Goal: Task Accomplishment & Management: Manage account settings

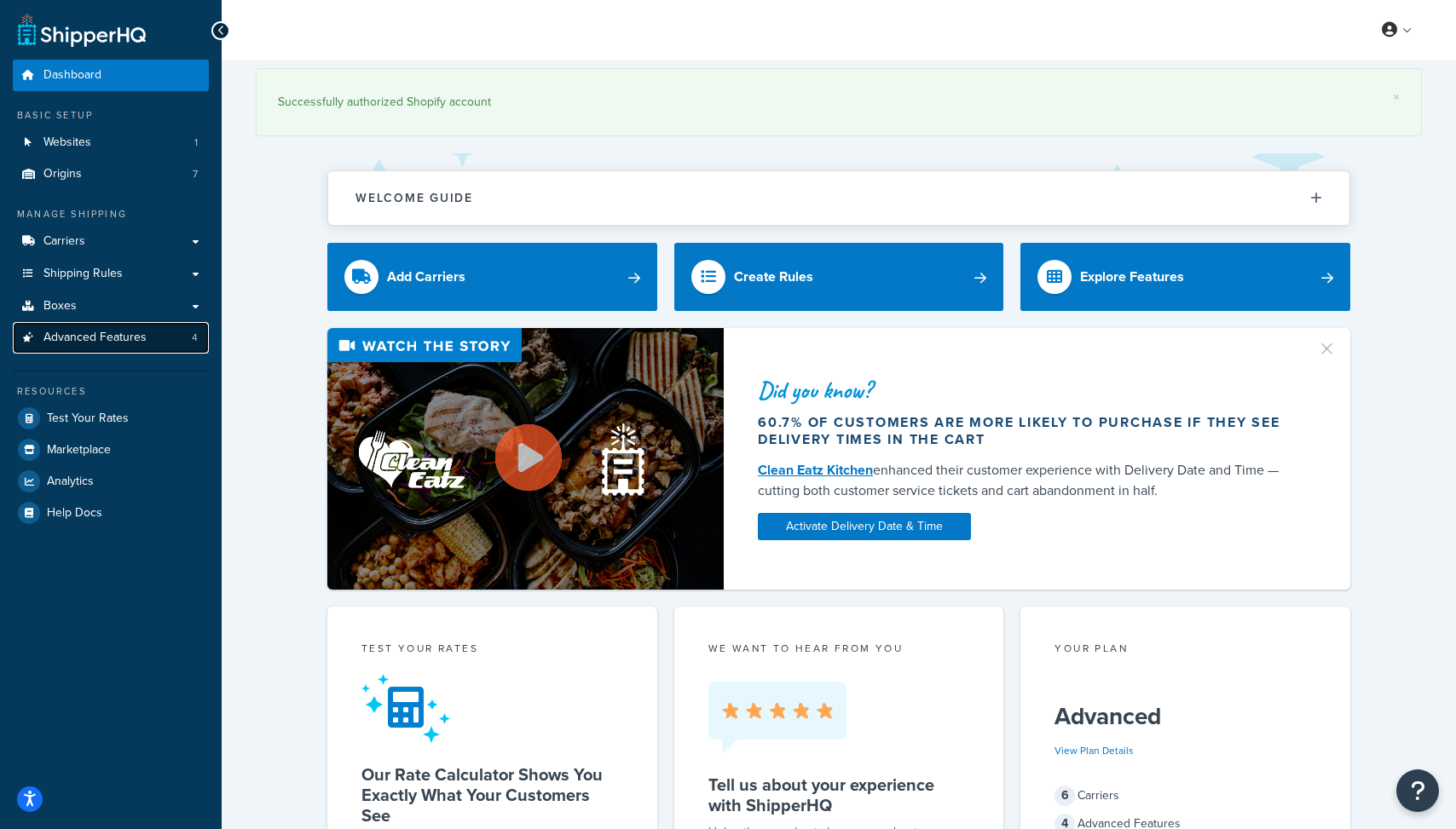
click at [113, 337] on span "Advanced Features" at bounding box center [95, 337] width 104 height 14
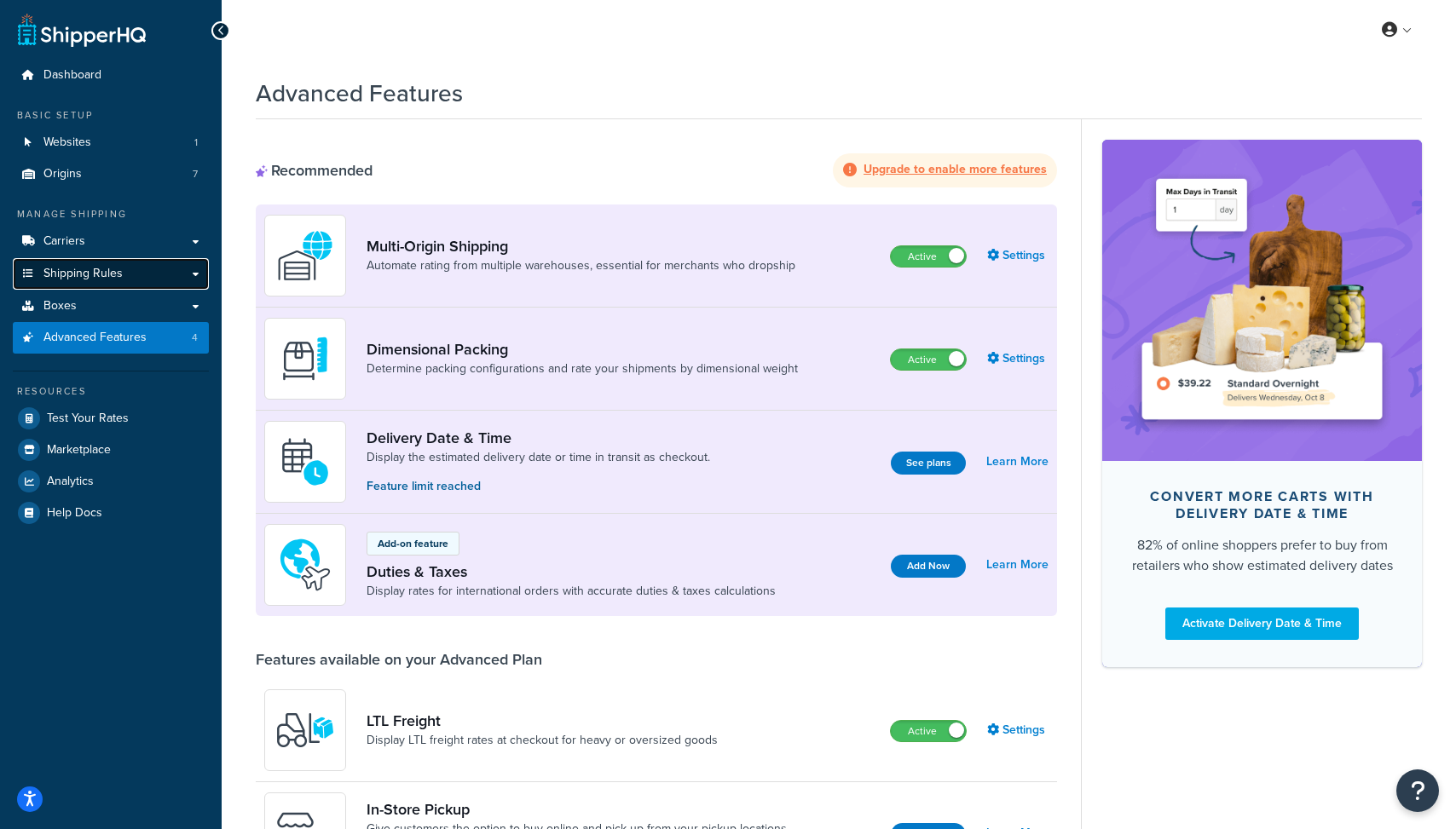
click at [131, 272] on link "Shipping Rules" at bounding box center [110, 273] width 196 height 31
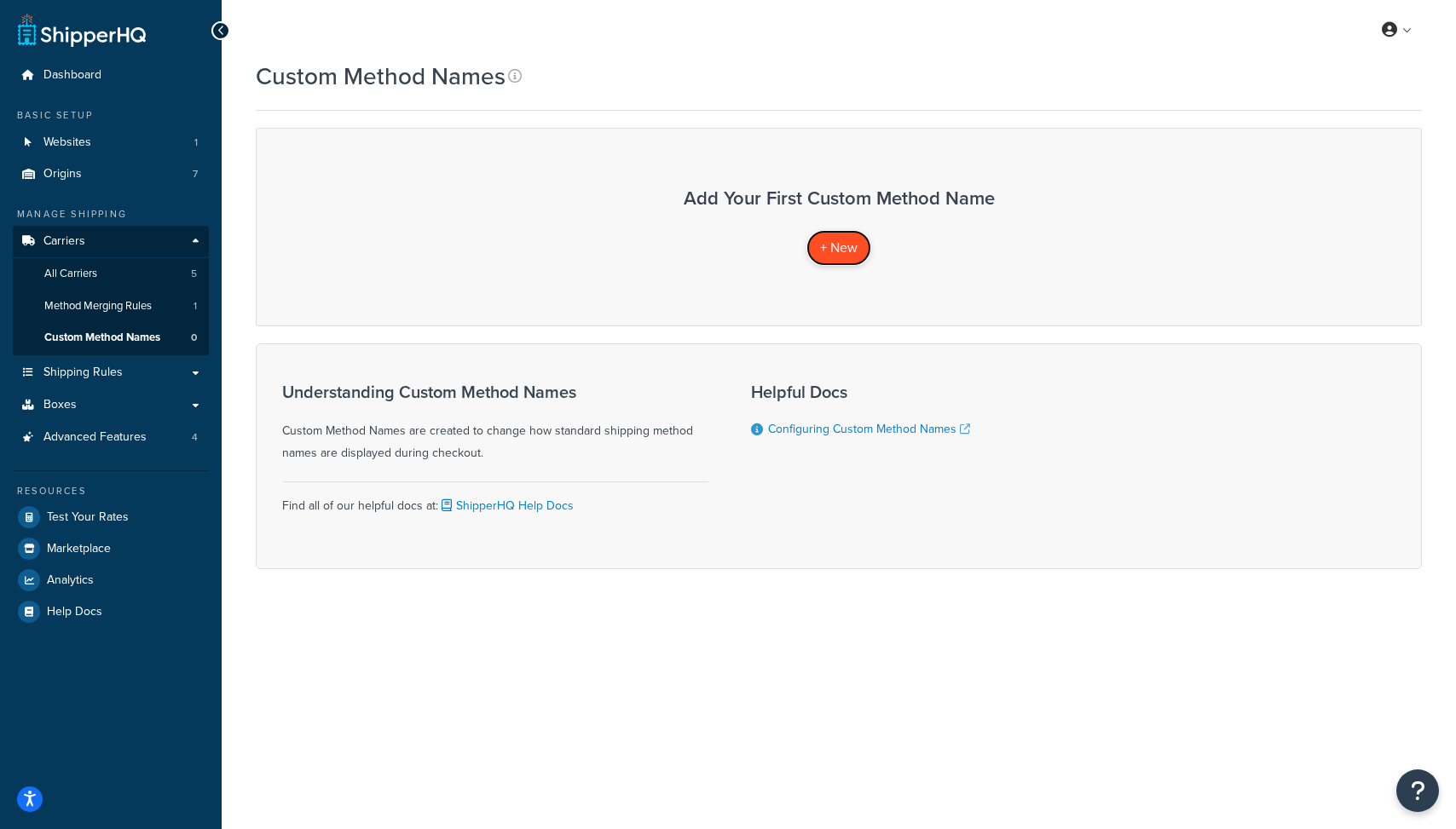
click at [825, 241] on span "+ New" at bounding box center [839, 247] width 37 height 20
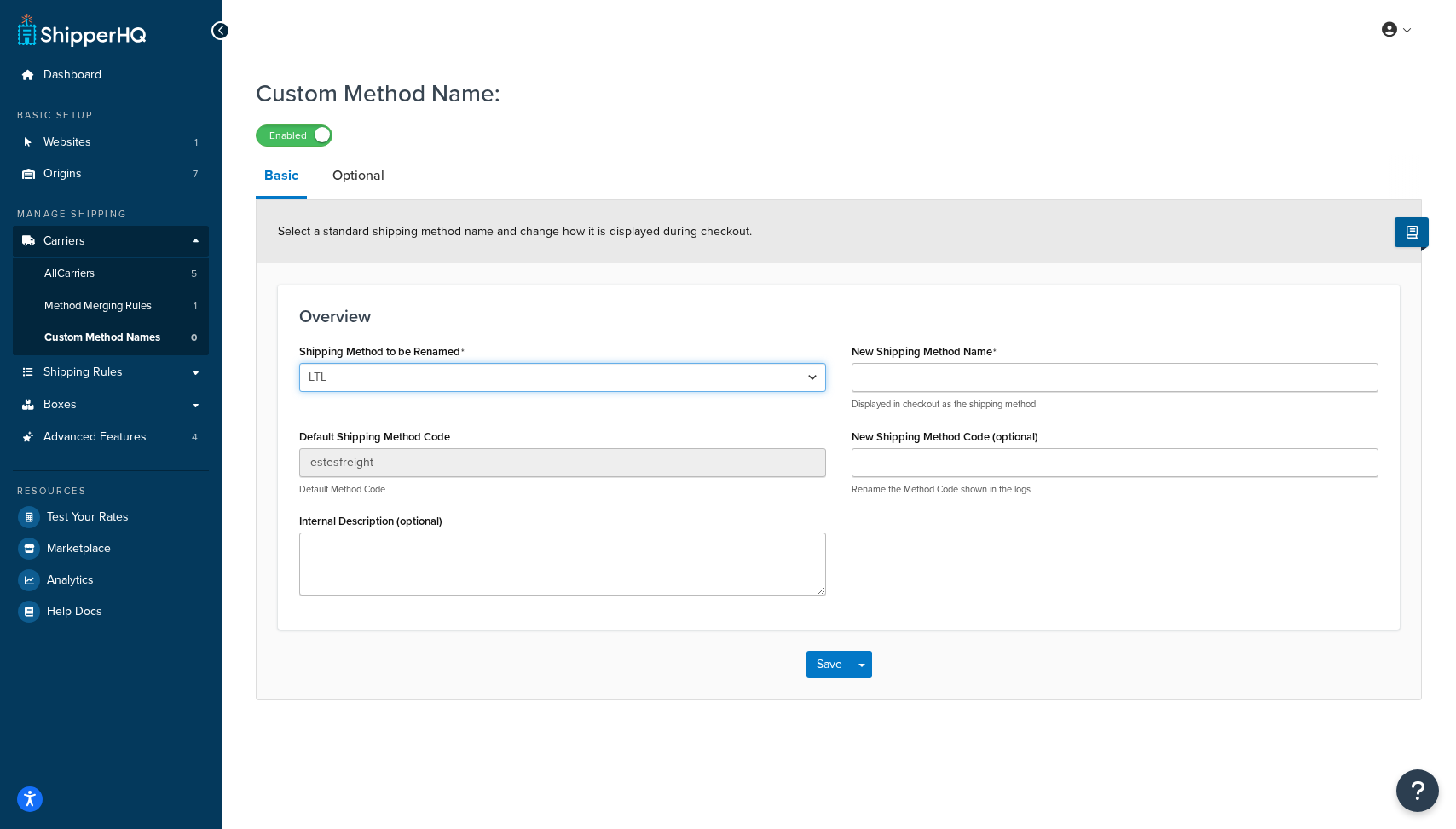
click at [747, 379] on select "LTL LTL Ground Home Delivery Economy Freight Priority Freight LTL" at bounding box center [562, 377] width 527 height 29
click at [384, 178] on link "Optional" at bounding box center [358, 175] width 69 height 41
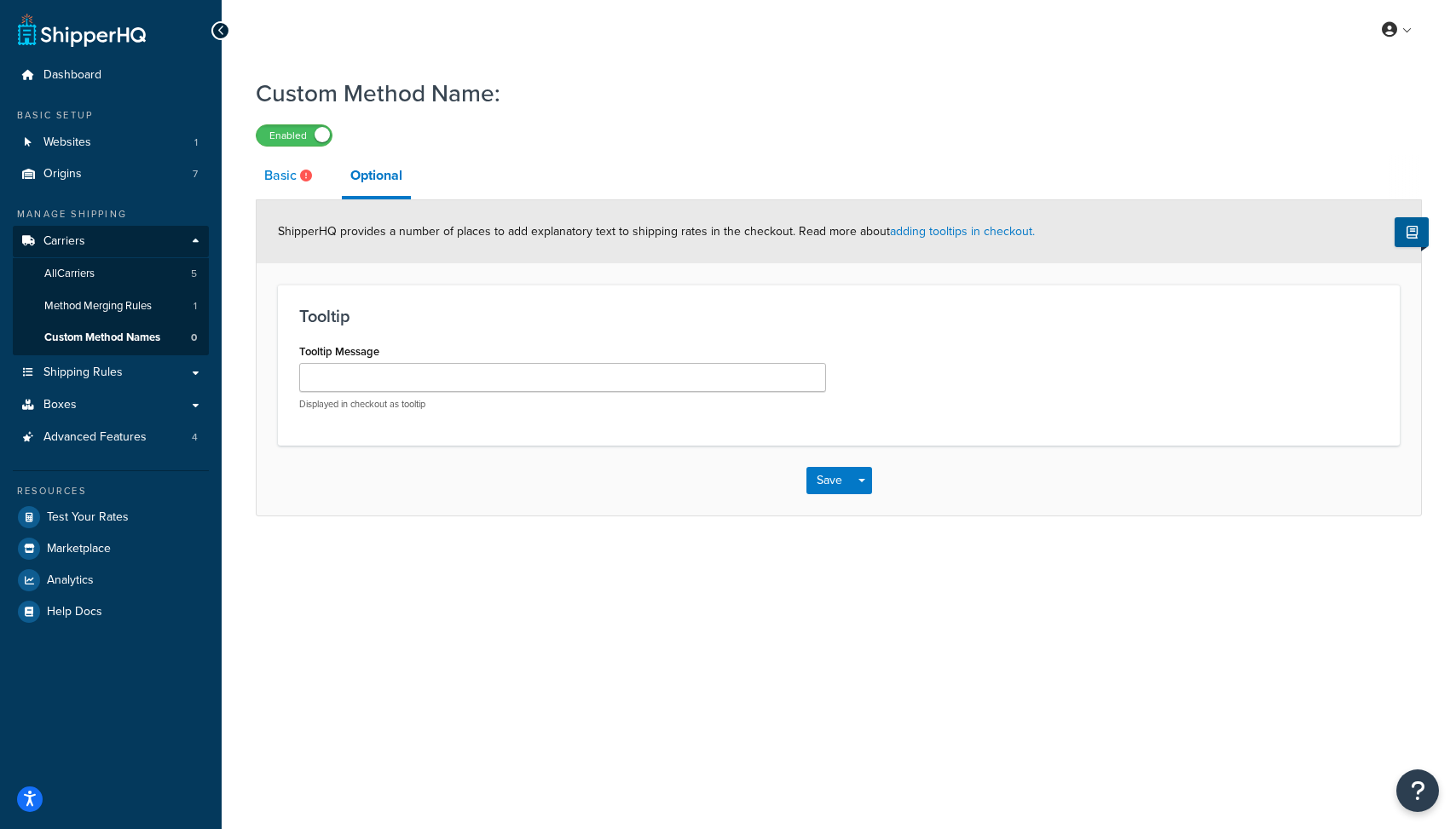
click at [271, 178] on link "Basic" at bounding box center [290, 175] width 69 height 41
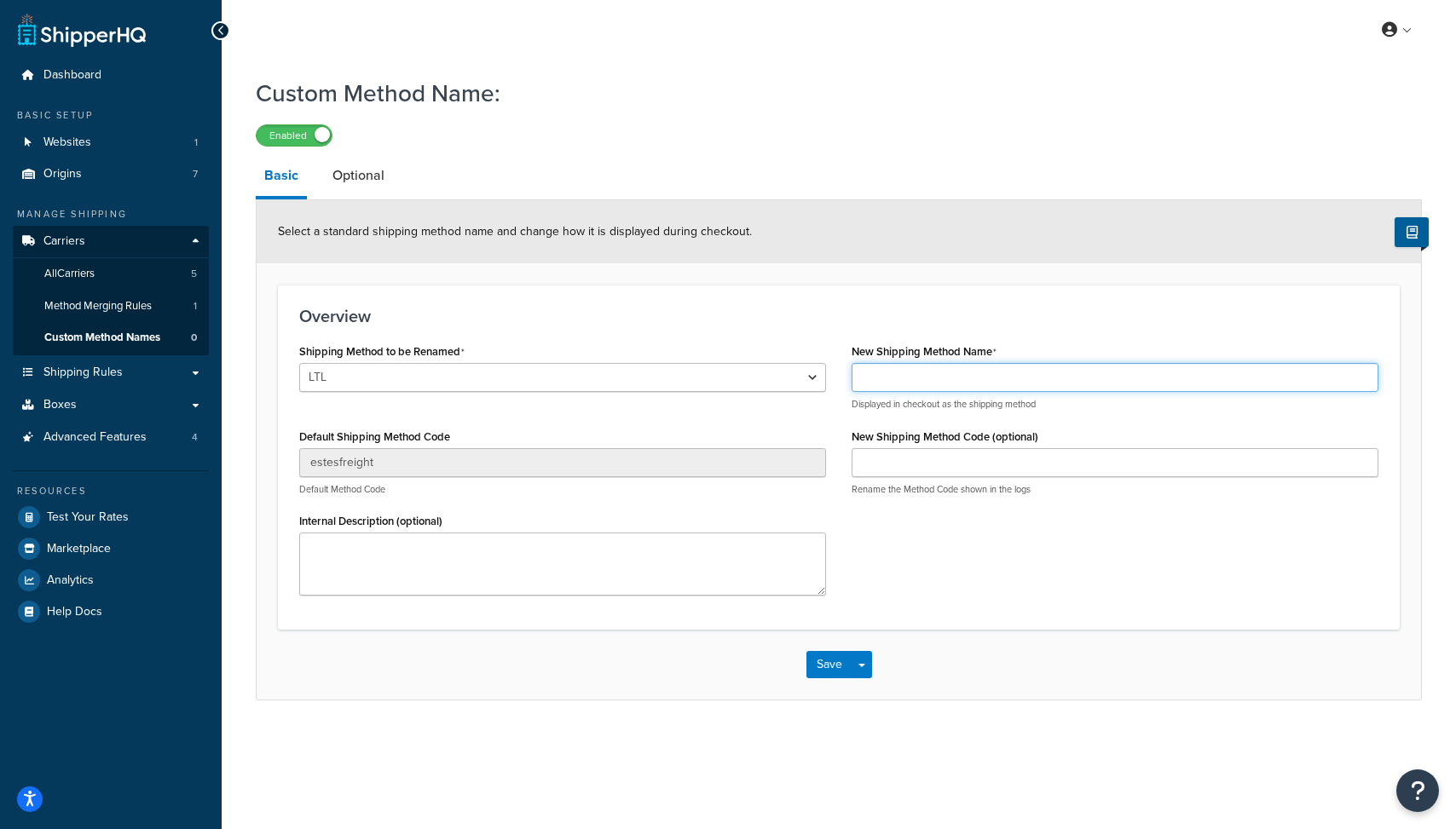
click at [903, 384] on input "New Shipping Method Name" at bounding box center [1115, 377] width 527 height 29
click at [929, 377] on input "Freight Shipping" at bounding box center [1115, 377] width 527 height 29
type input "Freight"
click at [1001, 597] on div "Shipping Method to be Renamed LTL LTL Ground Home Delivery Economy Freight Prio…" at bounding box center [839, 474] width 1105 height 270
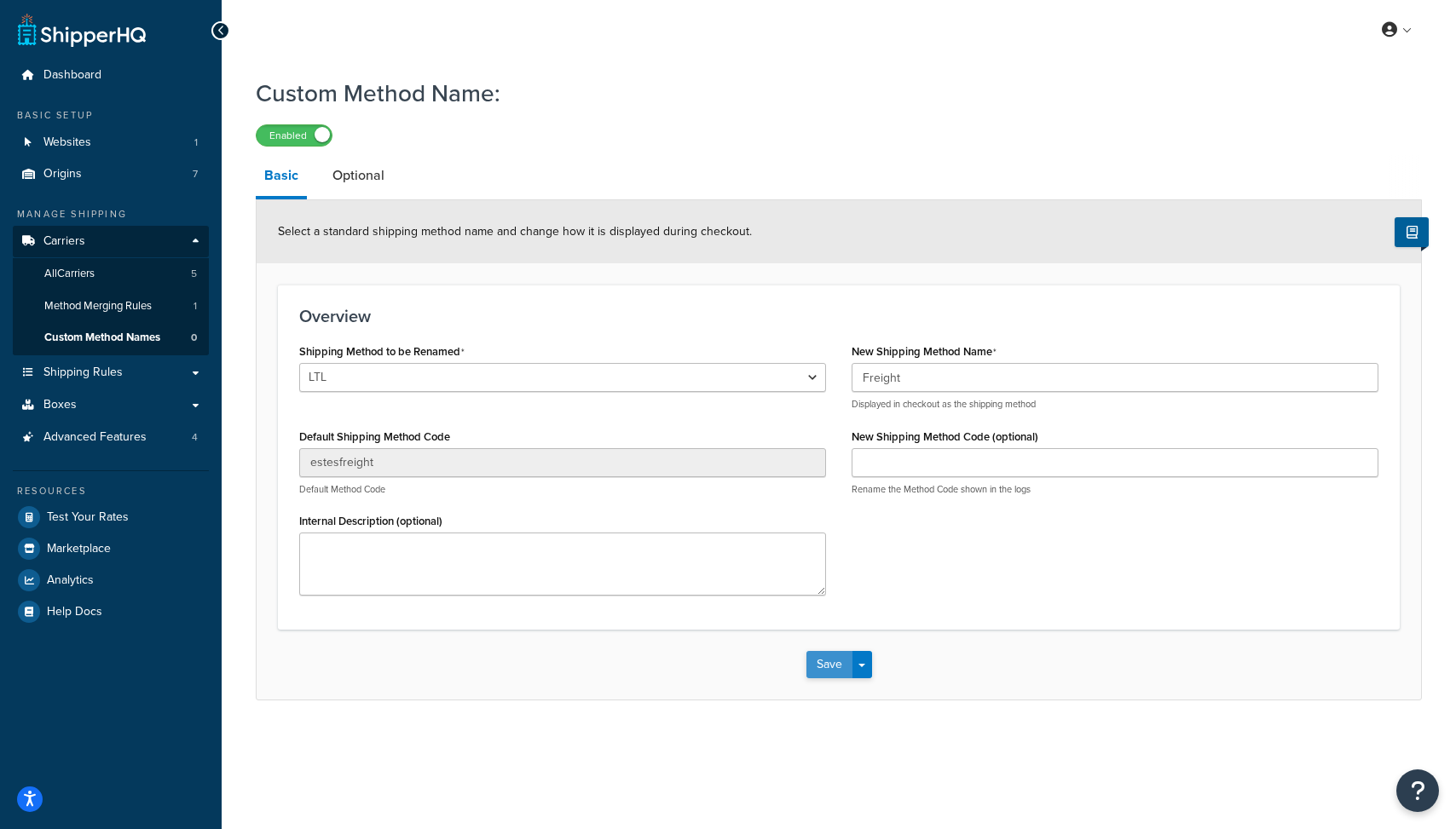
click at [840, 664] on button "Save" at bounding box center [829, 665] width 46 height 28
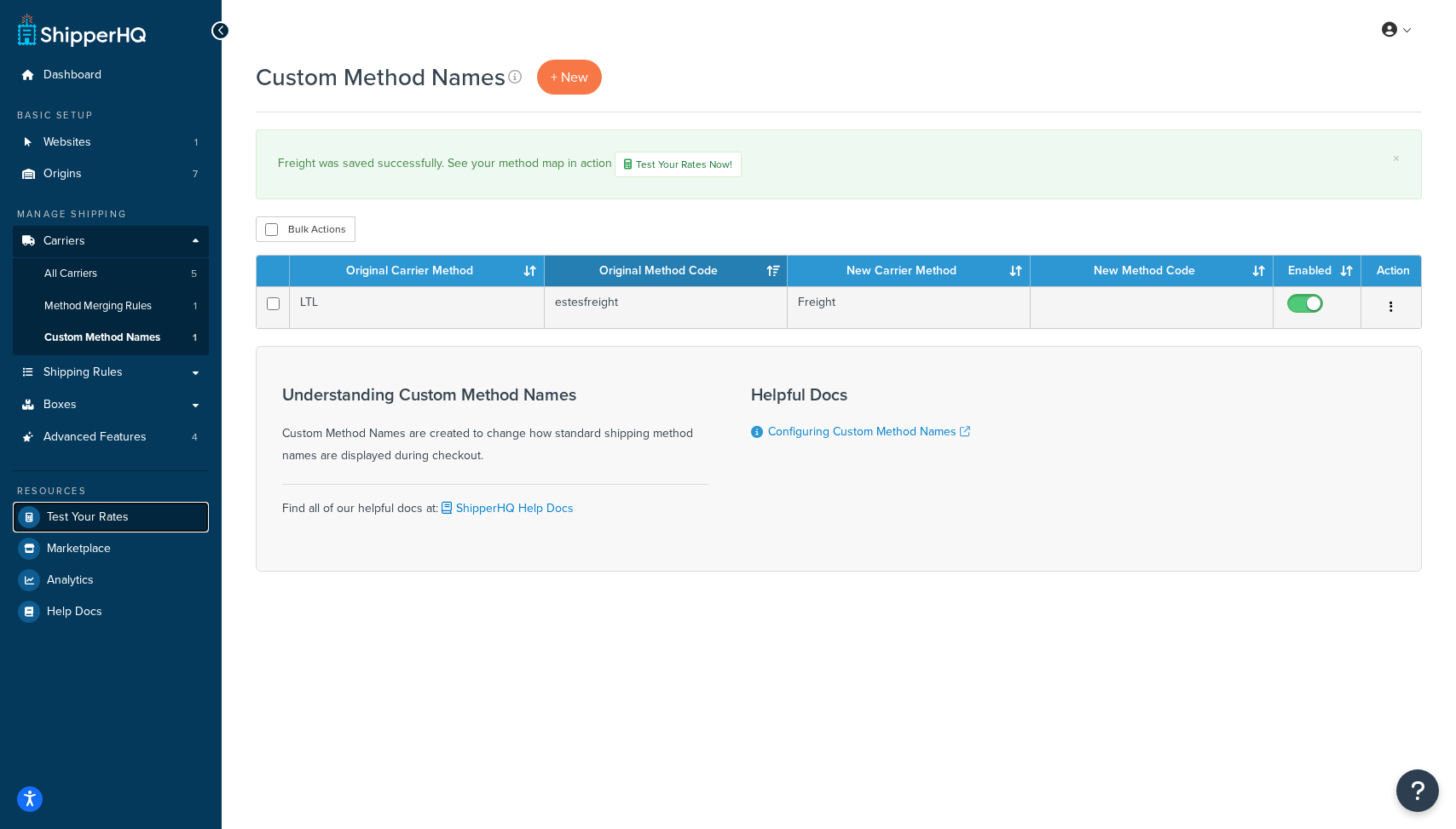
click at [85, 521] on span "Test Your Rates" at bounding box center [87, 518] width 82 height 14
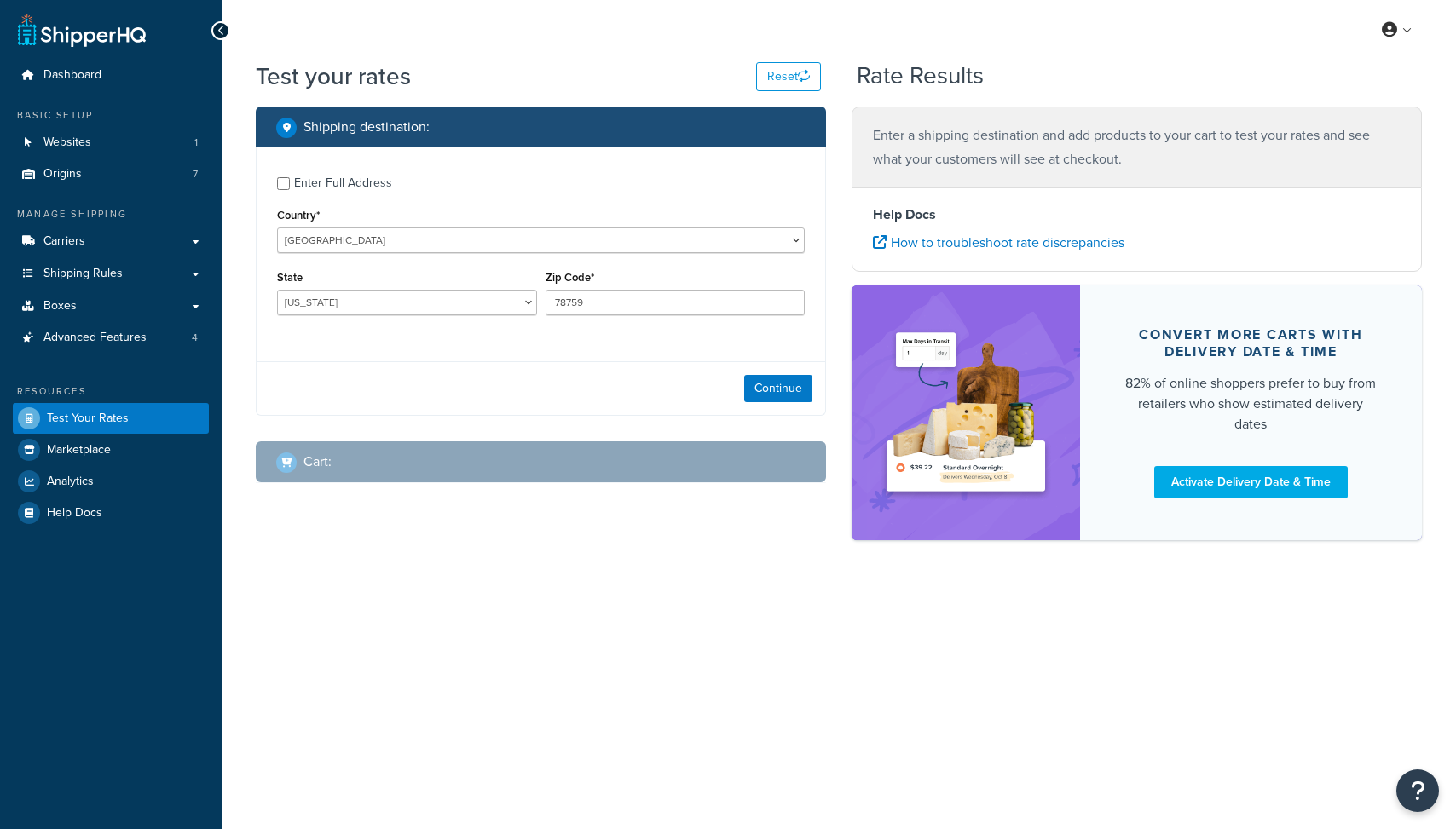
select select "[GEOGRAPHIC_DATA]"
click at [829, 387] on div "Shipping destination : Enter Full Address Country* United States United Kingdom…" at bounding box center [540, 308] width 596 height 403
click at [801, 394] on button "Continue" at bounding box center [779, 388] width 68 height 28
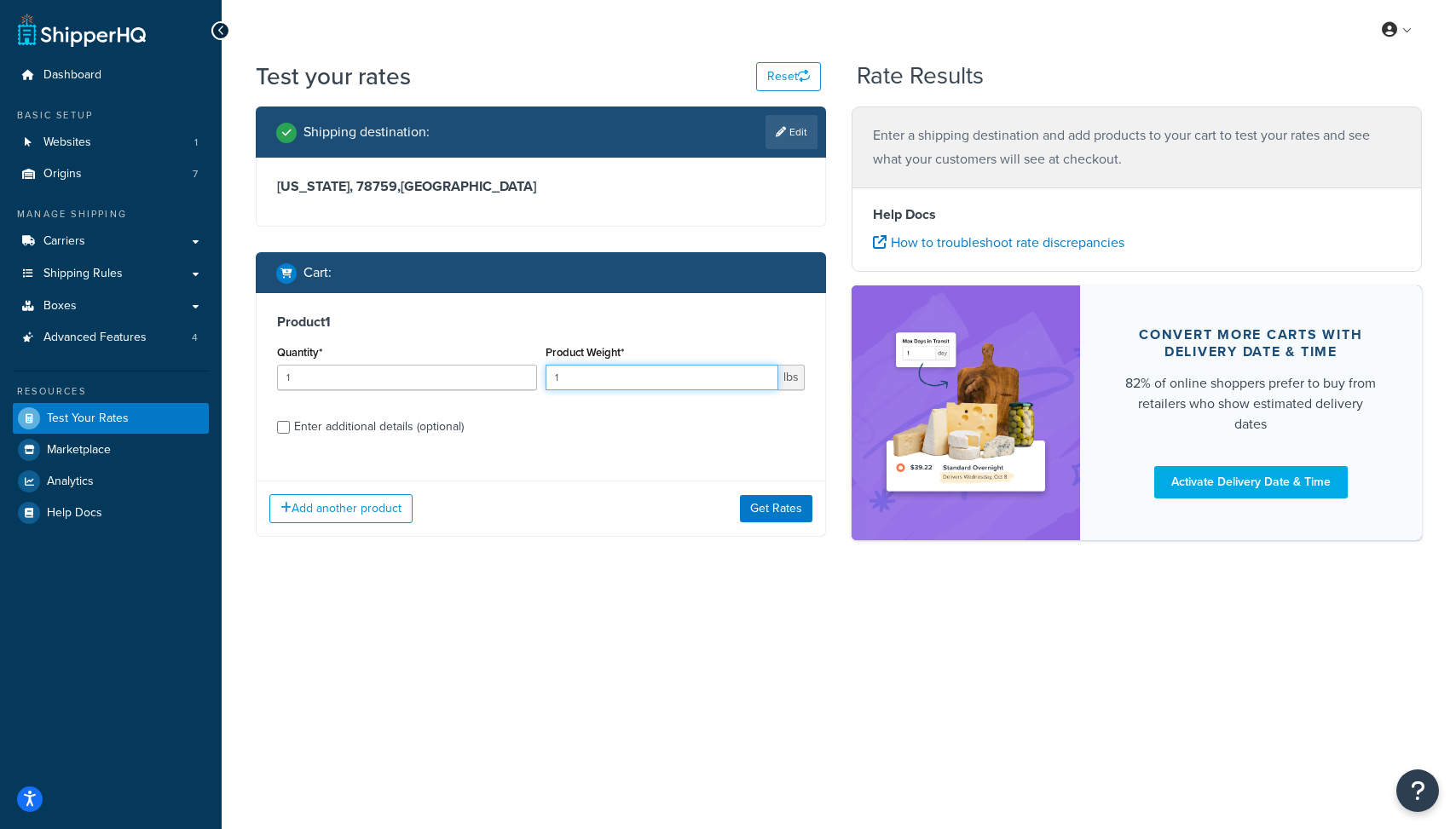
click at [564, 383] on input "1" at bounding box center [662, 377] width 234 height 26
click at [564, 381] on input "1" at bounding box center [662, 377] width 234 height 26
type input "800"
click at [398, 431] on div "Enter additional details (optional)" at bounding box center [379, 426] width 170 height 24
click at [290, 431] on input "Enter additional details (optional)" at bounding box center [283, 426] width 12 height 12
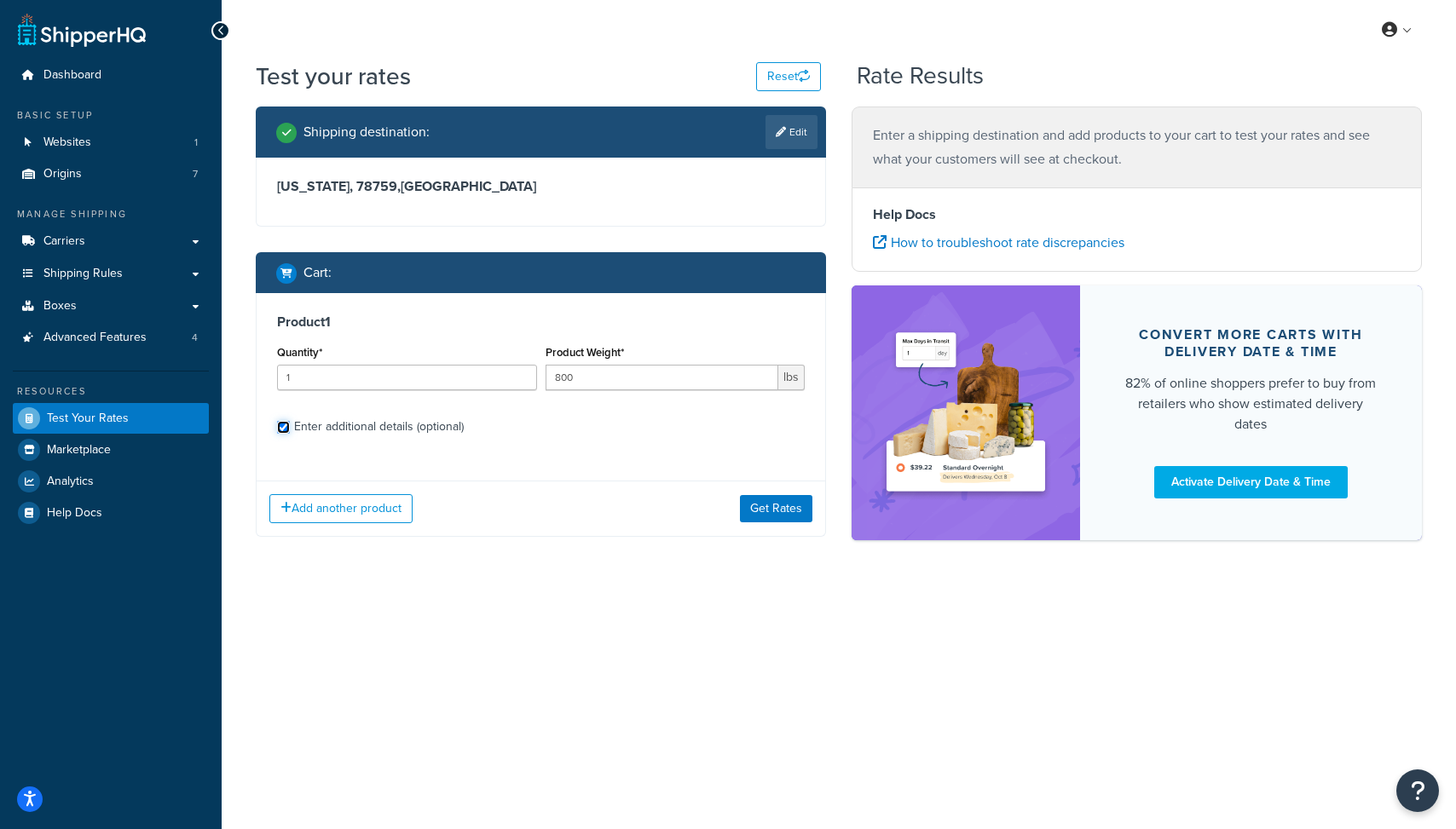
checkbox input "true"
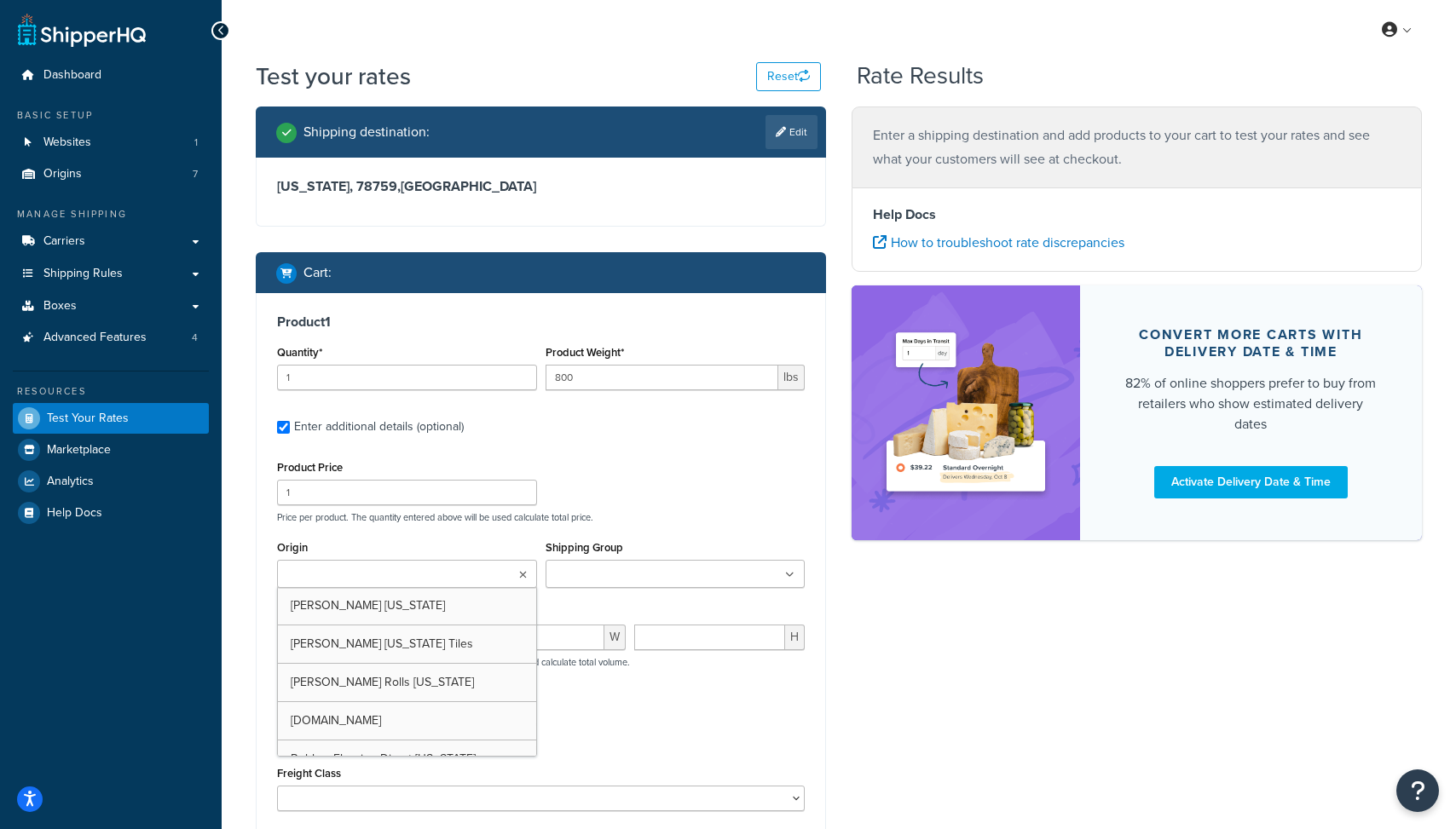
click at [381, 569] on input "Origin" at bounding box center [357, 575] width 151 height 19
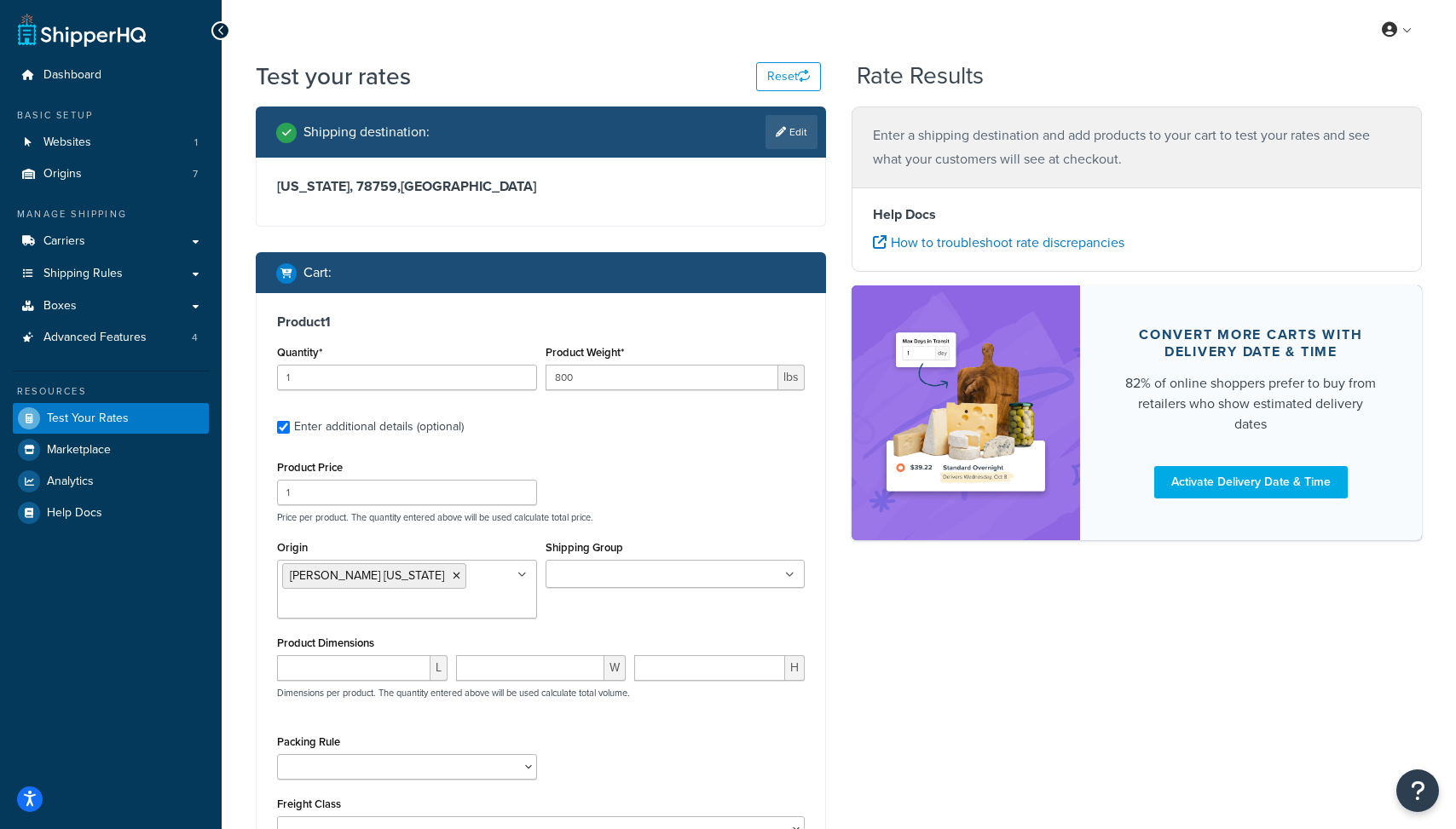
click at [557, 620] on div "Origin Fleck California Fleck Ohio Tiles Fleck Rolls Ohio Living.Fit Rubber Flo…" at bounding box center [540, 584] width 537 height 96
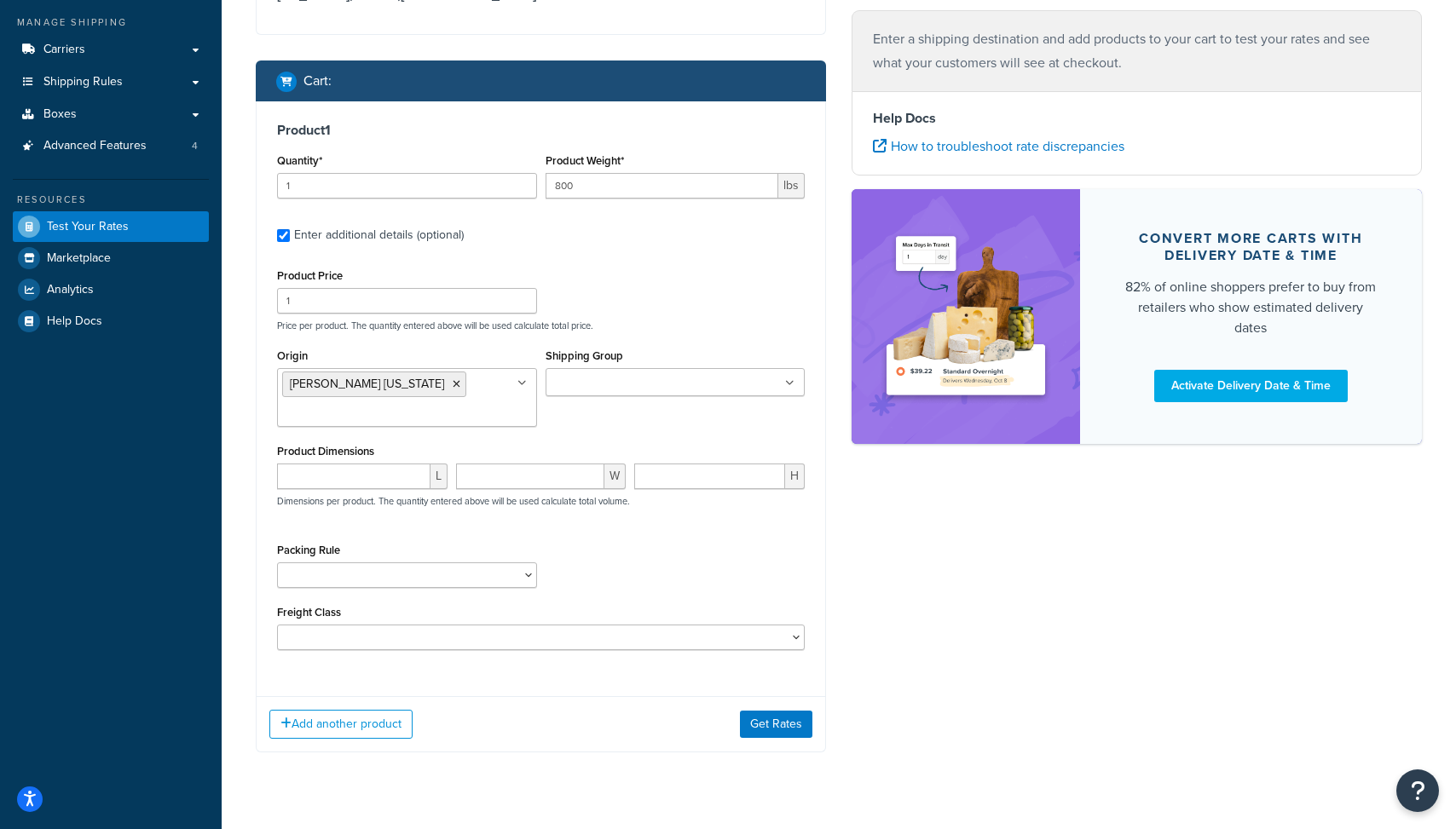
scroll to position [197, 0]
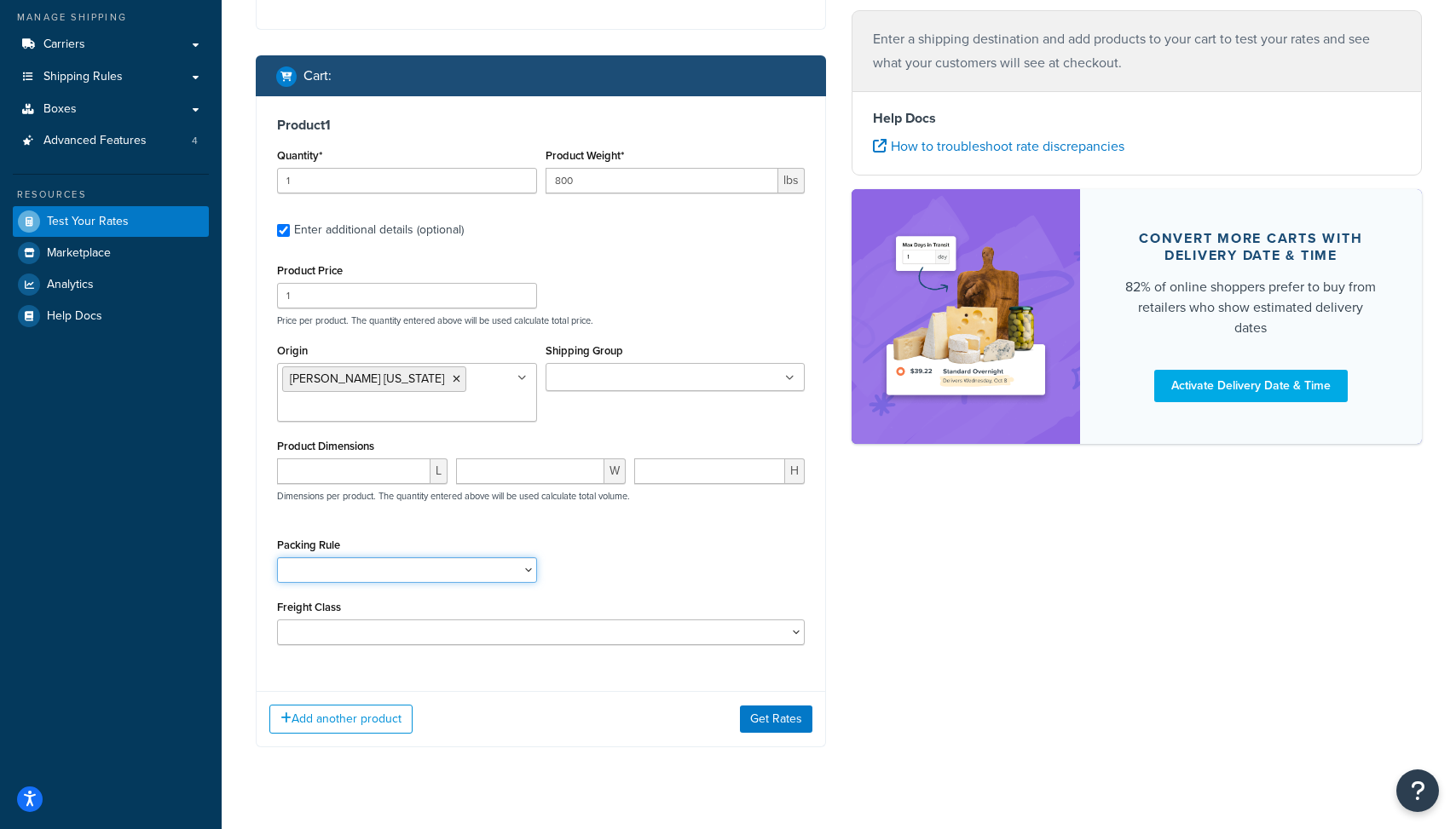
click at [413, 562] on select "18 inch Single Tiles 18 inch Tiles - Set of 6 24 Inch Tiles - 12 mm Box 24 Inch…" at bounding box center [407, 570] width 260 height 26
select select "87042"
click at [277, 559] on select "18 inch Single Tiles 18 inch Tiles - Set of 6 24 Inch Tiles - 12 mm Box 24 Inch…" at bounding box center [407, 570] width 260 height 26
click at [622, 541] on div "Packing Rule 18 inch Single Tiles 18 inch Tiles - Set of 6 24 Inch Tiles - 12 m…" at bounding box center [540, 565] width 537 height 63
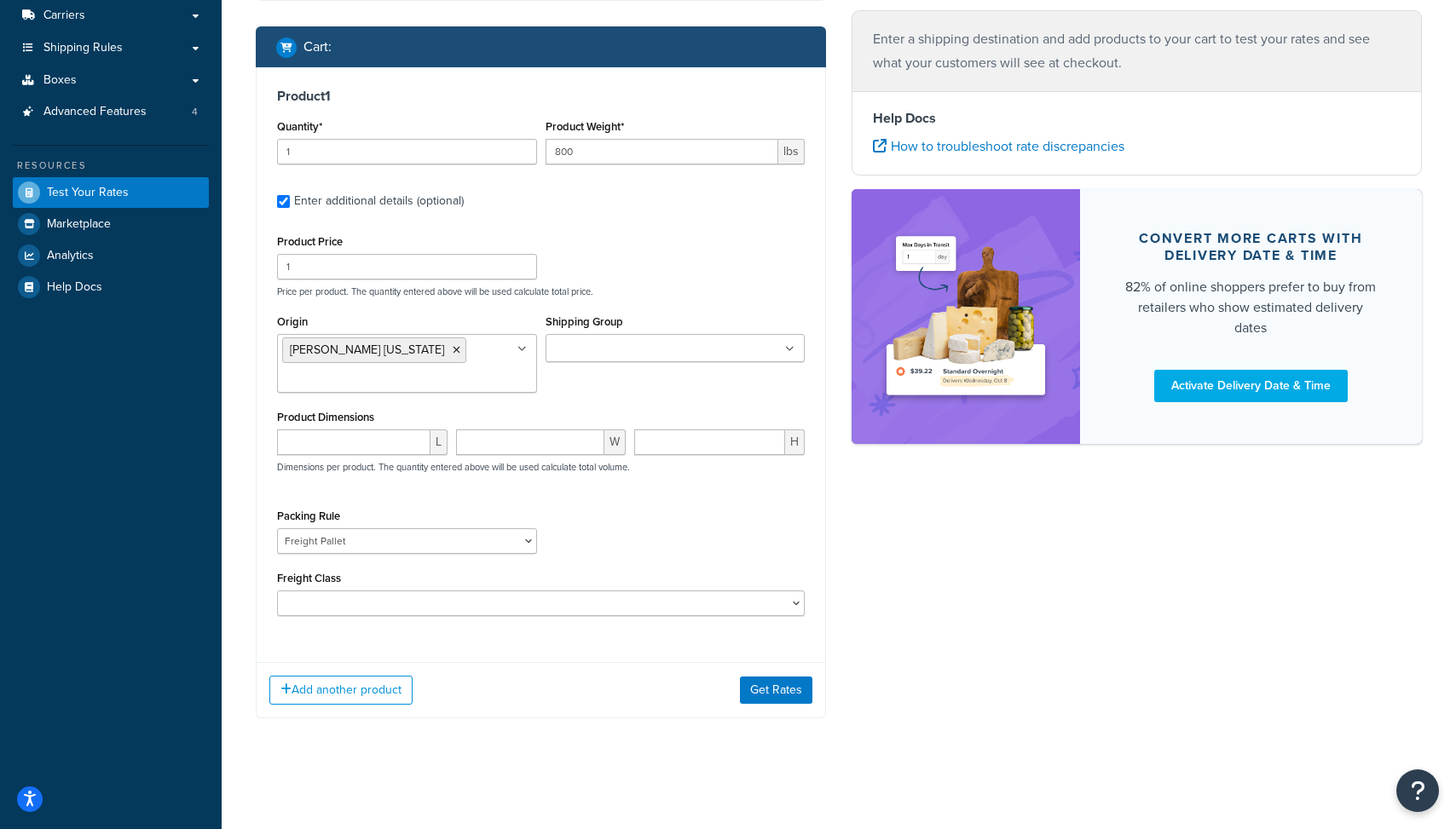
click at [611, 588] on div "Freight Class 50 55 60 65 70 77.5 85 92.5 100 110 125 150 175 200 250 300 400 5…" at bounding box center [541, 592] width 528 height 49
click at [606, 609] on select "50 55 60 65 70 77.5 85 92.5 100 110 125 150 175 200 250 300 400 500" at bounding box center [541, 603] width 528 height 26
select select "60"
click at [277, 591] on select "50 55 60 65 70 77.5 85 92.5 100 110 125 150 175 200 250 300 400 500" at bounding box center [541, 603] width 528 height 26
click at [763, 692] on button "Get Rates" at bounding box center [776, 690] width 72 height 28
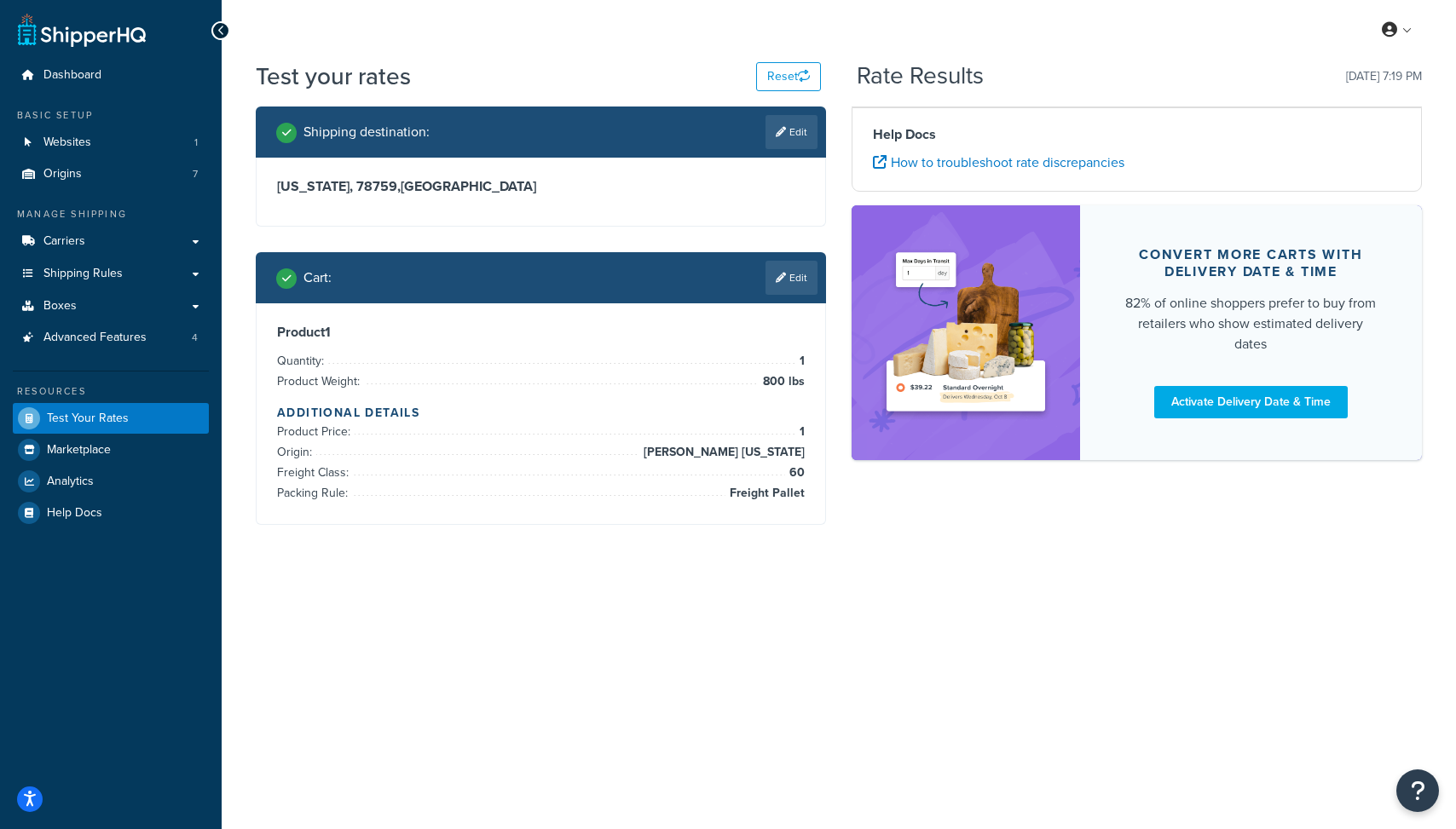
scroll to position [0, 0]
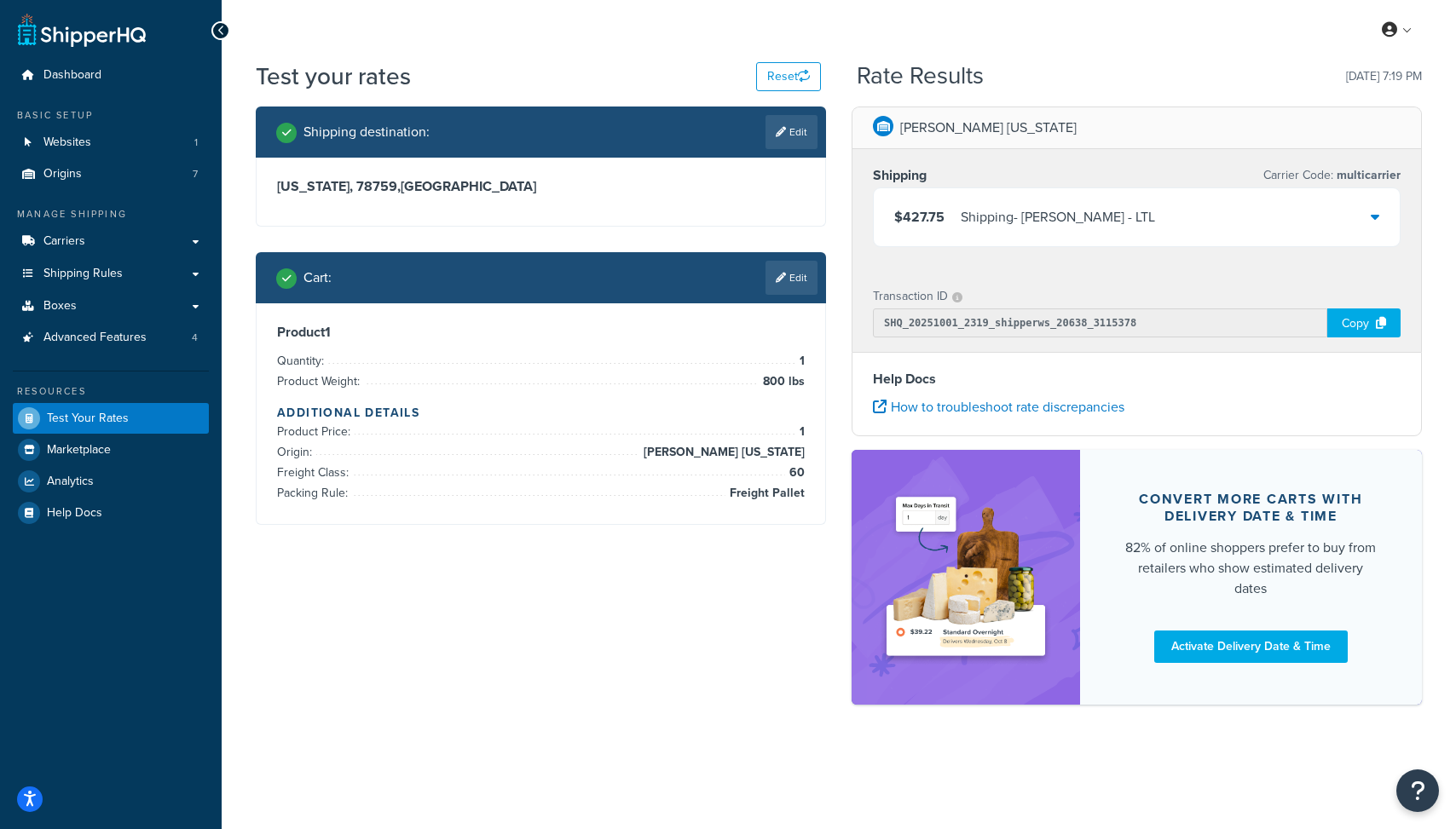
click at [1320, 208] on div "$427.75 Shipping - Estes - LTL" at bounding box center [1137, 217] width 526 height 58
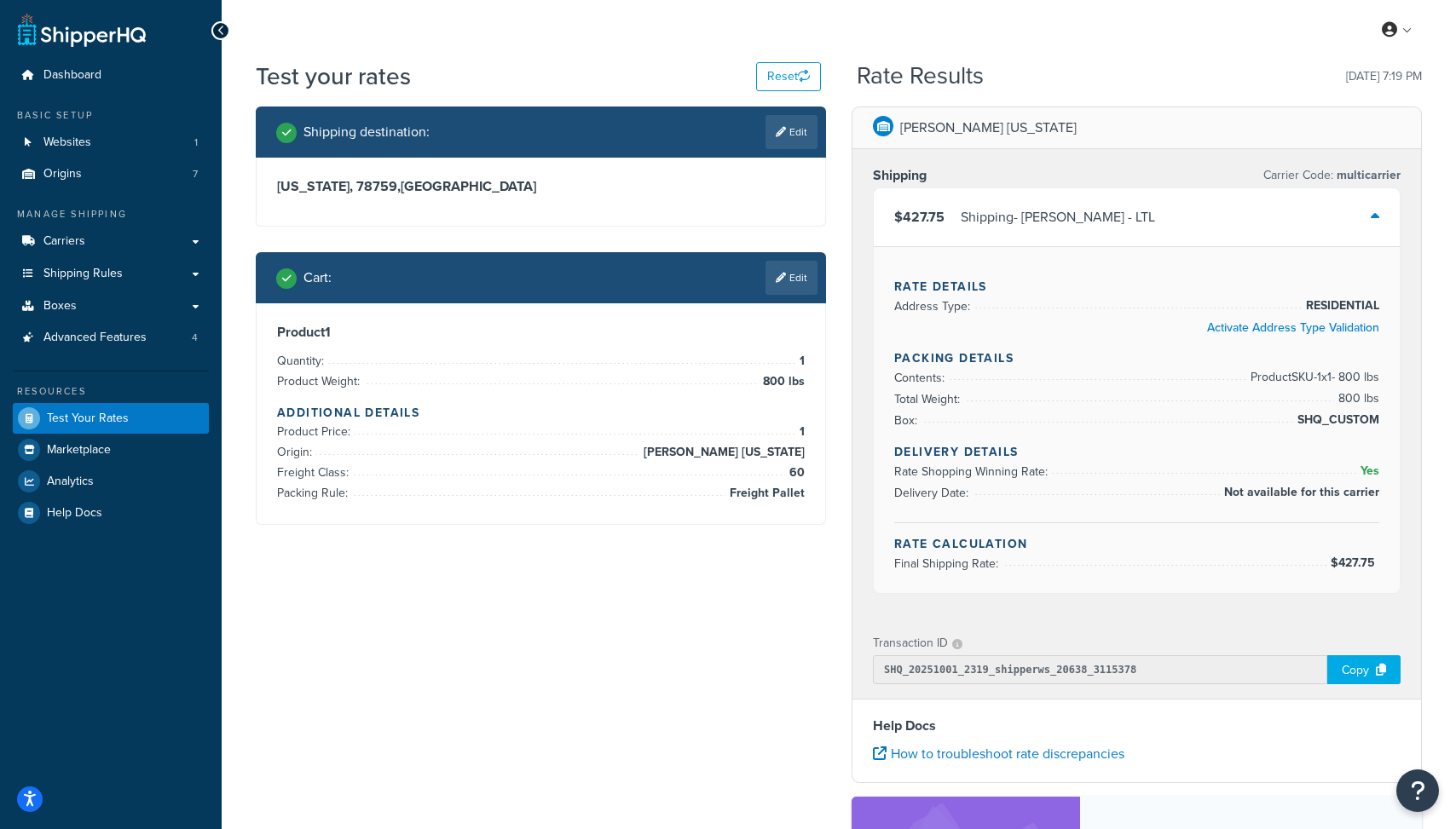
click at [1345, 662] on div "Copy" at bounding box center [1364, 669] width 73 height 29
click at [1351, 666] on div "Copy" at bounding box center [1364, 669] width 73 height 29
click at [107, 173] on link "Origins 7" at bounding box center [110, 174] width 196 height 31
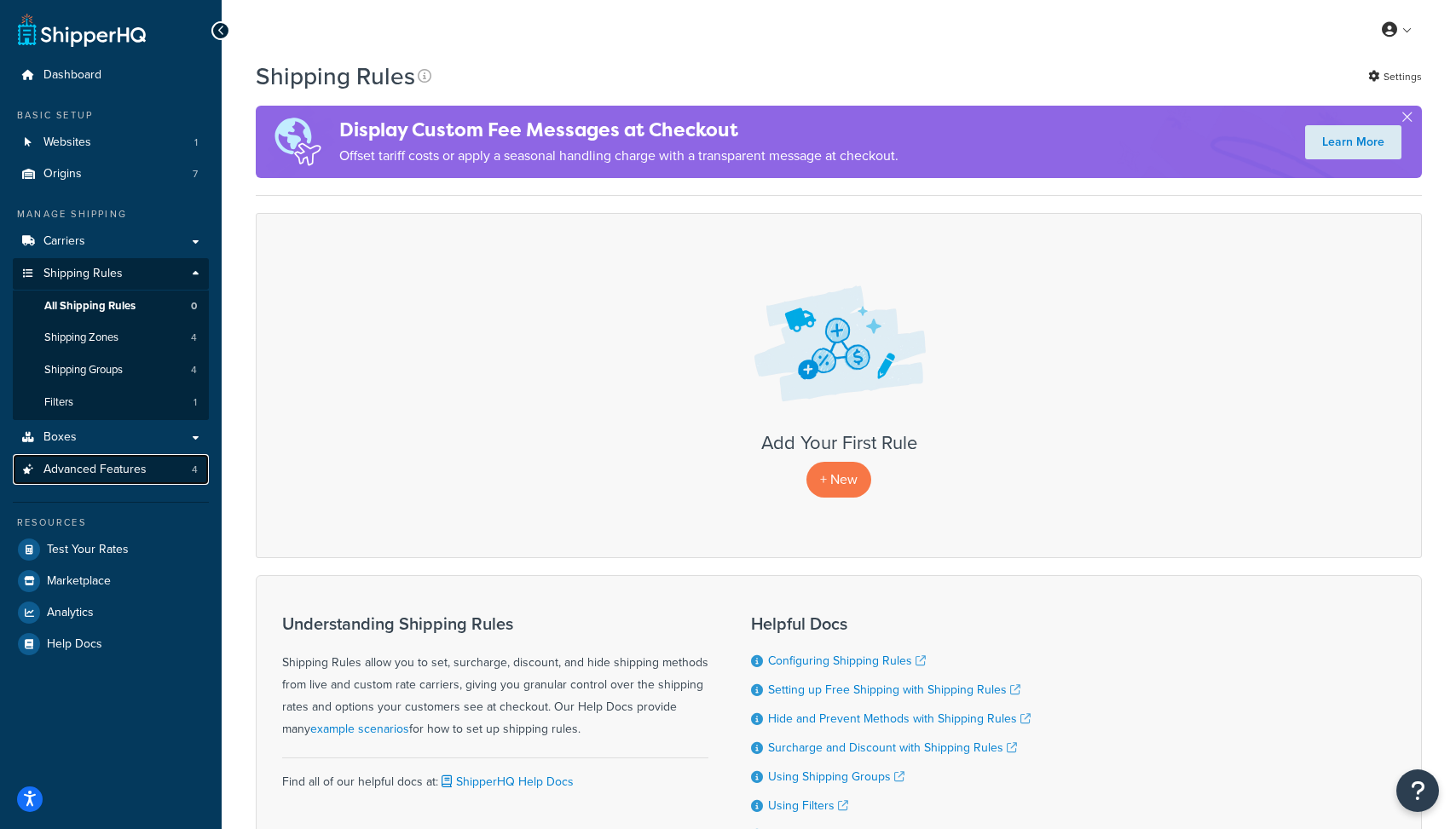
click at [91, 479] on link "Advanced Features 4" at bounding box center [110, 469] width 196 height 31
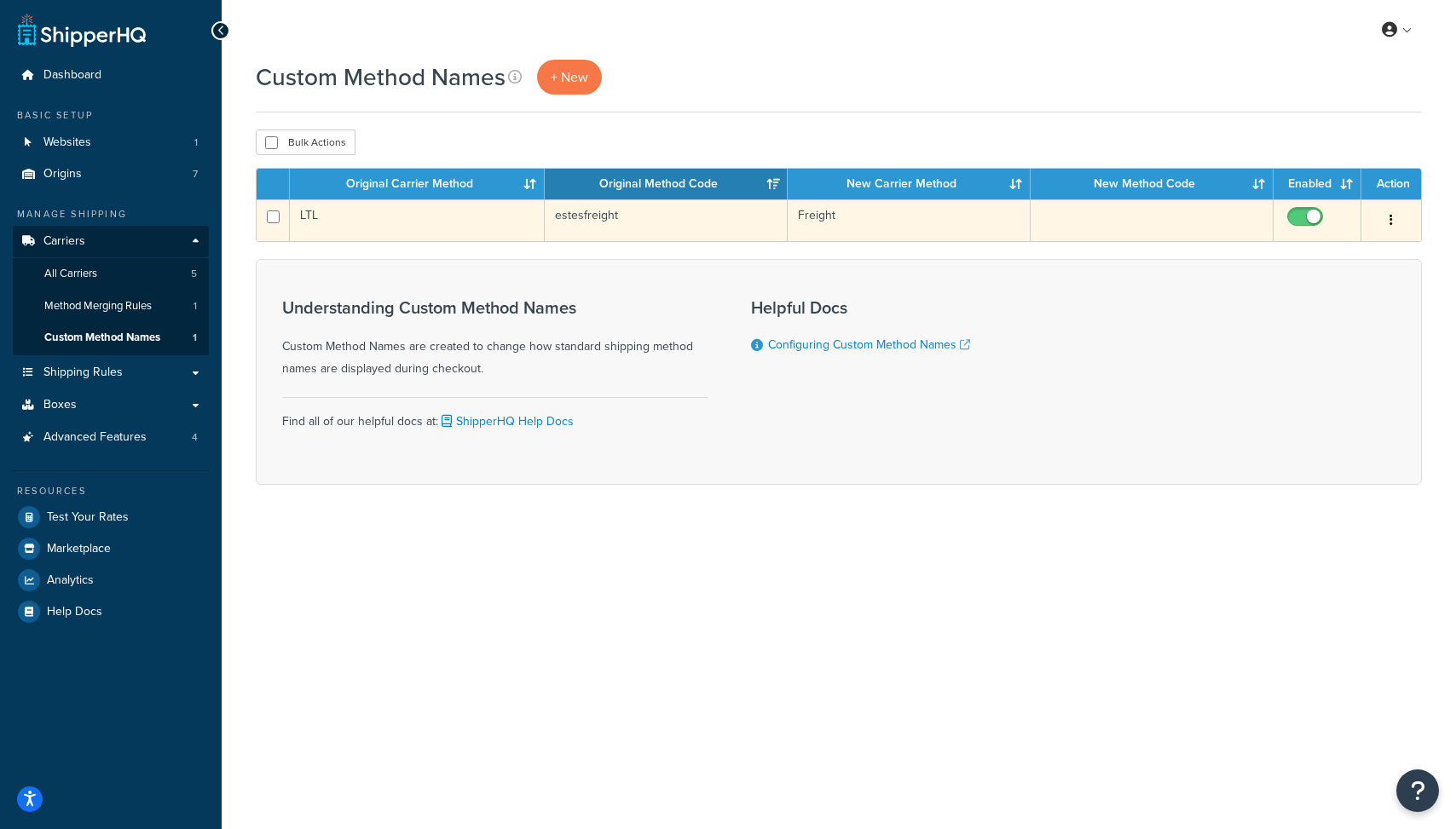
click at [1390, 215] on button "button" at bounding box center [1390, 220] width 24 height 28
click at [1353, 253] on link "Edit" at bounding box center [1322, 254] width 135 height 35
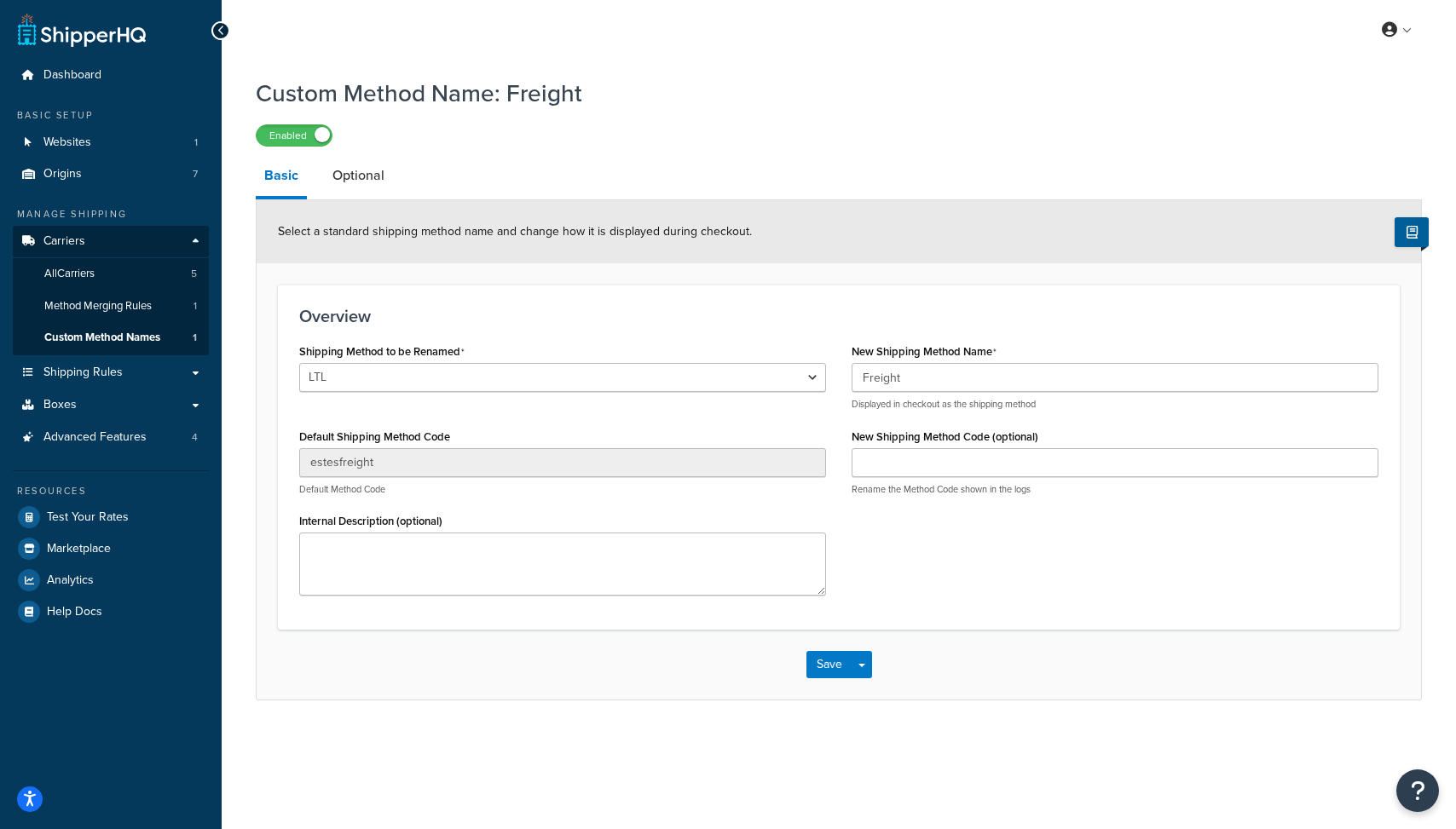
click at [347, 181] on link "Optional" at bounding box center [358, 175] width 69 height 41
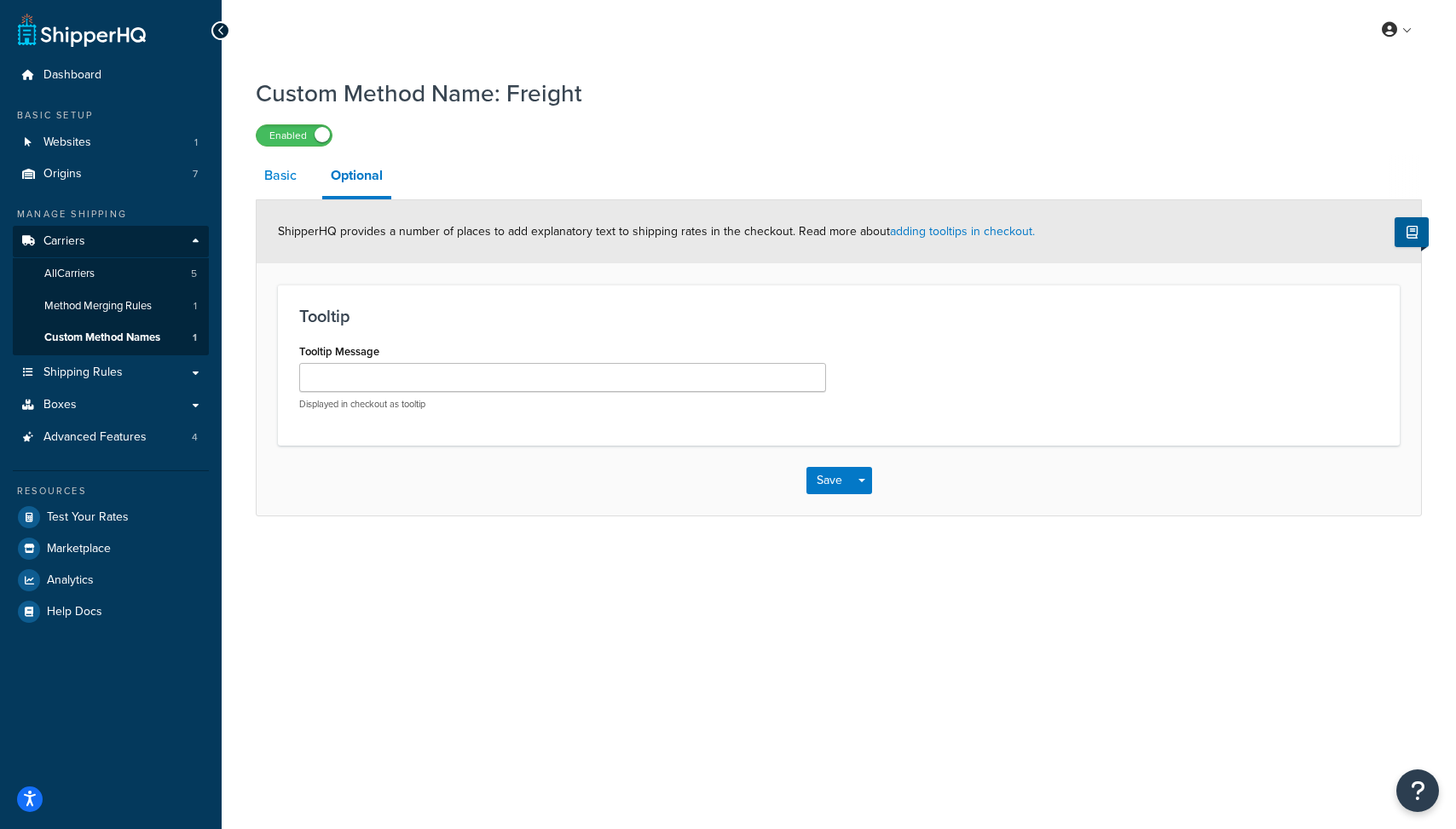
click at [284, 184] on link "Basic" at bounding box center [280, 175] width 49 height 41
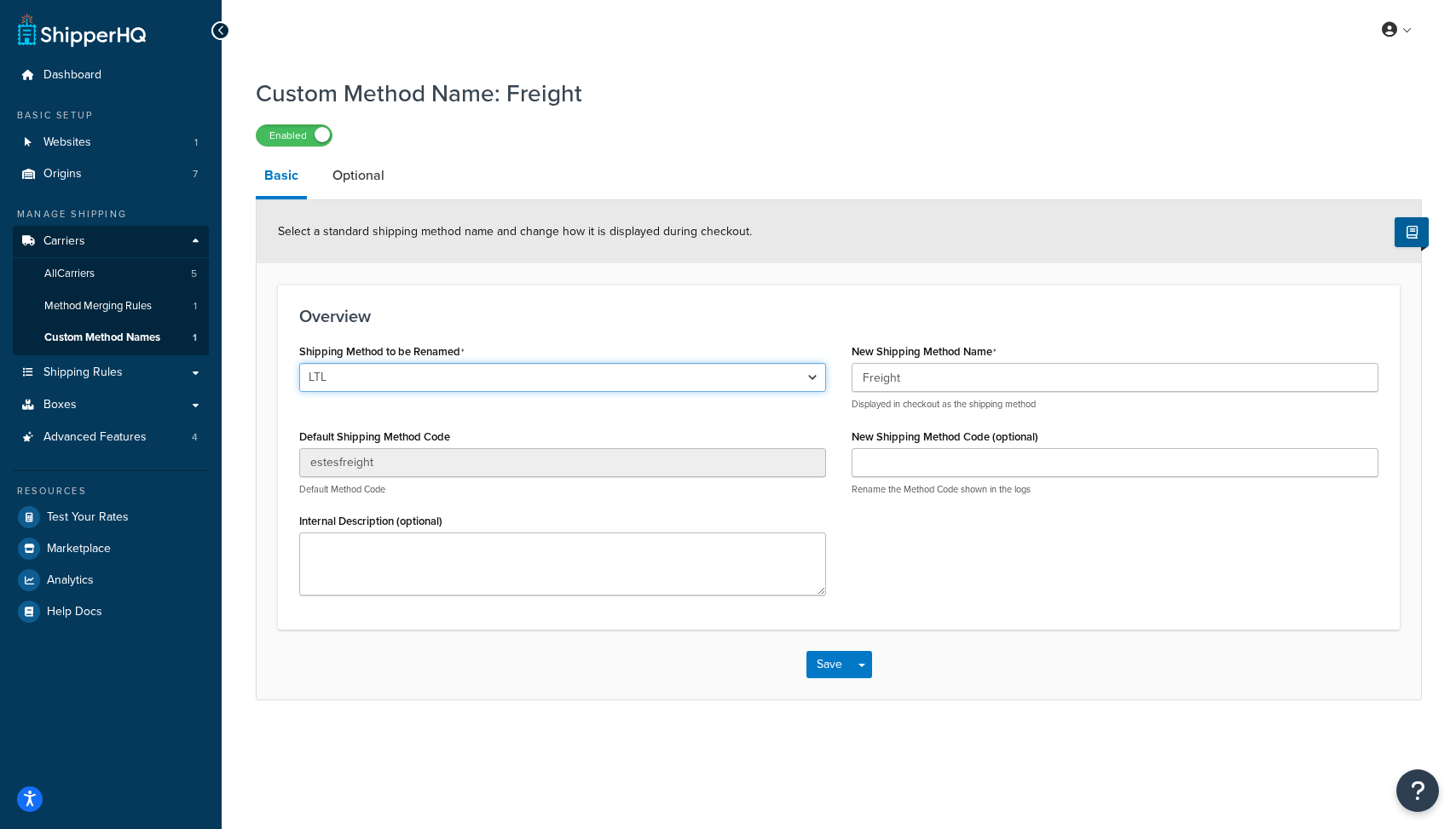
click at [466, 392] on select "LTL LTL Ground Home Delivery Economy Freight Priority Freight LTL" at bounding box center [562, 377] width 527 height 29
click at [1412, 787] on icon "Open Resource Center" at bounding box center [1418, 790] width 16 height 24
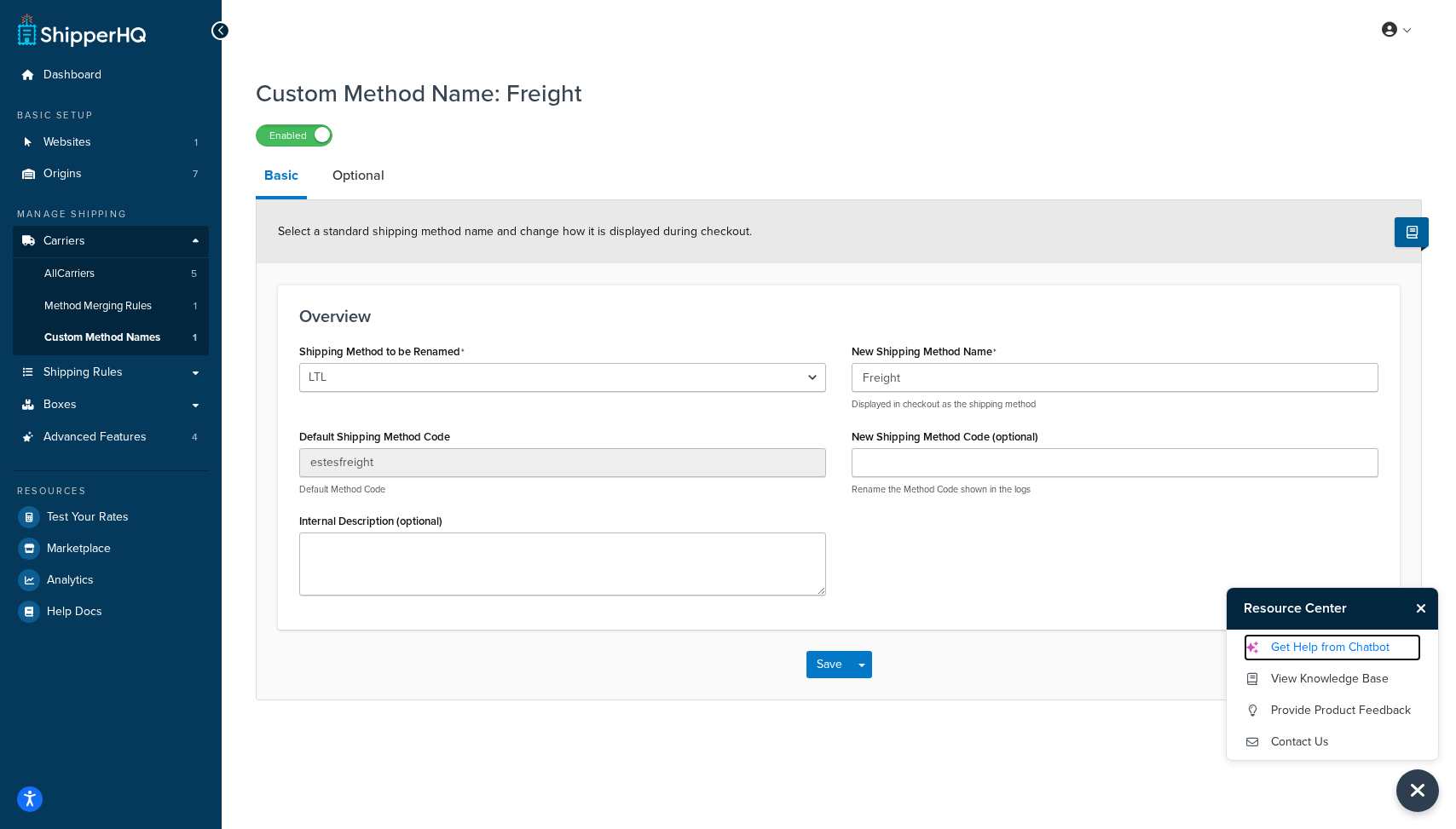
click at [1294, 641] on link "Get Help from Chatbot" at bounding box center [1333, 648] width 178 height 28
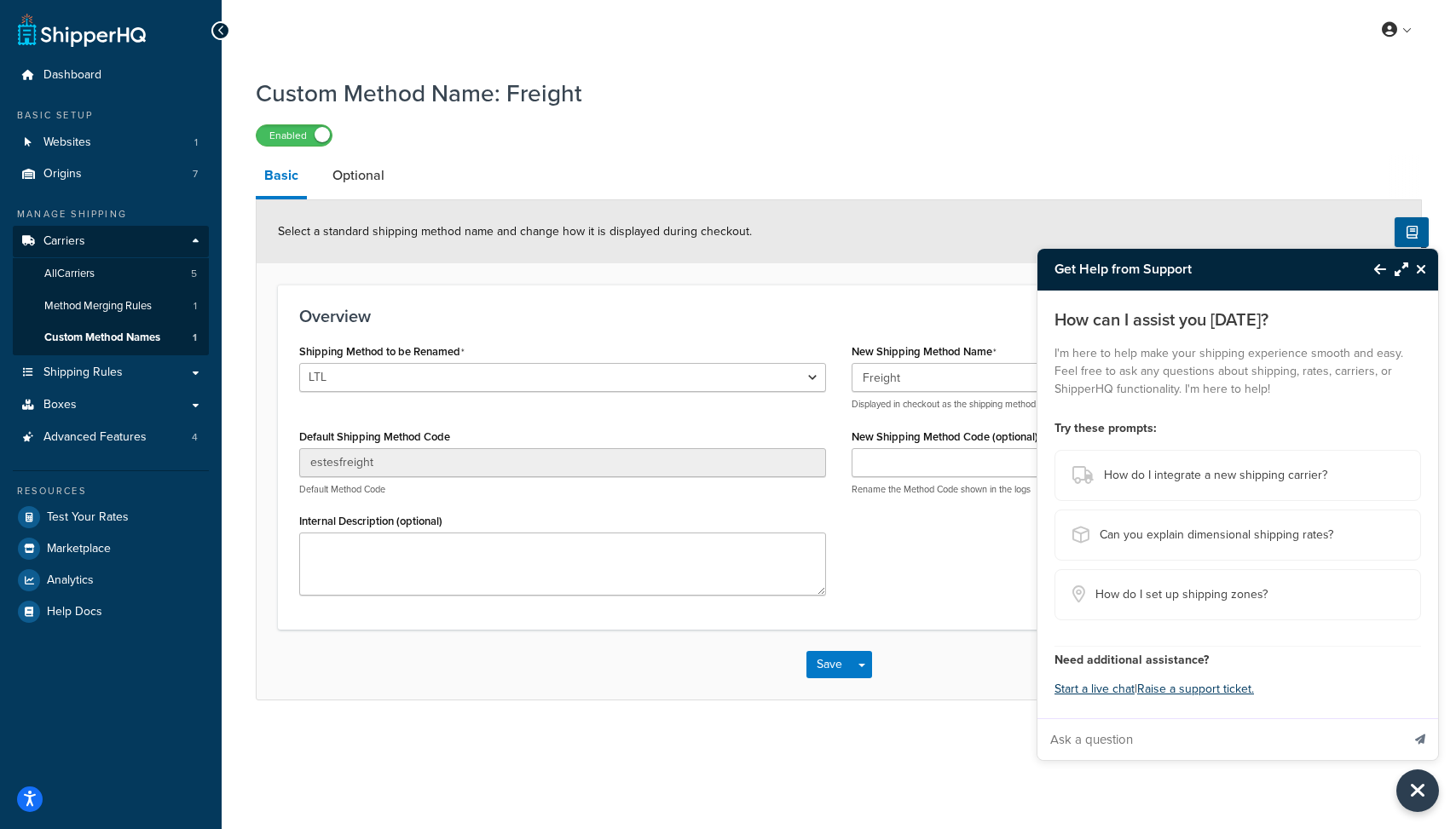
click at [1081, 677] on div "Need additional assistance? Start a live chat | Raise a support ticket." at bounding box center [1238, 673] width 367 height 55
click at [1078, 688] on button "Start a live chat" at bounding box center [1094, 689] width 80 height 24
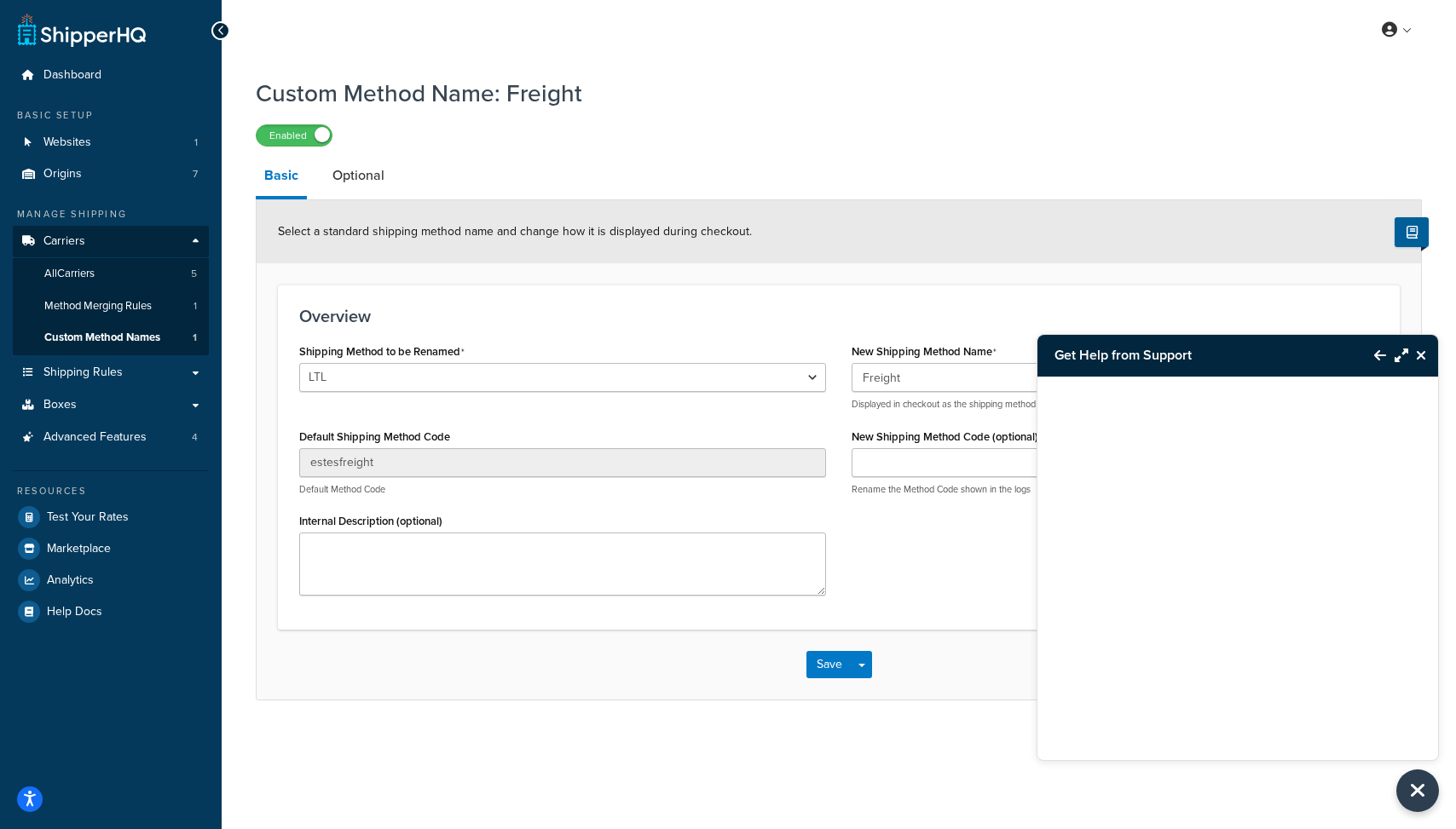
click at [1382, 355] on icon "Back to Resource Center" at bounding box center [1380, 355] width 12 height 13
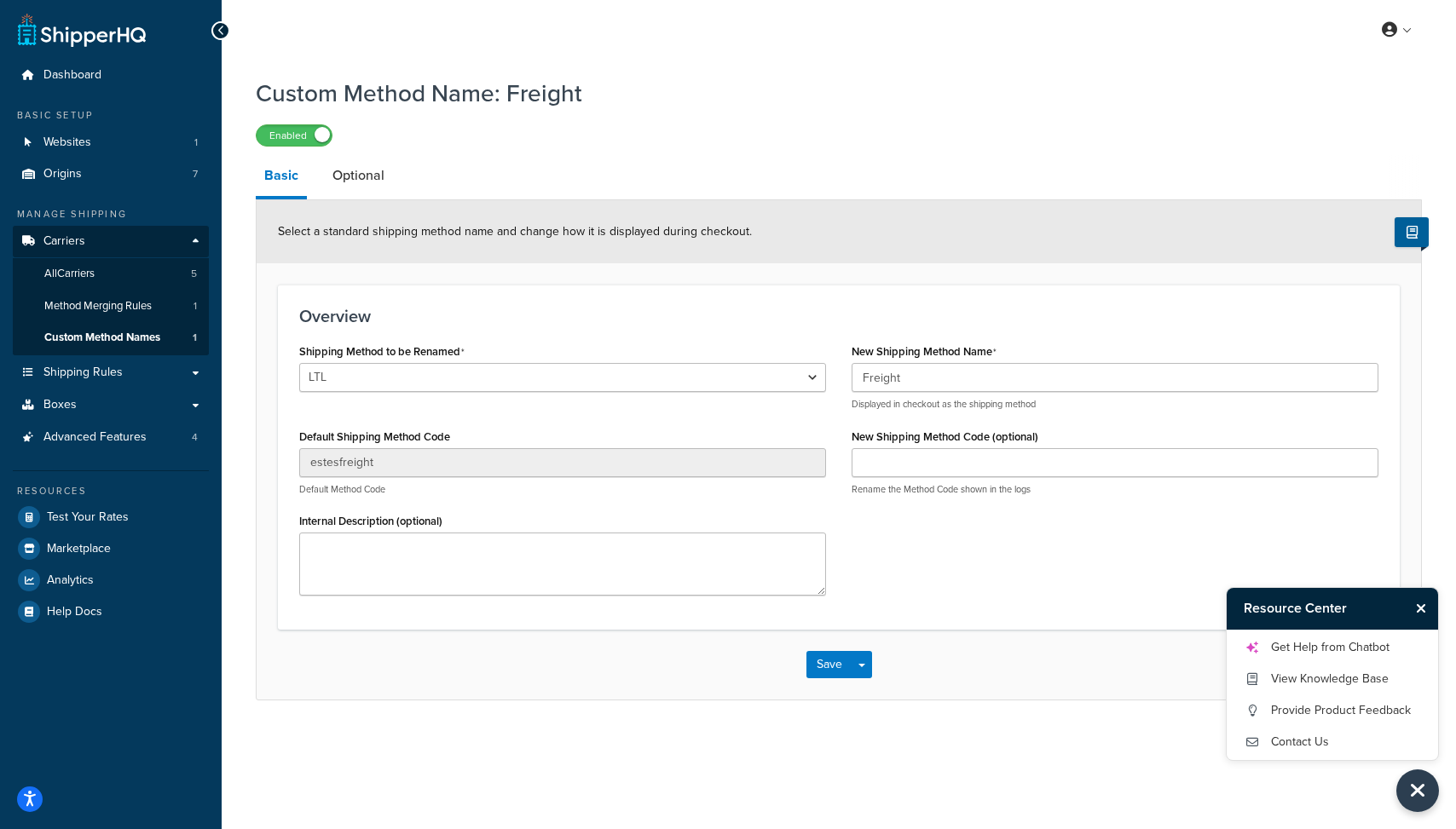
click at [524, 90] on h1 "Custom Method Name: Freight" at bounding box center [828, 93] width 1145 height 33
copy div "Custom Method Name: Freight Enabled Basic Optional"
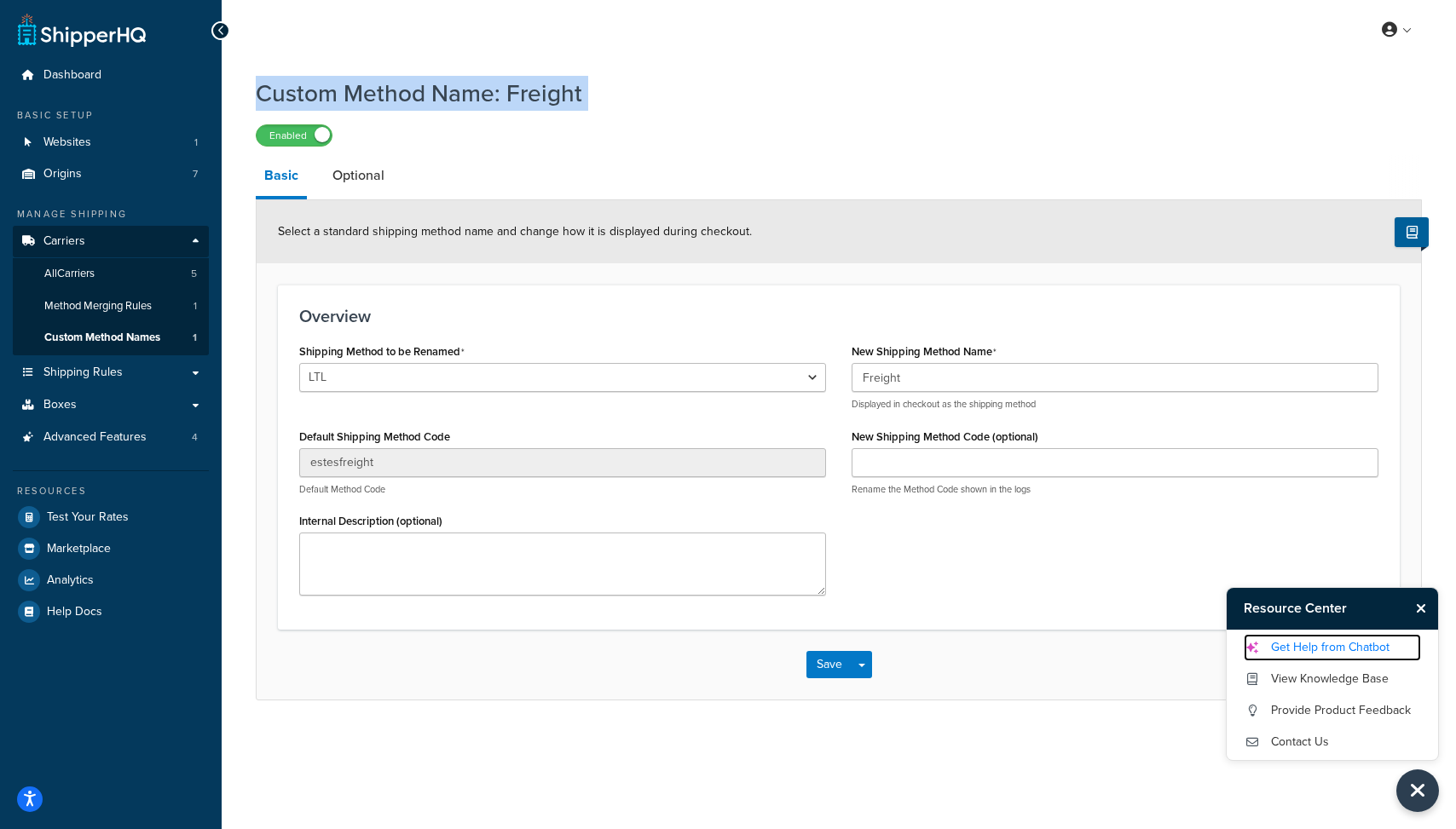
click at [1272, 635] on link "Get Help from Chatbot" at bounding box center [1333, 648] width 178 height 28
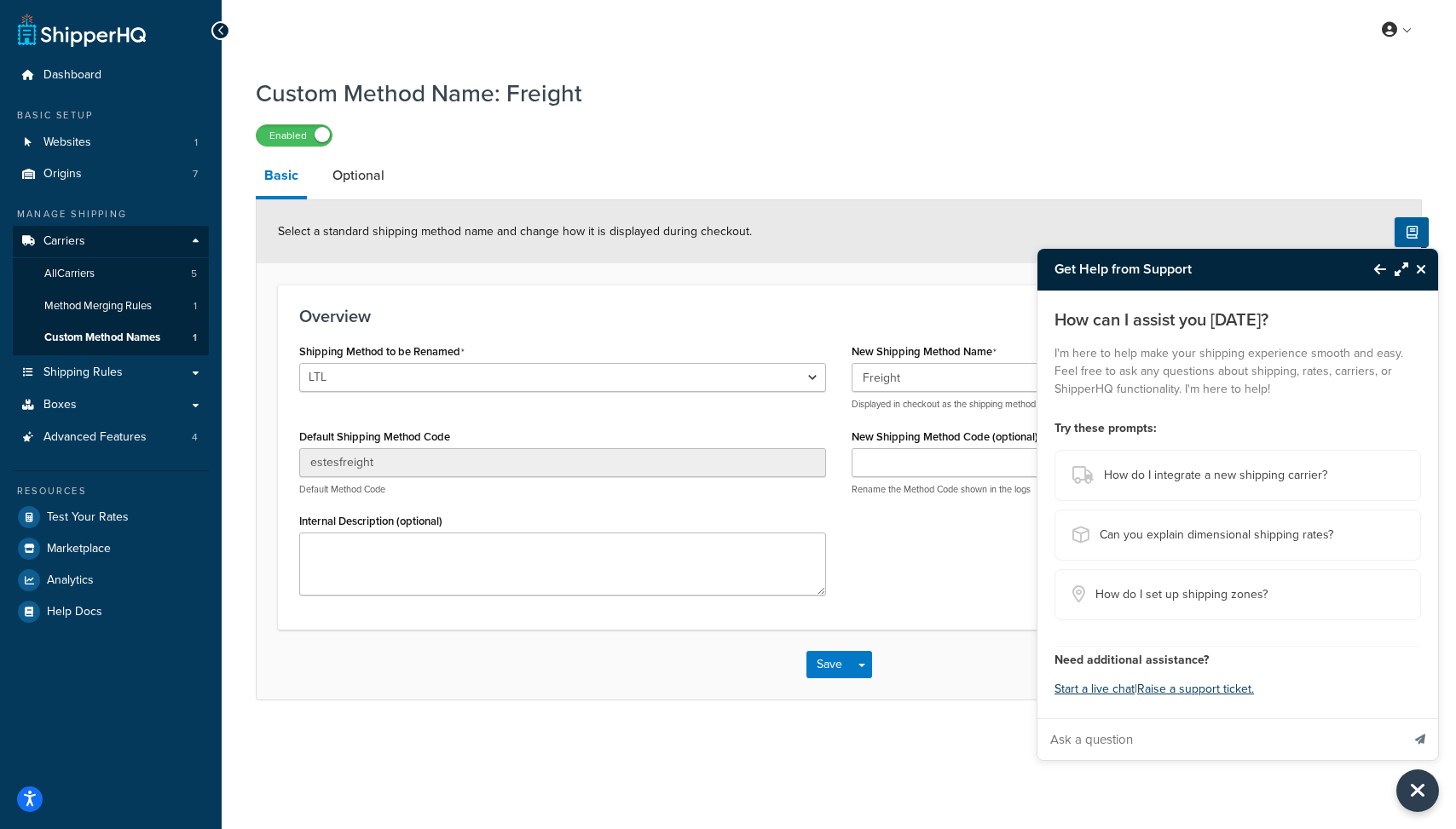
click at [1087, 737] on input "Ask a question" at bounding box center [1219, 740] width 363 height 41
paste input "Custom Method Name: Freight"
type input "i have implented a Custom Method Name: Freight, but when I test it still shows …"
click at [1403, 719] on button "Send message" at bounding box center [1421, 740] width 36 height 42
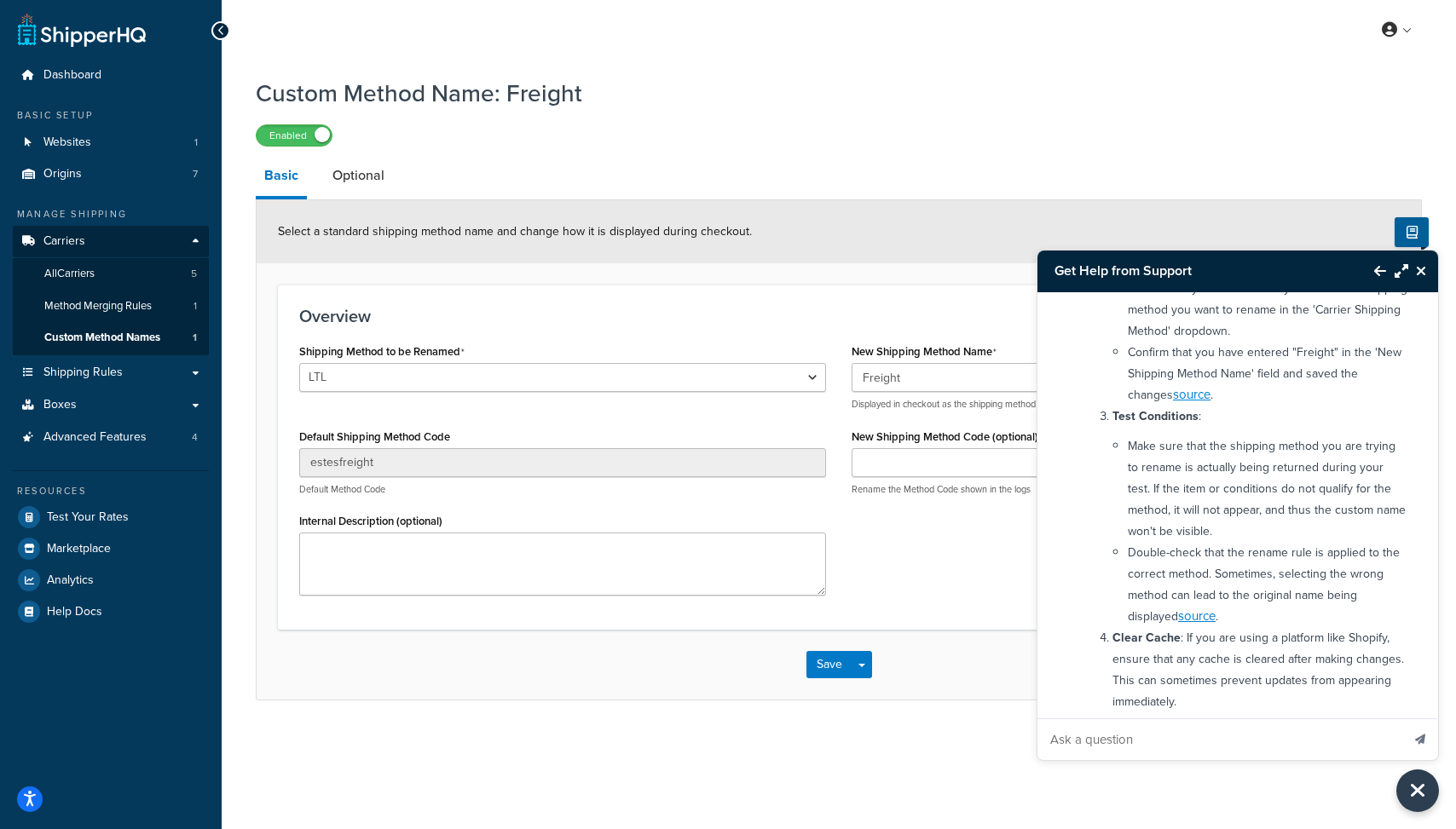
scroll to position [441, 0]
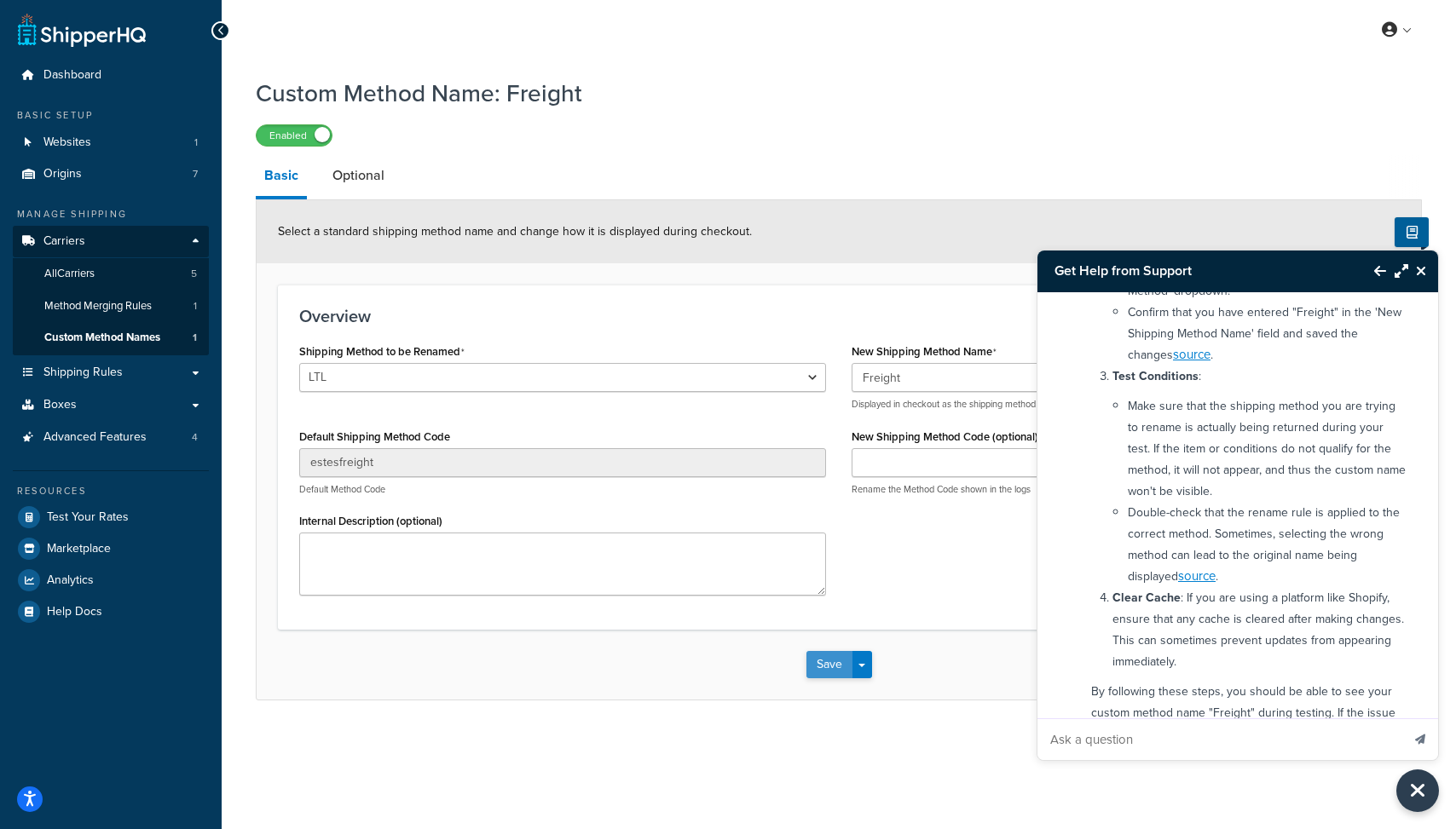
click at [824, 675] on button "Save" at bounding box center [829, 665] width 46 height 28
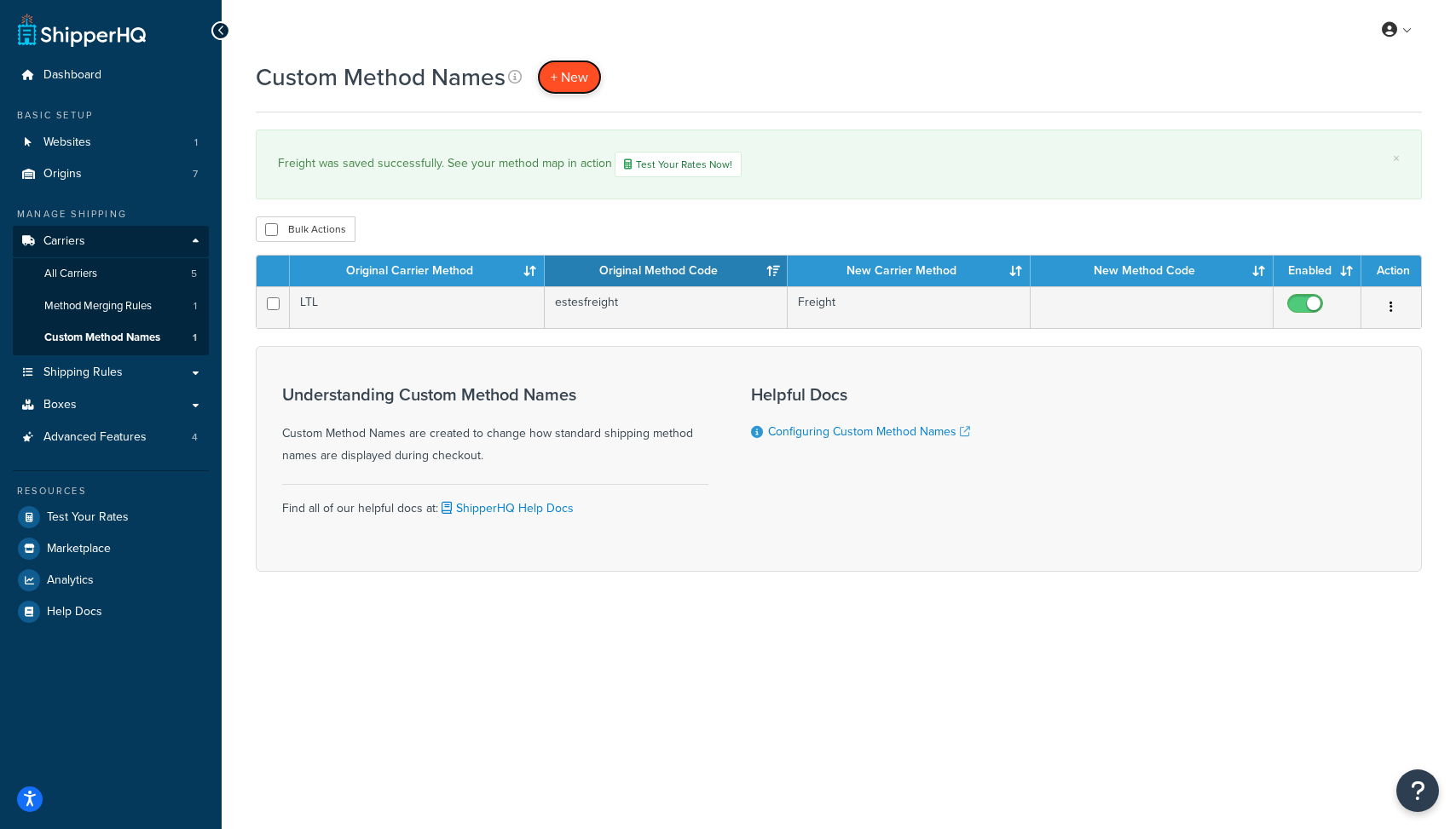
click at [556, 72] on span "+ New" at bounding box center [569, 77] width 37 height 20
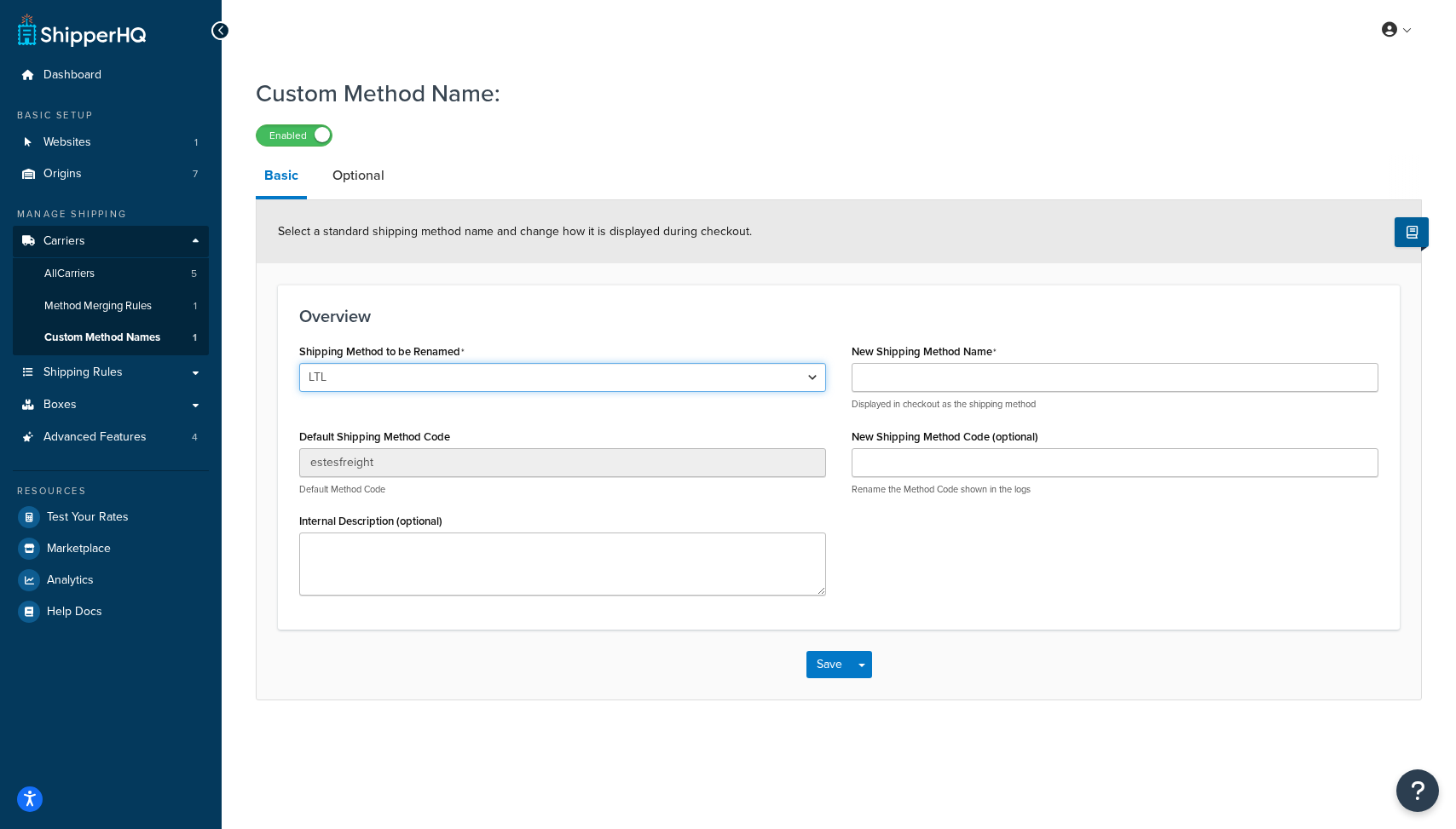
click at [416, 376] on select "LTL LTL Ground Home Delivery Economy Freight Priority Freight LTL" at bounding box center [562, 377] width 527 height 29
select select "702416"
click at [299, 364] on select "LTL LTL Ground Home Delivery Economy Freight Priority Freight LTL" at bounding box center [562, 377] width 527 height 29
type input "retransfreight"
click at [893, 385] on input "New Shipping Method Name" at bounding box center [1115, 377] width 527 height 29
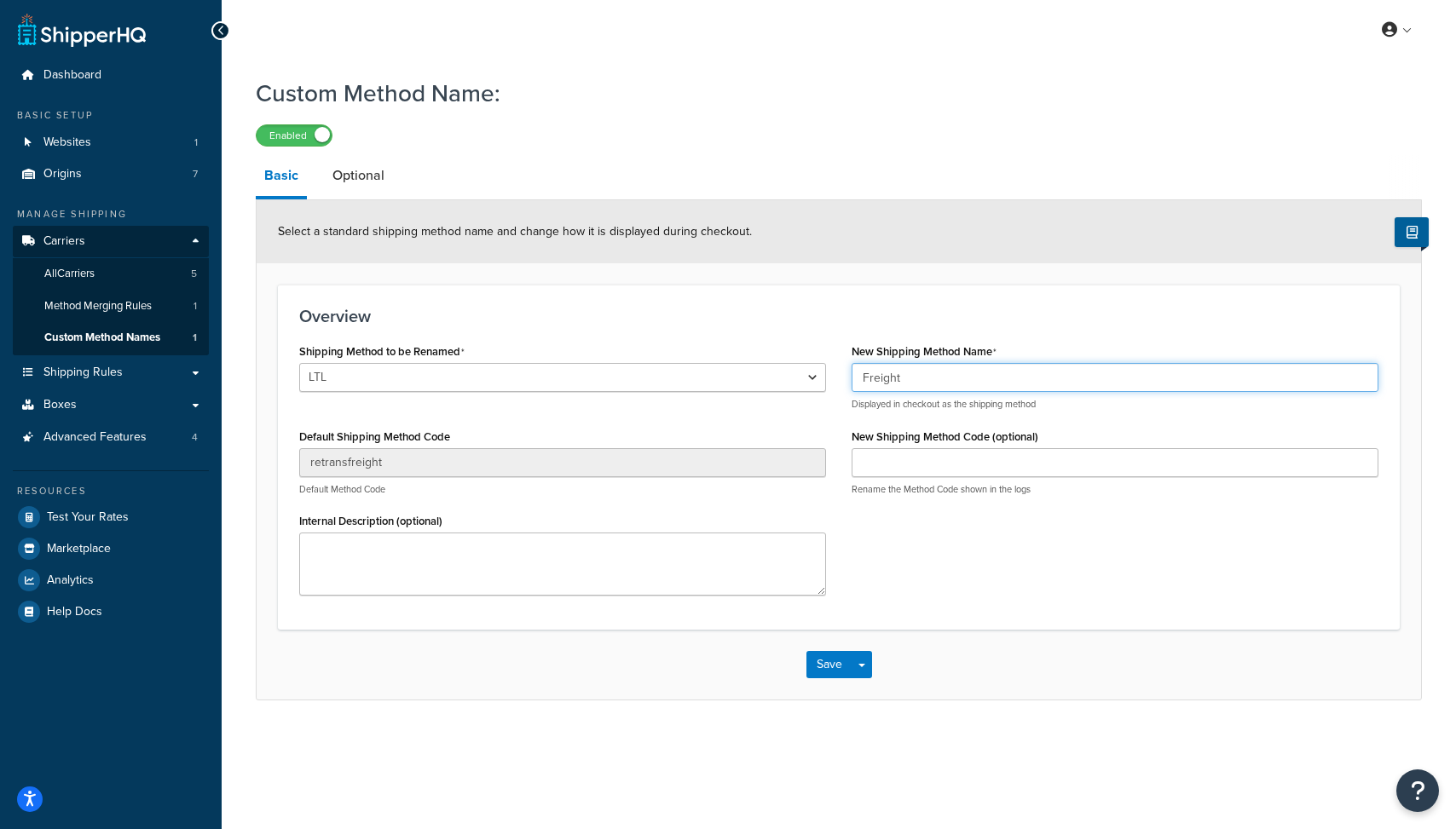
type input "Freight"
click at [872, 301] on div "Overview Shipping Method to be Renamed LTL LTL Ground Home Delivery Economy Fre…" at bounding box center [839, 458] width 1122 height 346
click at [821, 663] on button "Save" at bounding box center [829, 665] width 46 height 28
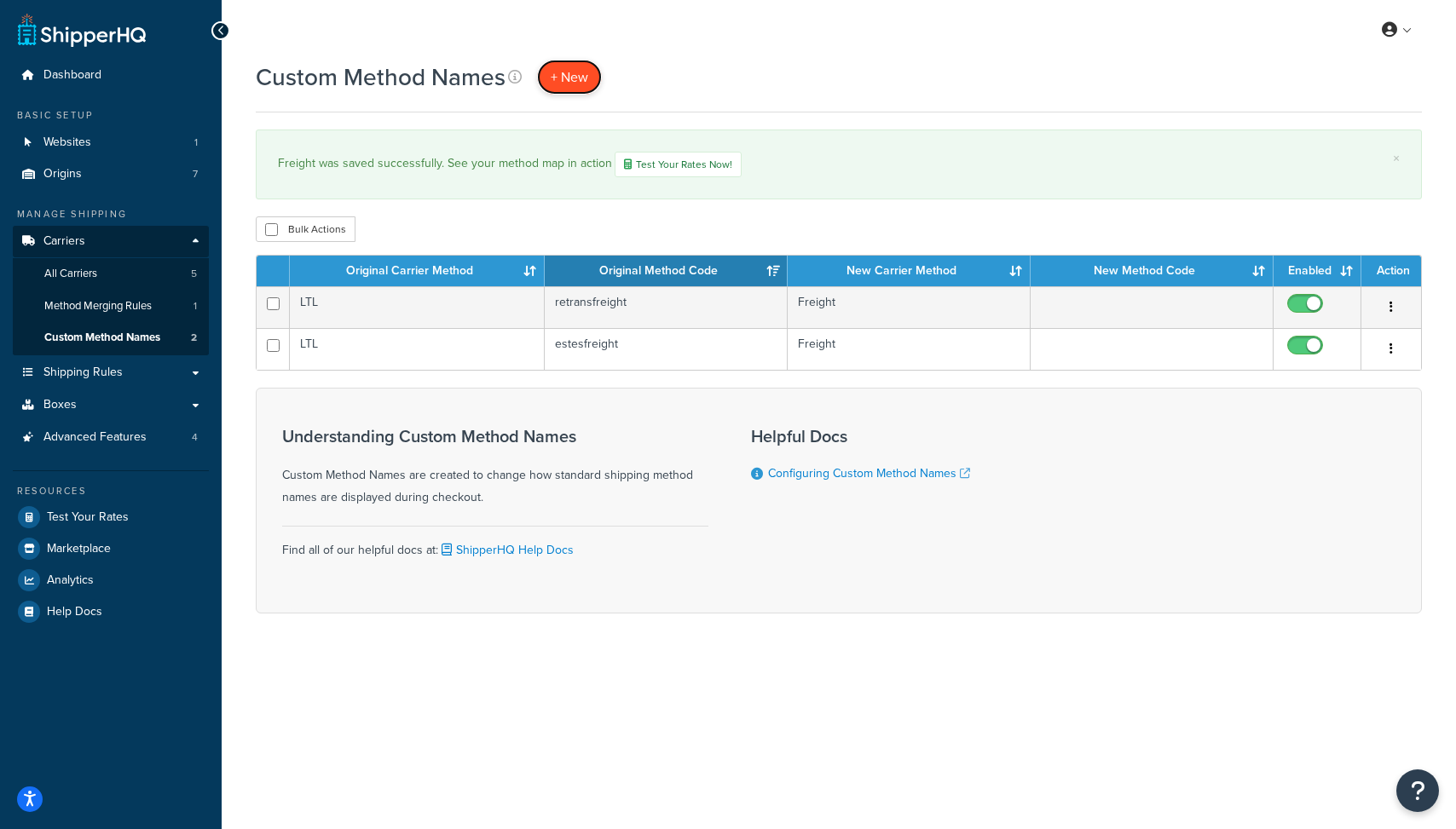
click at [560, 77] on span "+ New" at bounding box center [569, 77] width 37 height 20
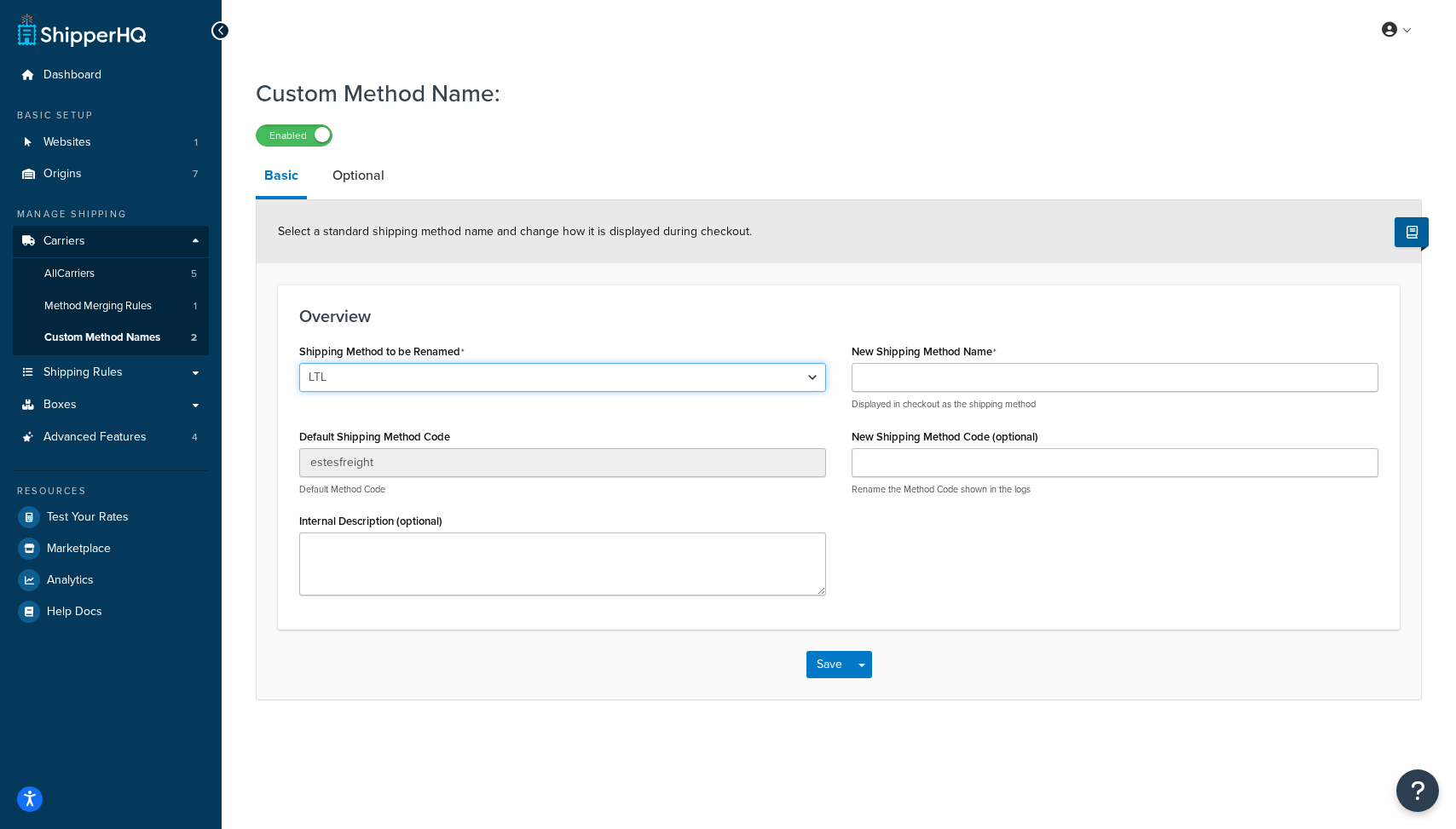
click at [464, 368] on select "LTL LTL Ground Home Delivery Economy Freight Priority Freight LTL" at bounding box center [562, 377] width 527 height 29
select select "709090"
click at [299, 364] on select "LTL LTL Ground Home Delivery Economy Freight Priority Freight LTL" at bounding box center [562, 377] width 527 height 29
type input "evansfreight"
click at [955, 389] on input "New Shipping Method Name" at bounding box center [1115, 377] width 527 height 29
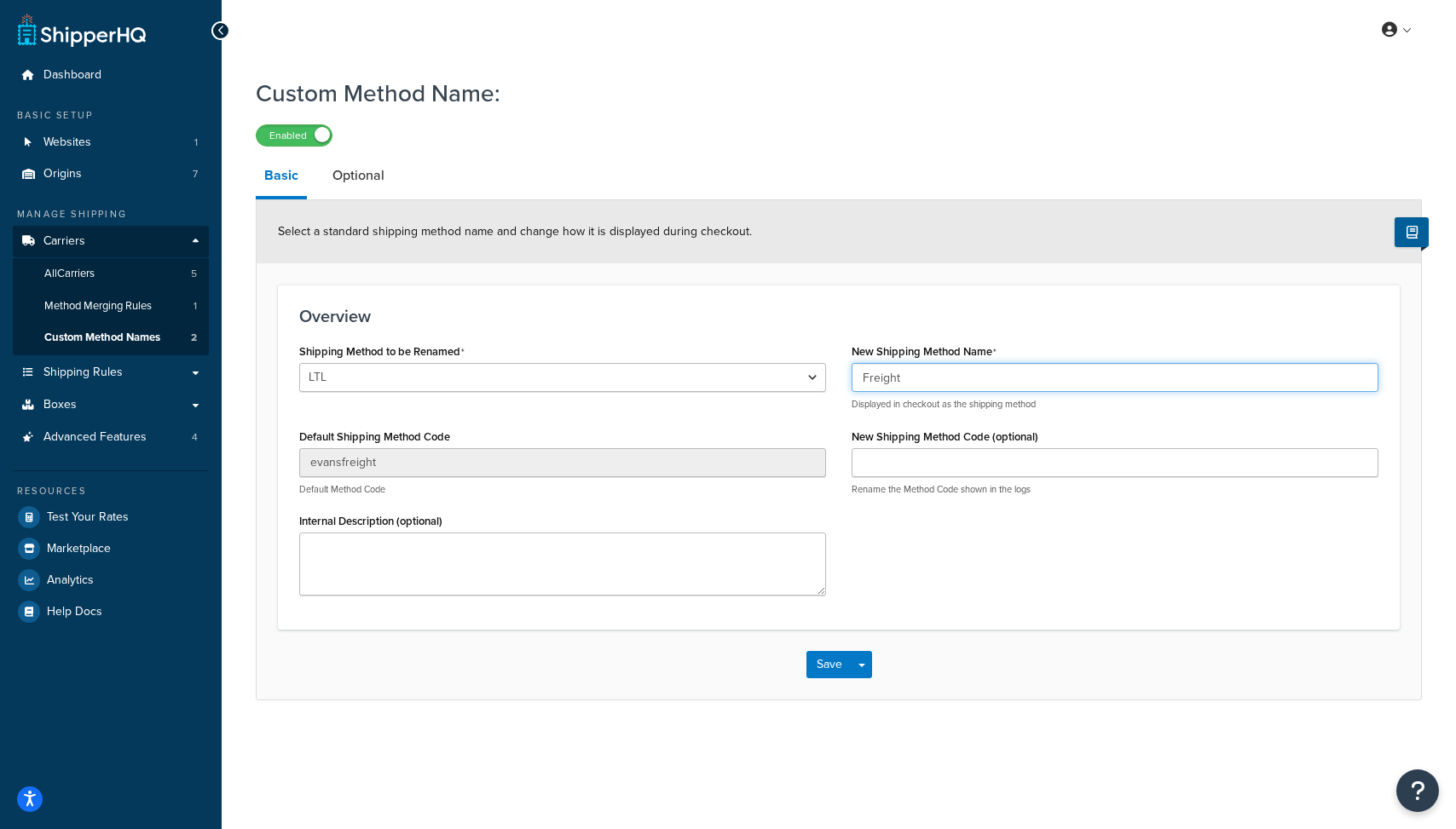
type input "Freight"
click at [944, 326] on h3 "Overview" at bounding box center [839, 316] width 1079 height 19
click at [845, 663] on button "Save" at bounding box center [829, 665] width 46 height 28
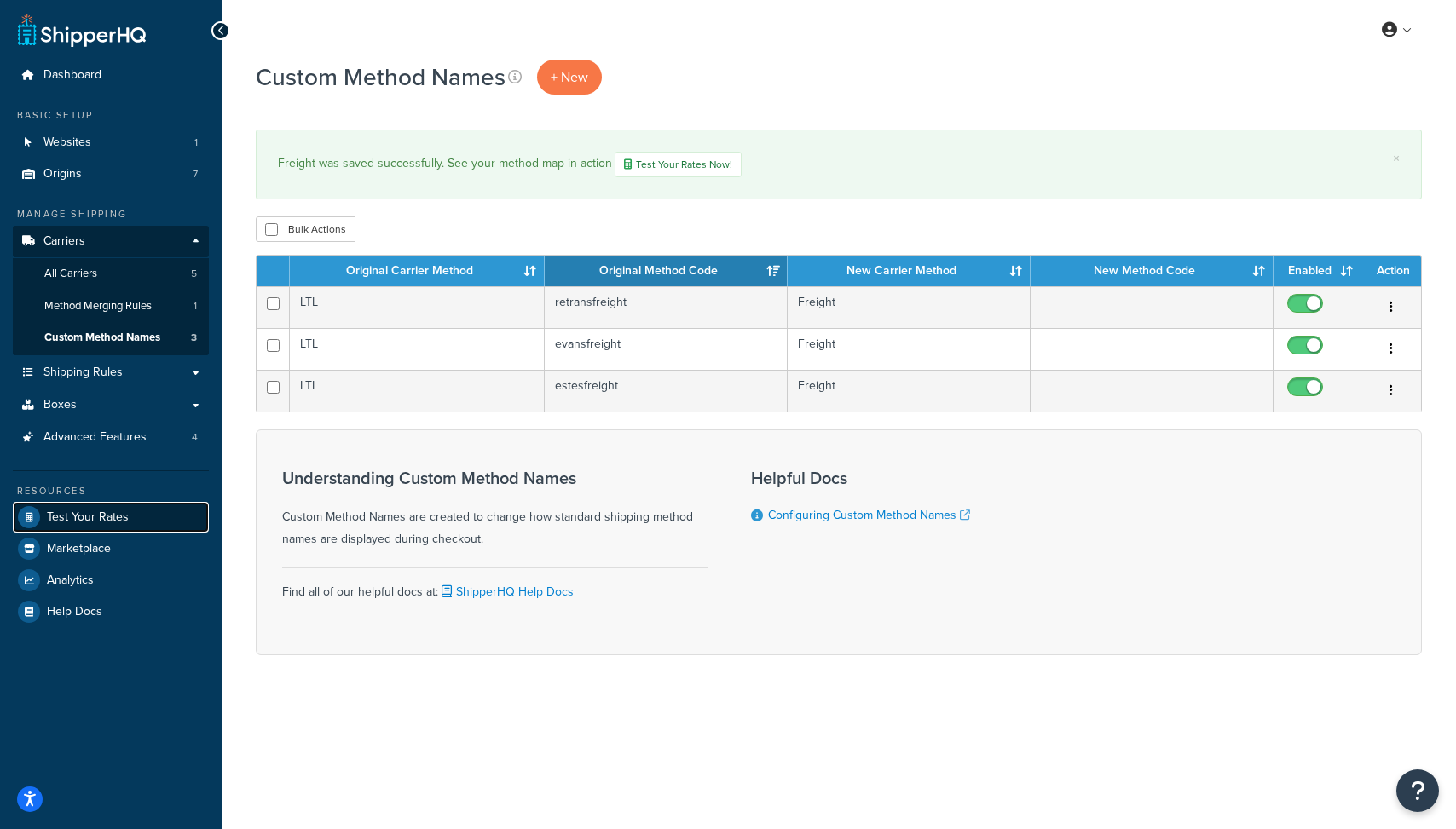
click at [85, 511] on span "Test Your Rates" at bounding box center [87, 518] width 82 height 14
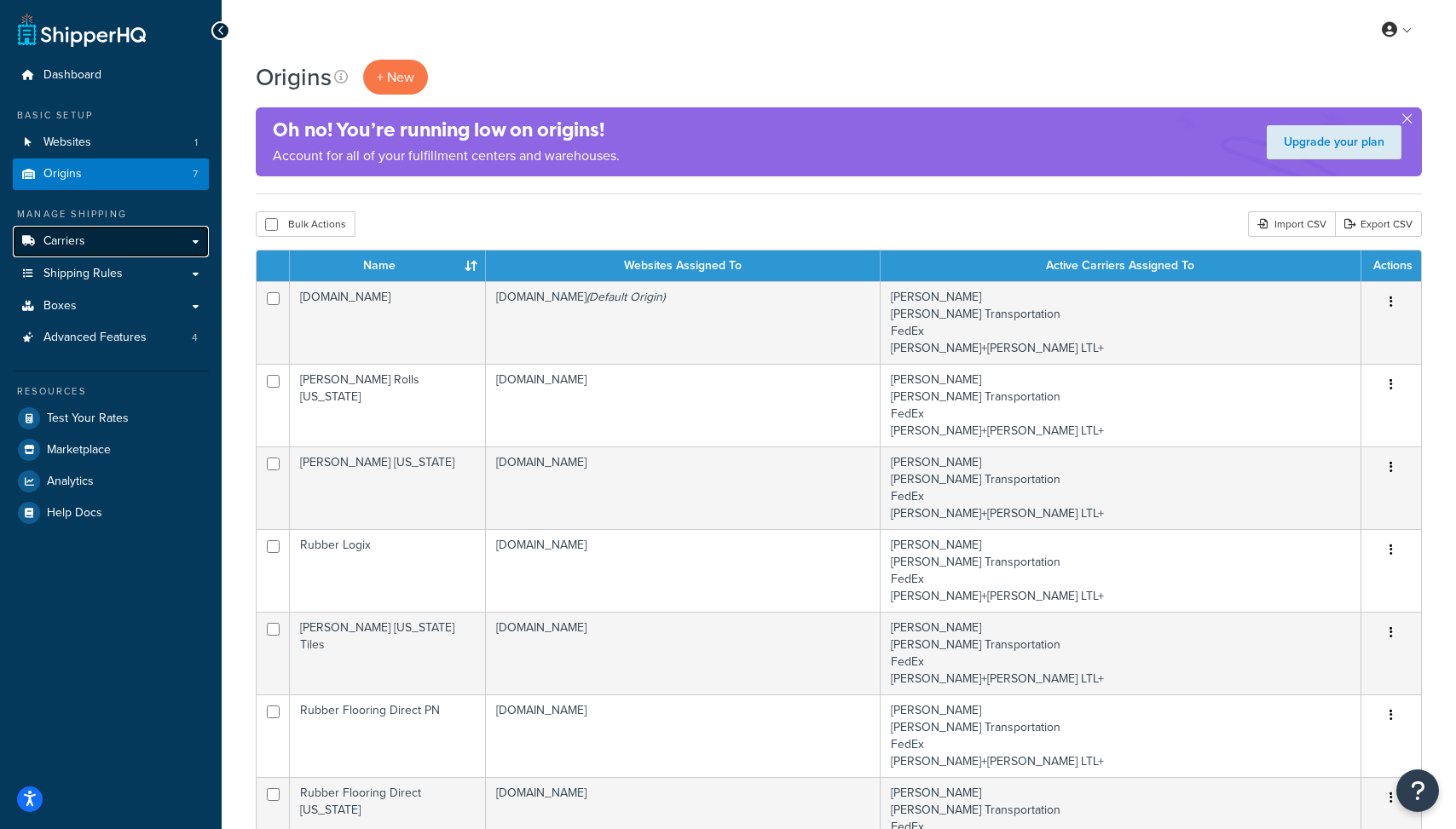
click at [83, 237] on span "Carriers" at bounding box center [65, 241] width 42 height 14
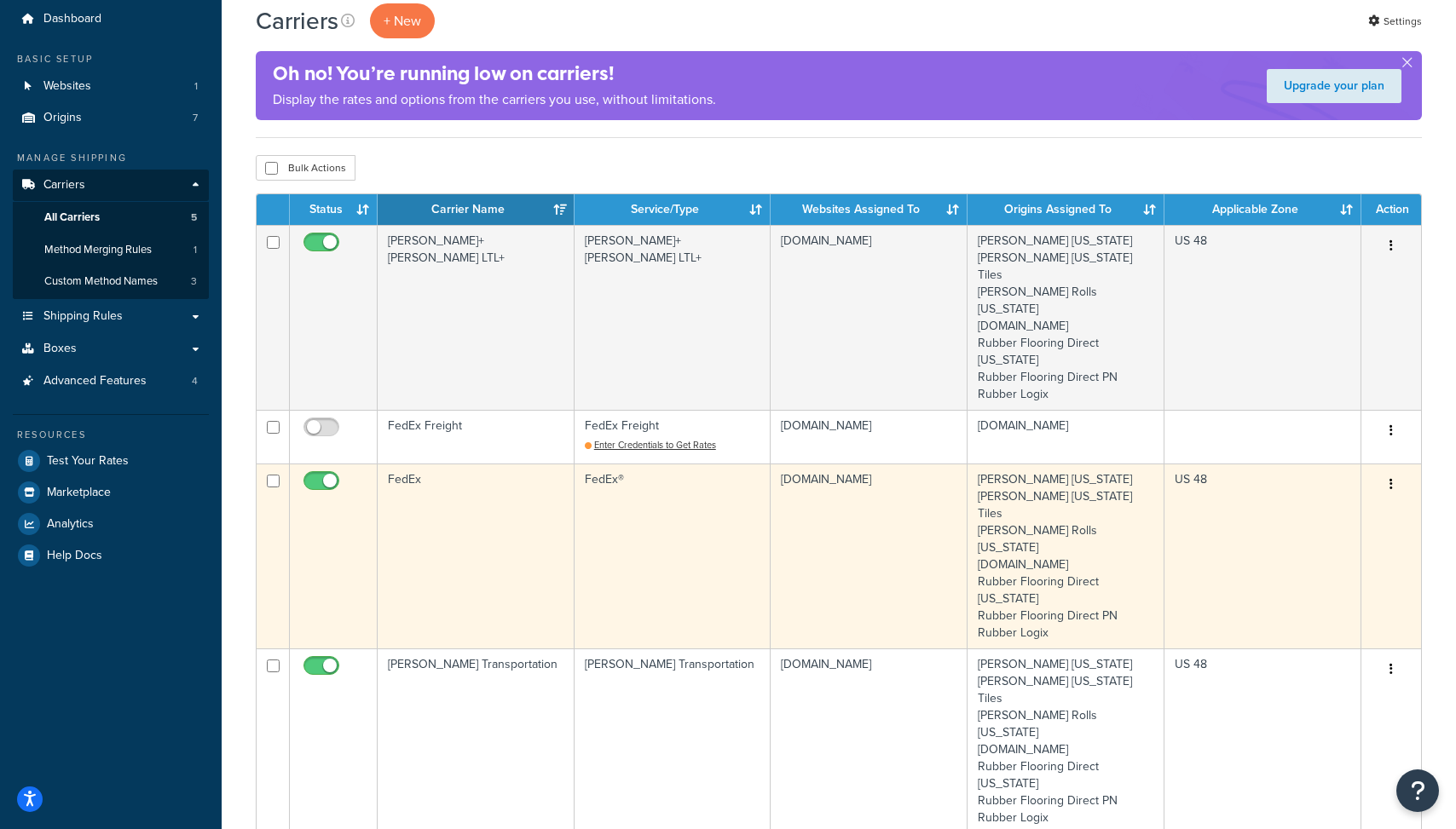
scroll to position [75, 0]
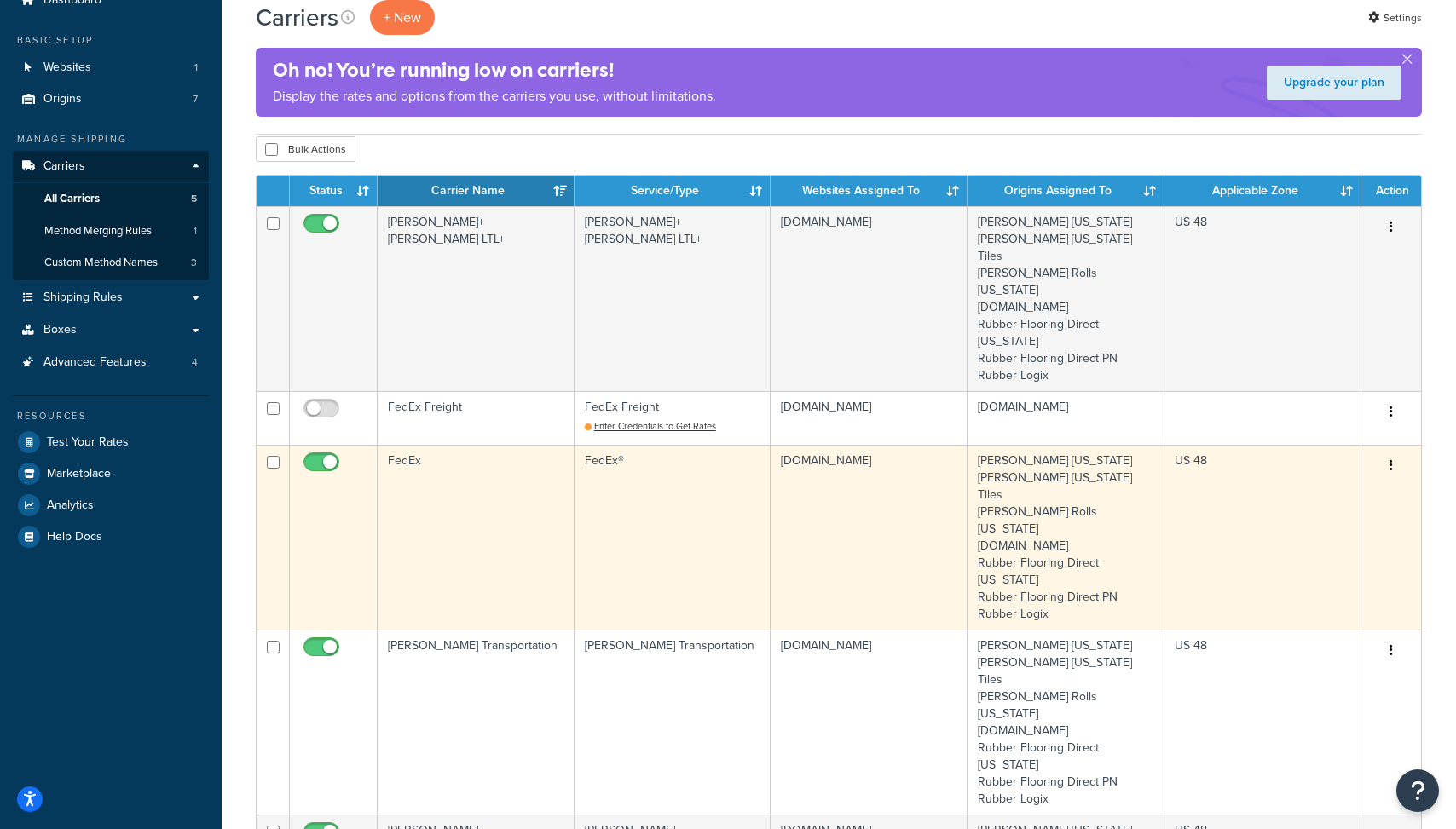
click at [470, 630] on td "[PERSON_NAME] Transportation" at bounding box center [476, 722] width 197 height 185
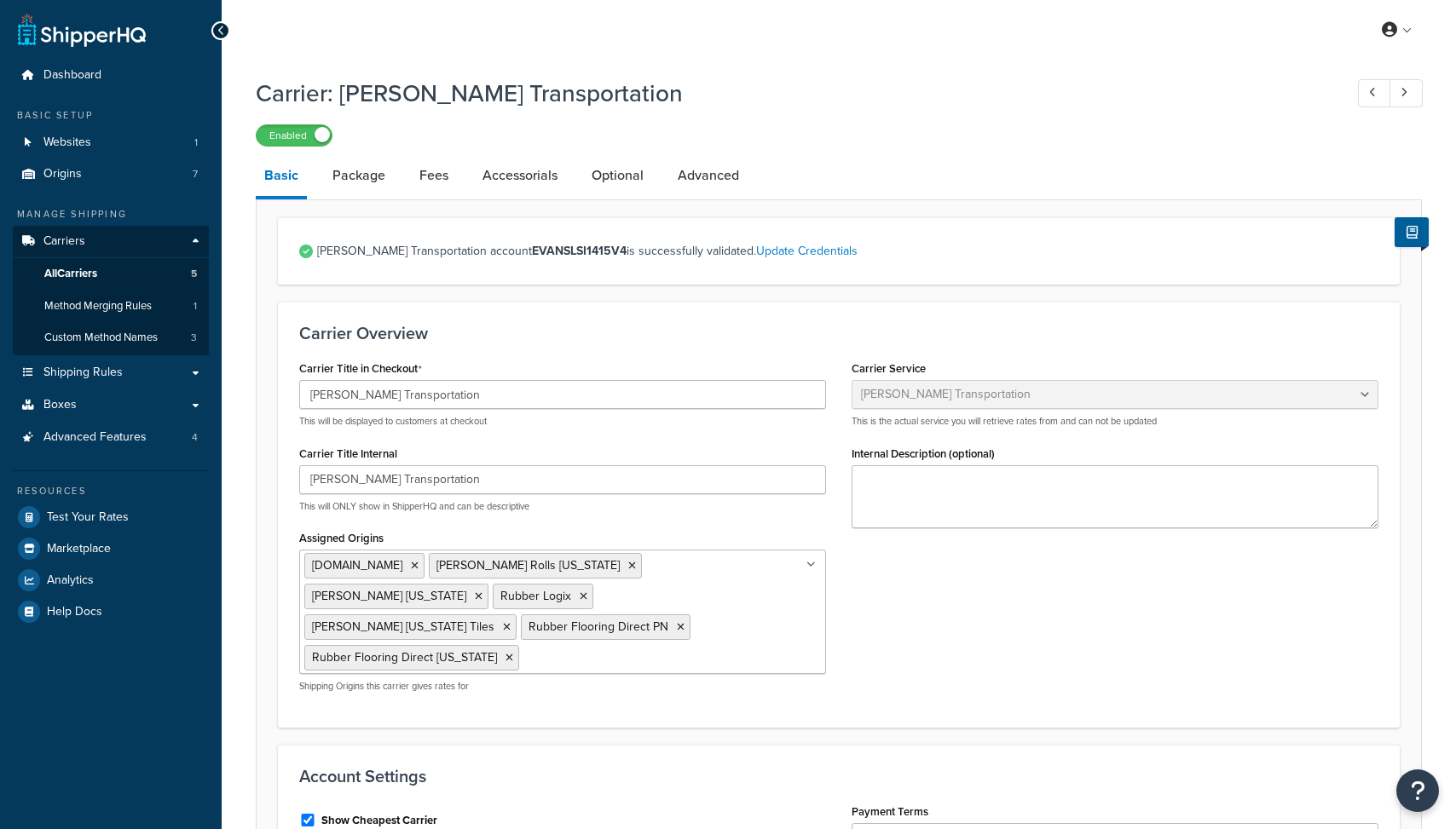
select select "evansFreight"
select select "PLT"
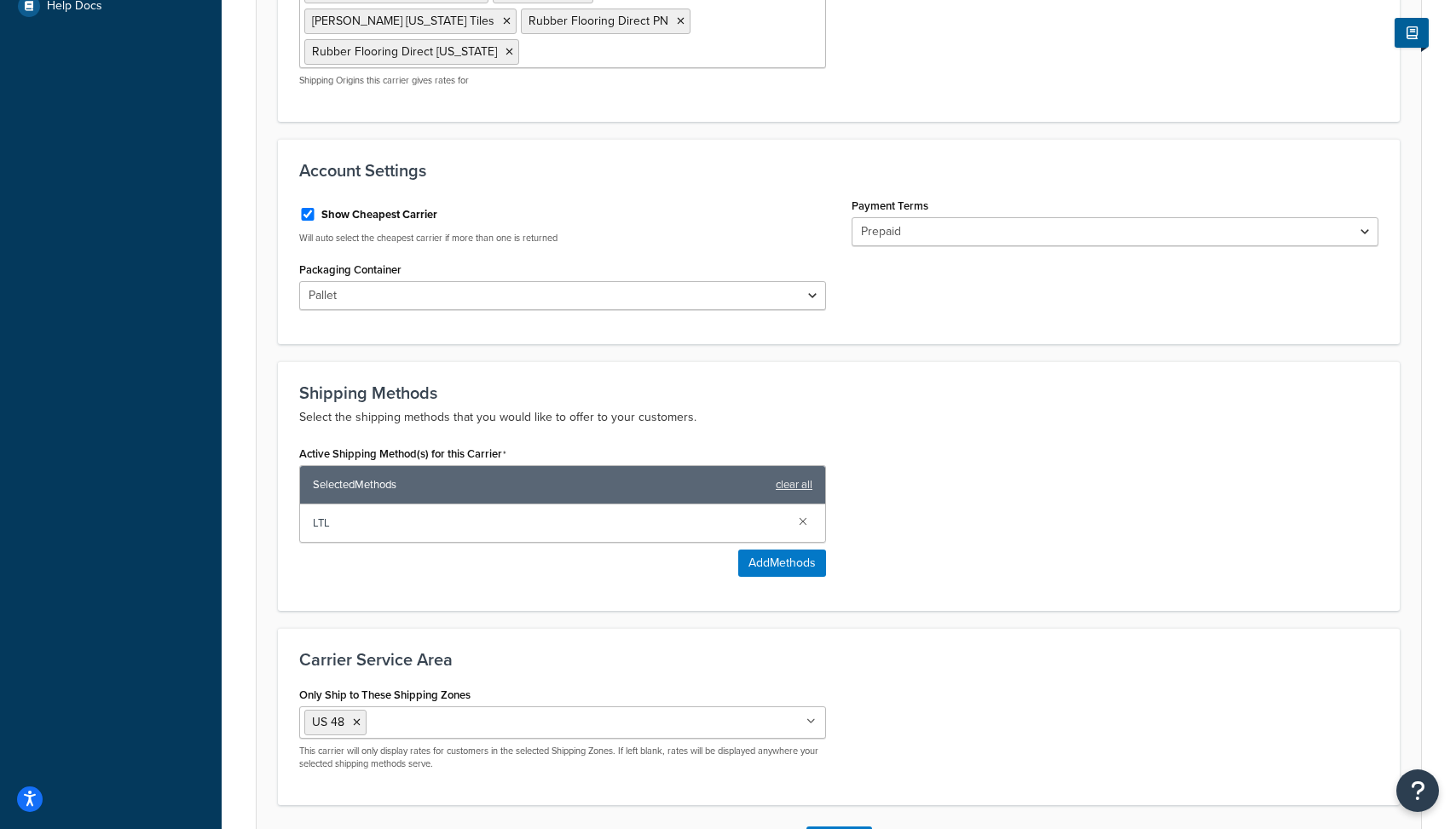
scroll to position [667, 0]
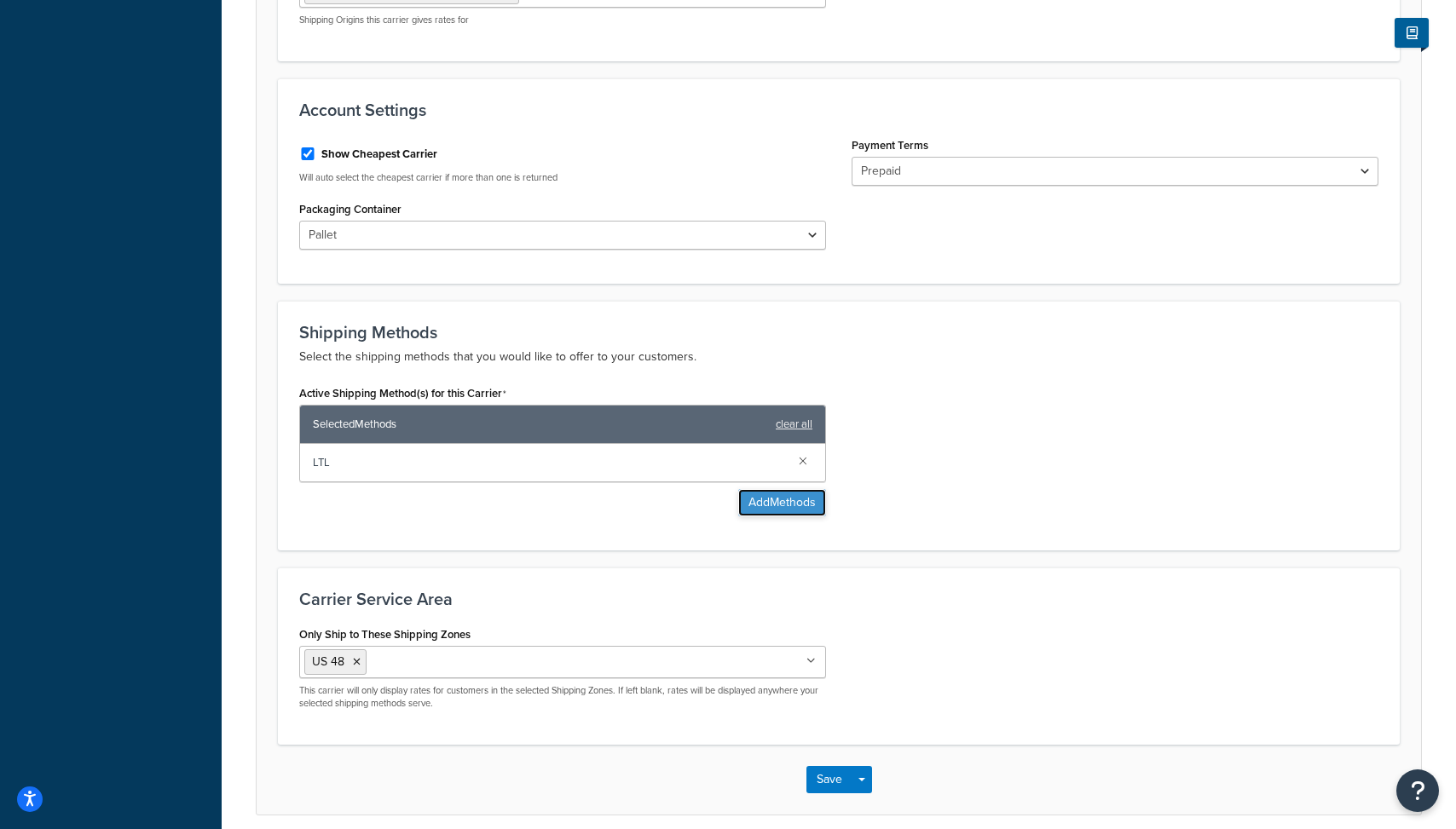
click at [766, 489] on button "Add Methods" at bounding box center [782, 502] width 87 height 28
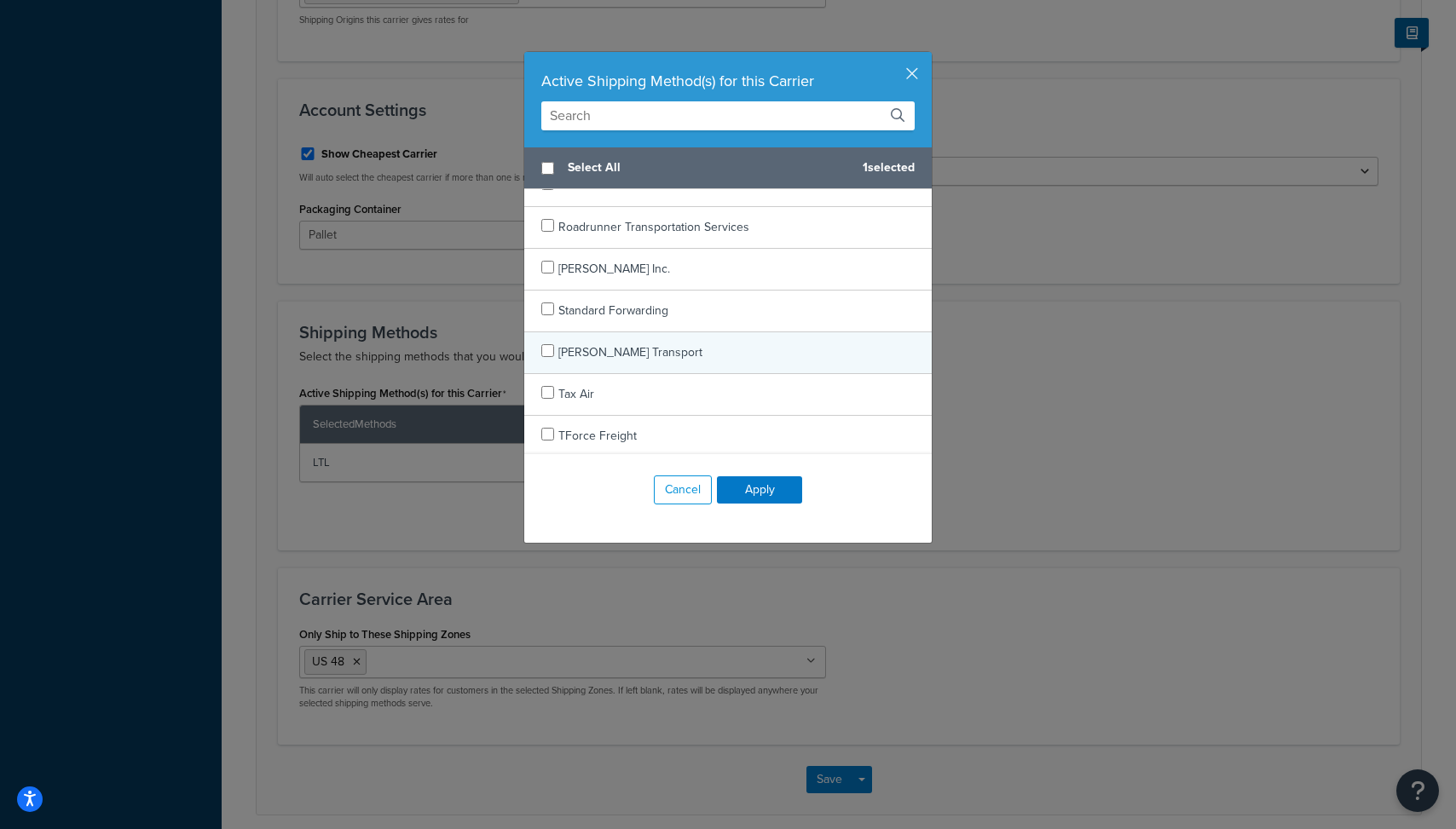
scroll to position [0, 0]
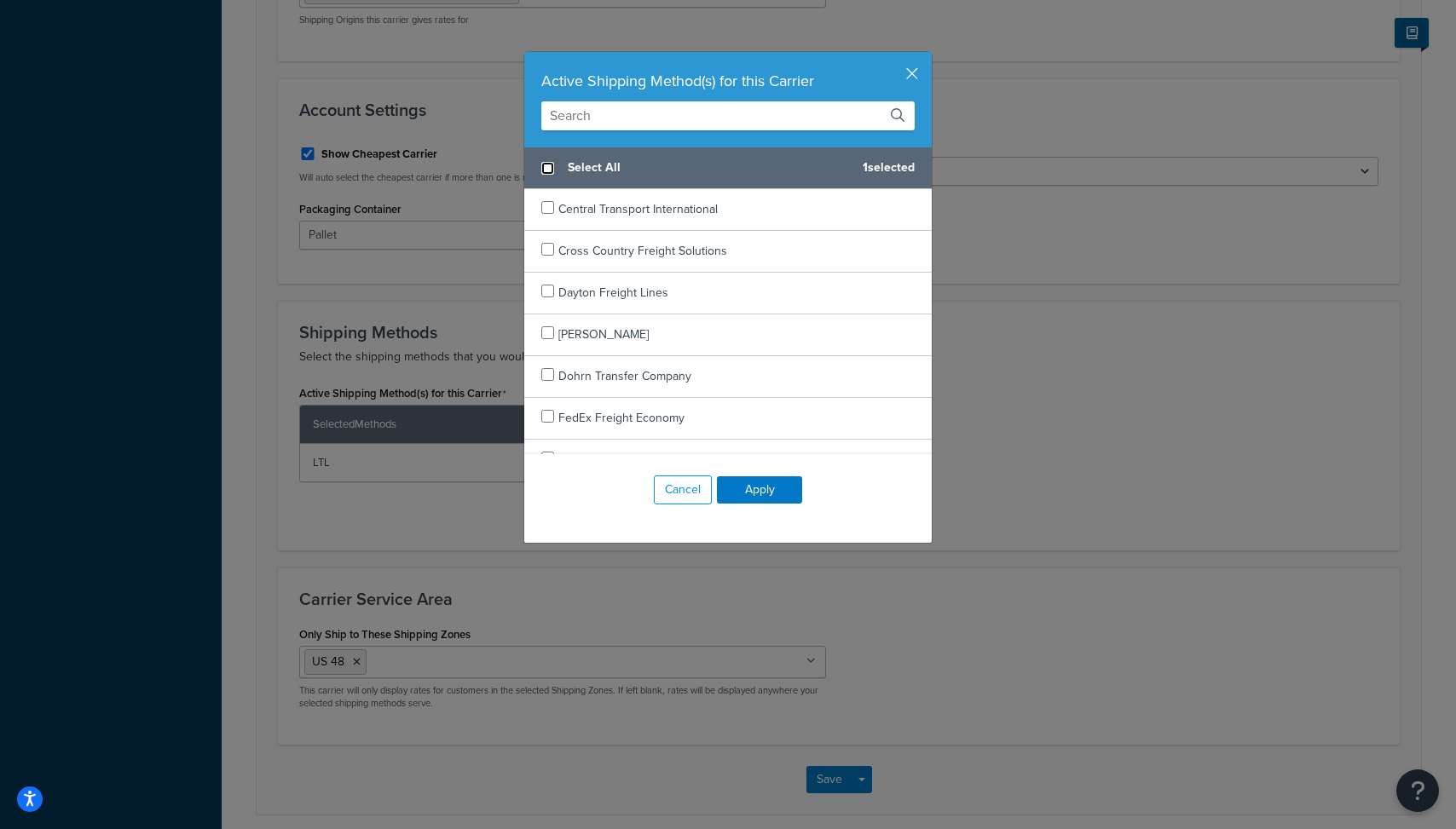
click at [549, 165] on input "checkbox" at bounding box center [547, 168] width 12 height 12
checkbox input "true"
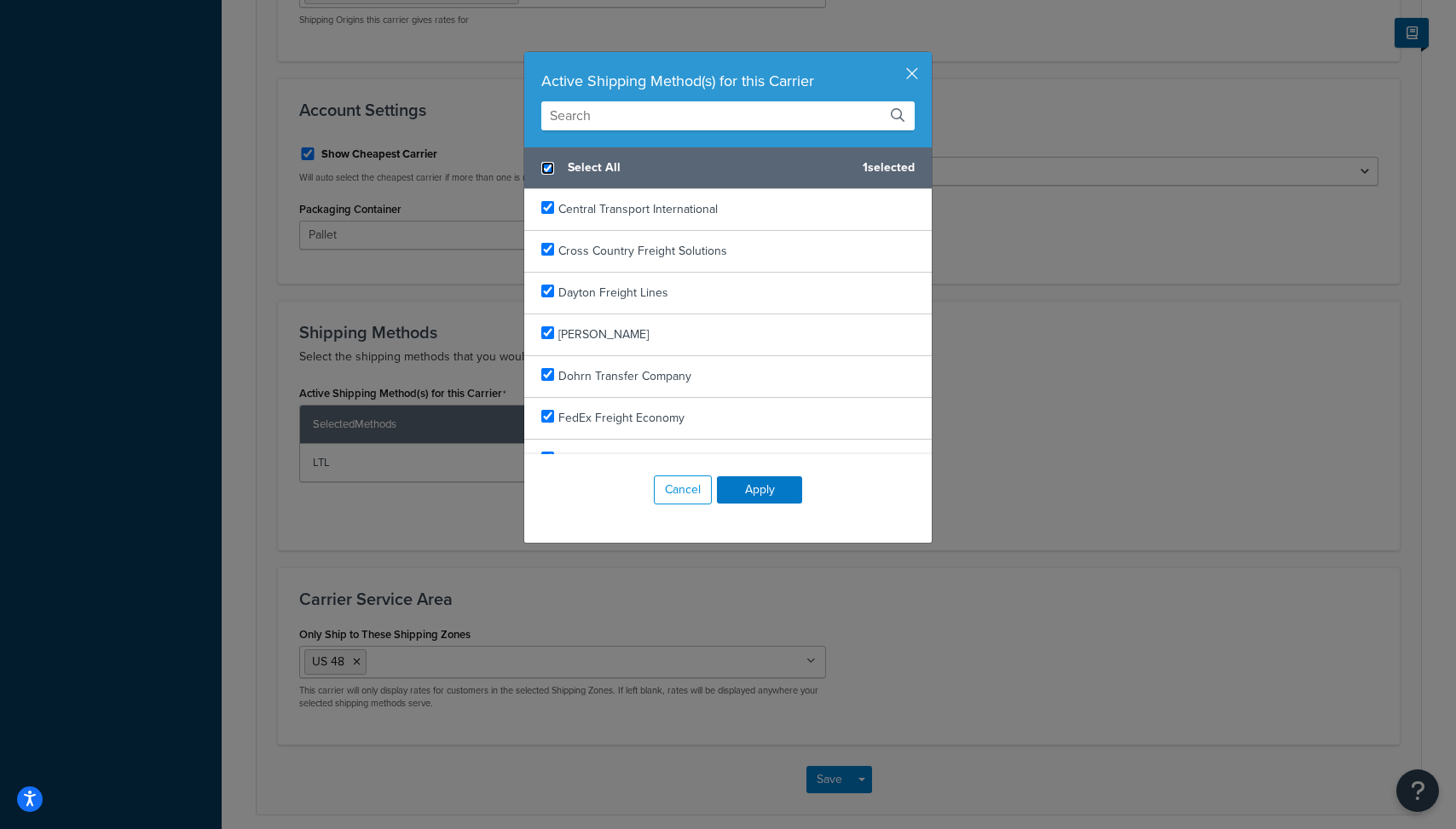
checkbox input "true"
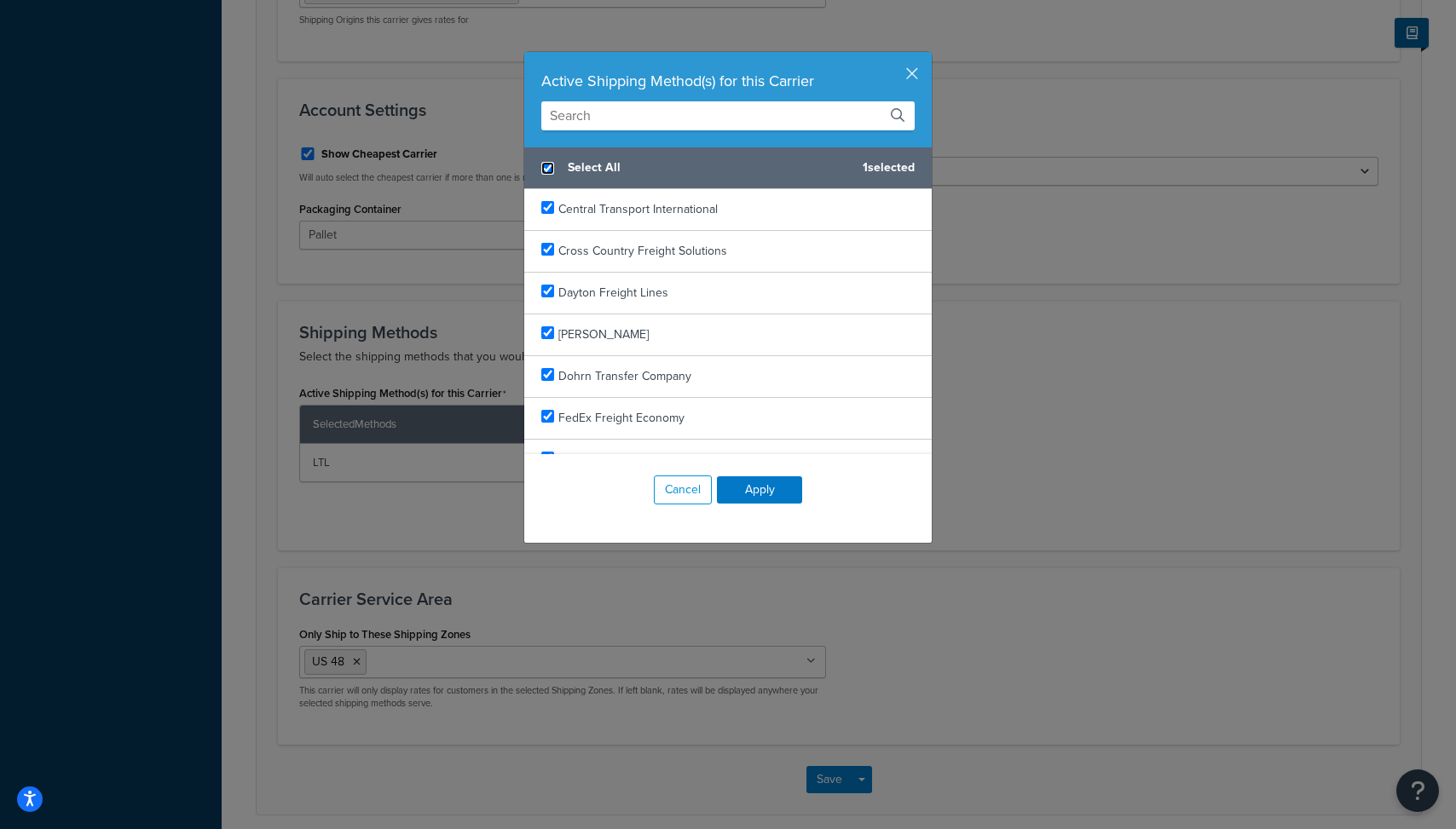
checkbox input "true"
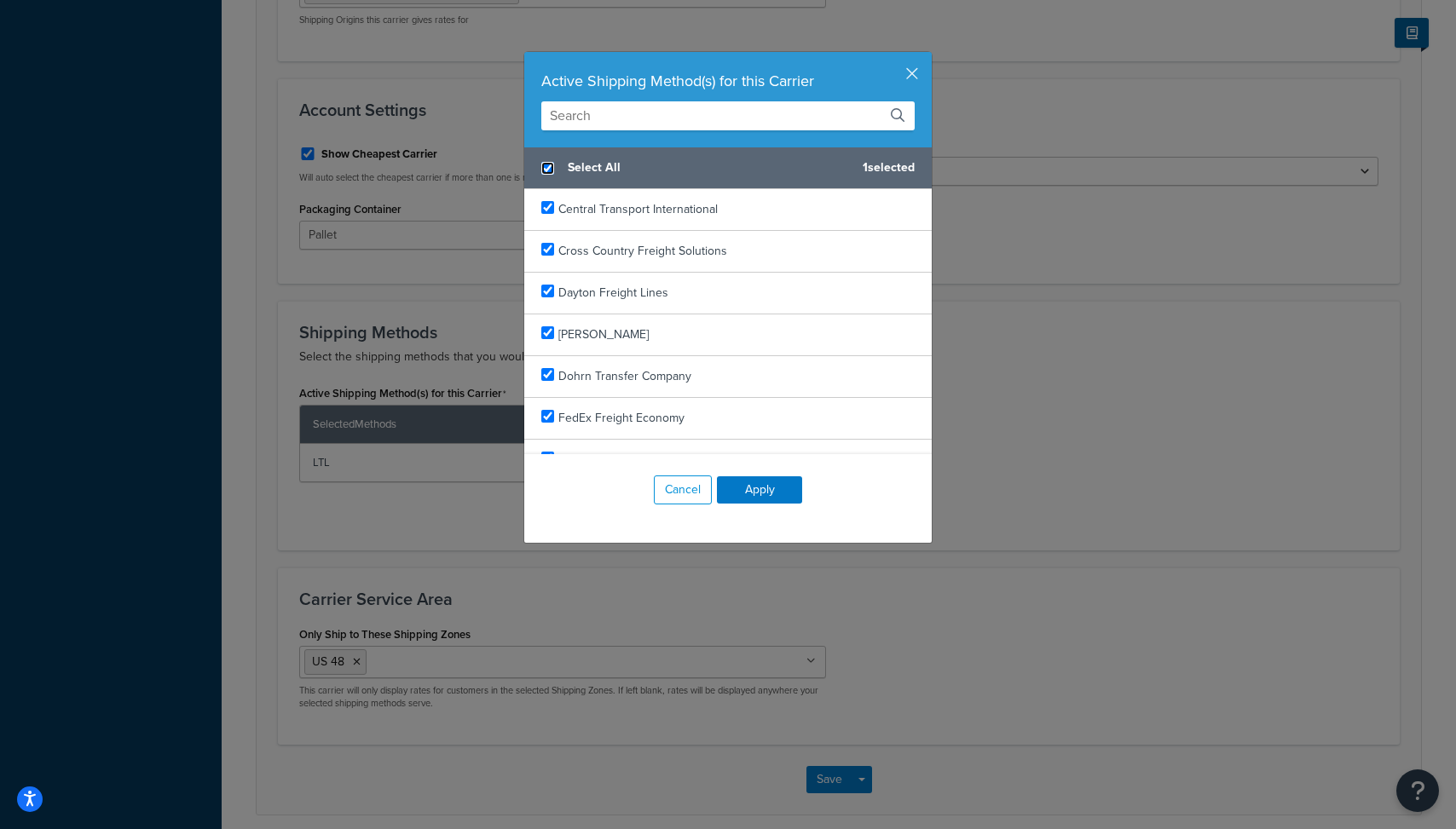
checkbox input "true"
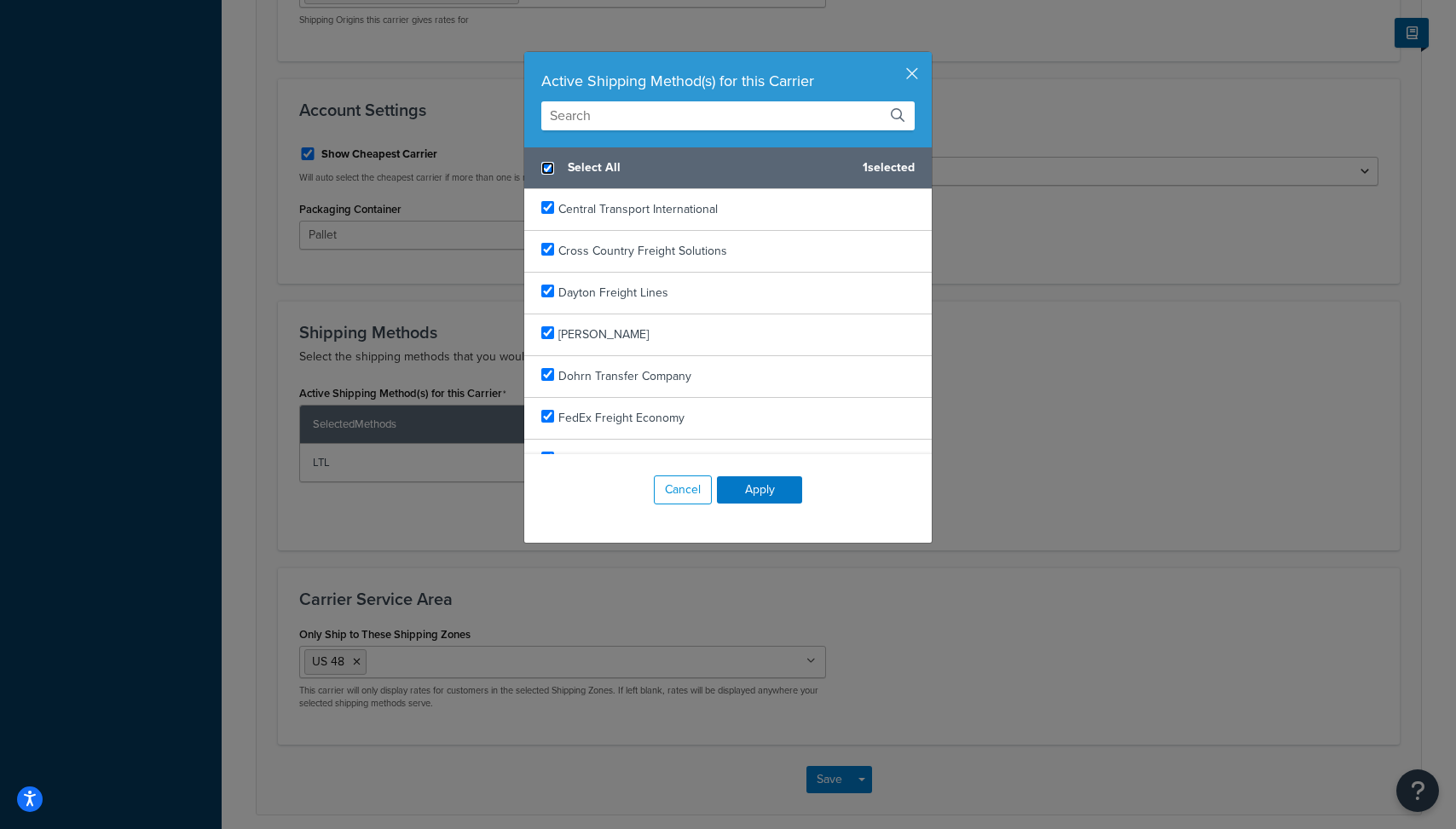
checkbox input "true"
click at [755, 493] on button "Apply" at bounding box center [760, 490] width 85 height 28
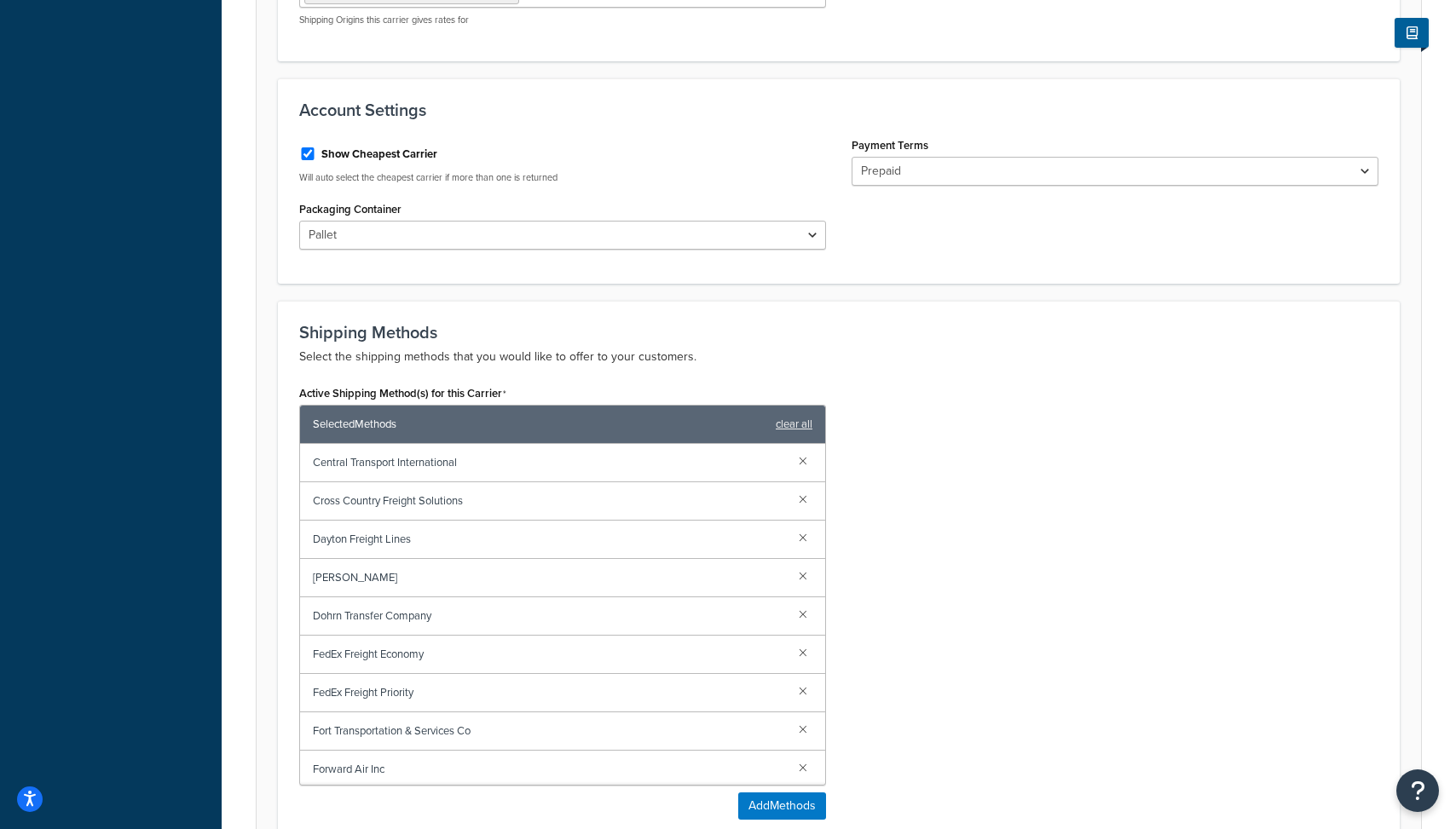
scroll to position [1008, 0]
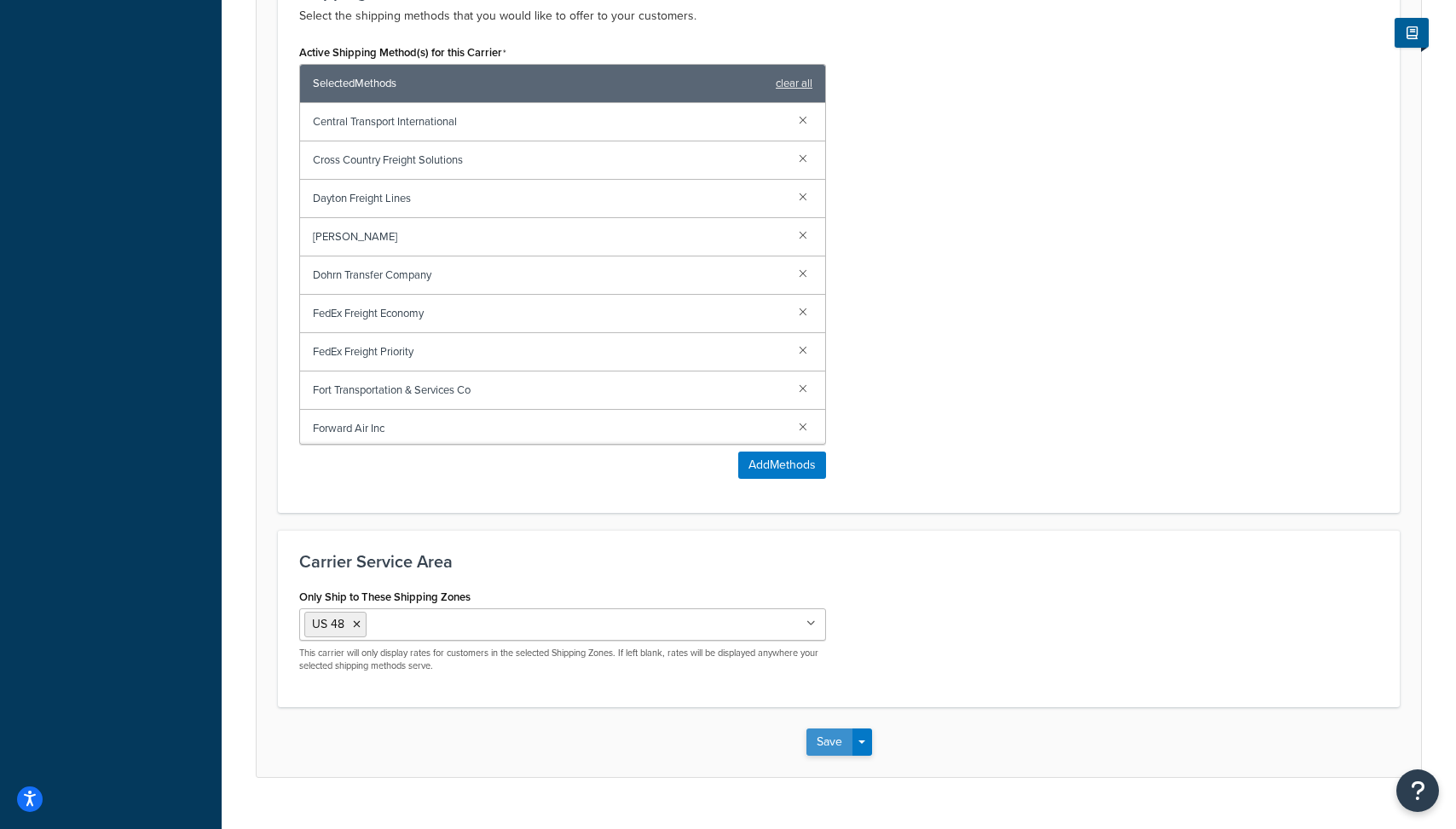
click at [829, 728] on button "Save" at bounding box center [829, 742] width 46 height 28
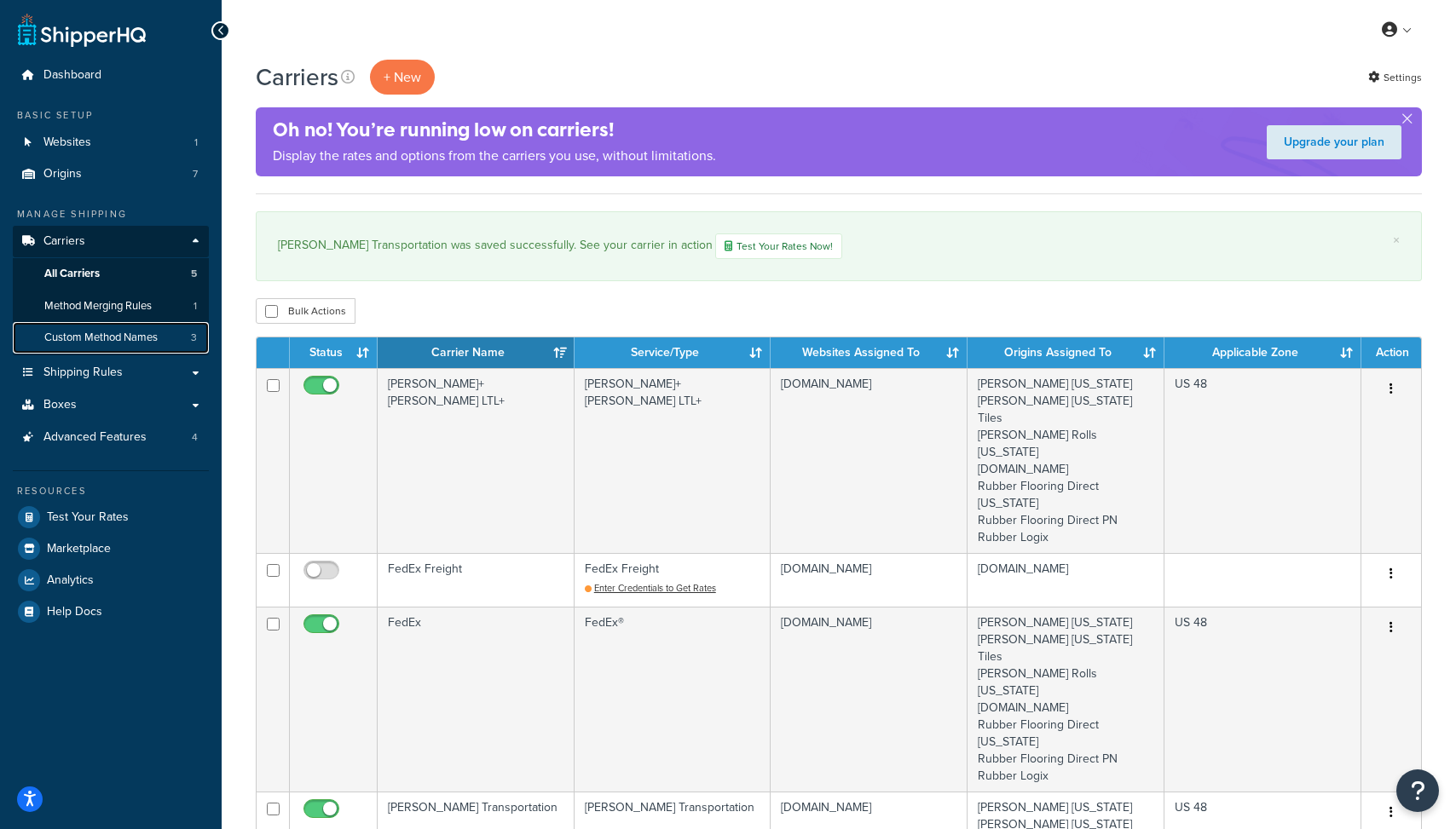
click at [122, 338] on span "Custom Method Names" at bounding box center [101, 337] width 113 height 14
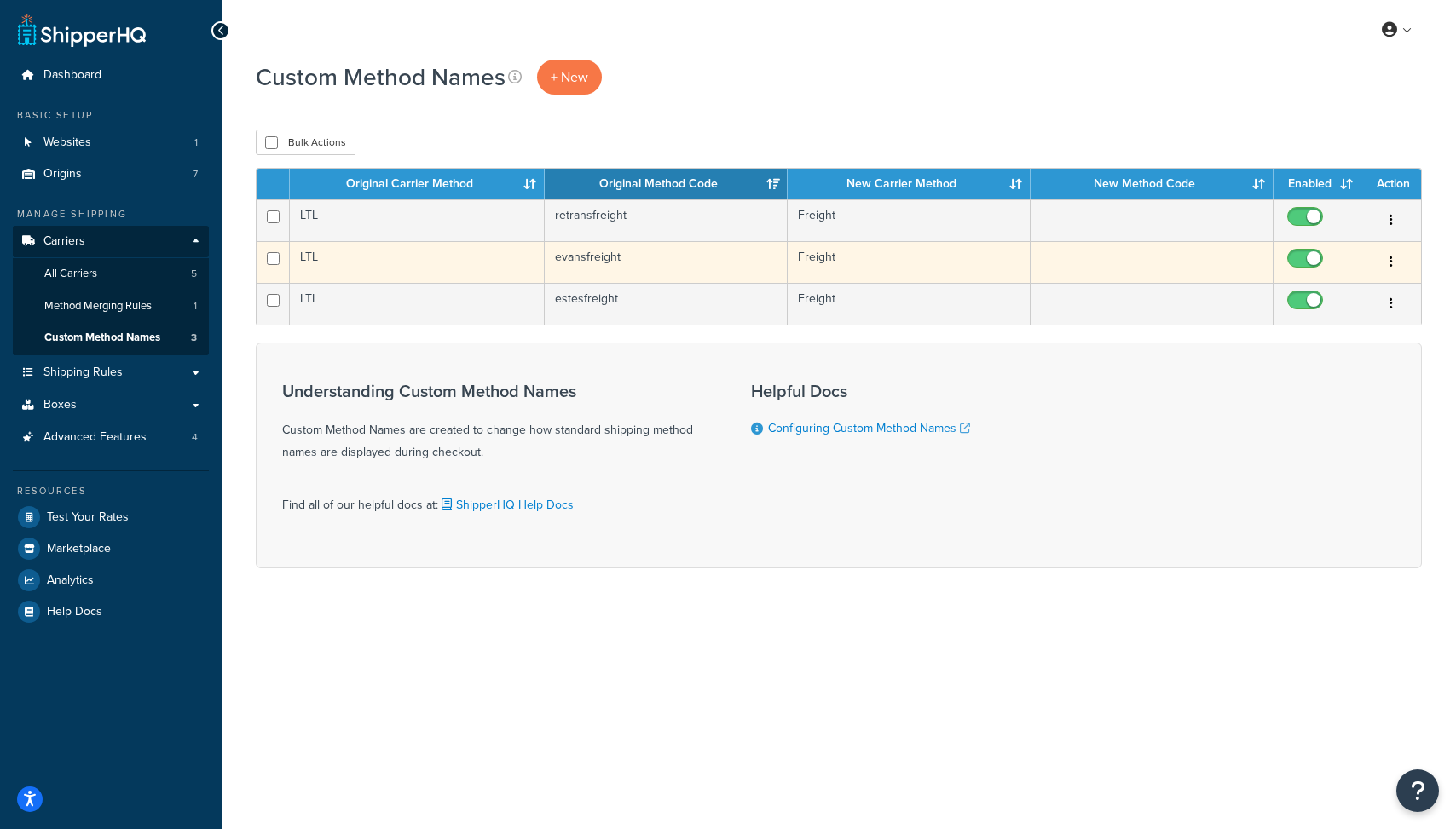
click at [671, 249] on td "evansfreight" at bounding box center [667, 262] width 243 height 42
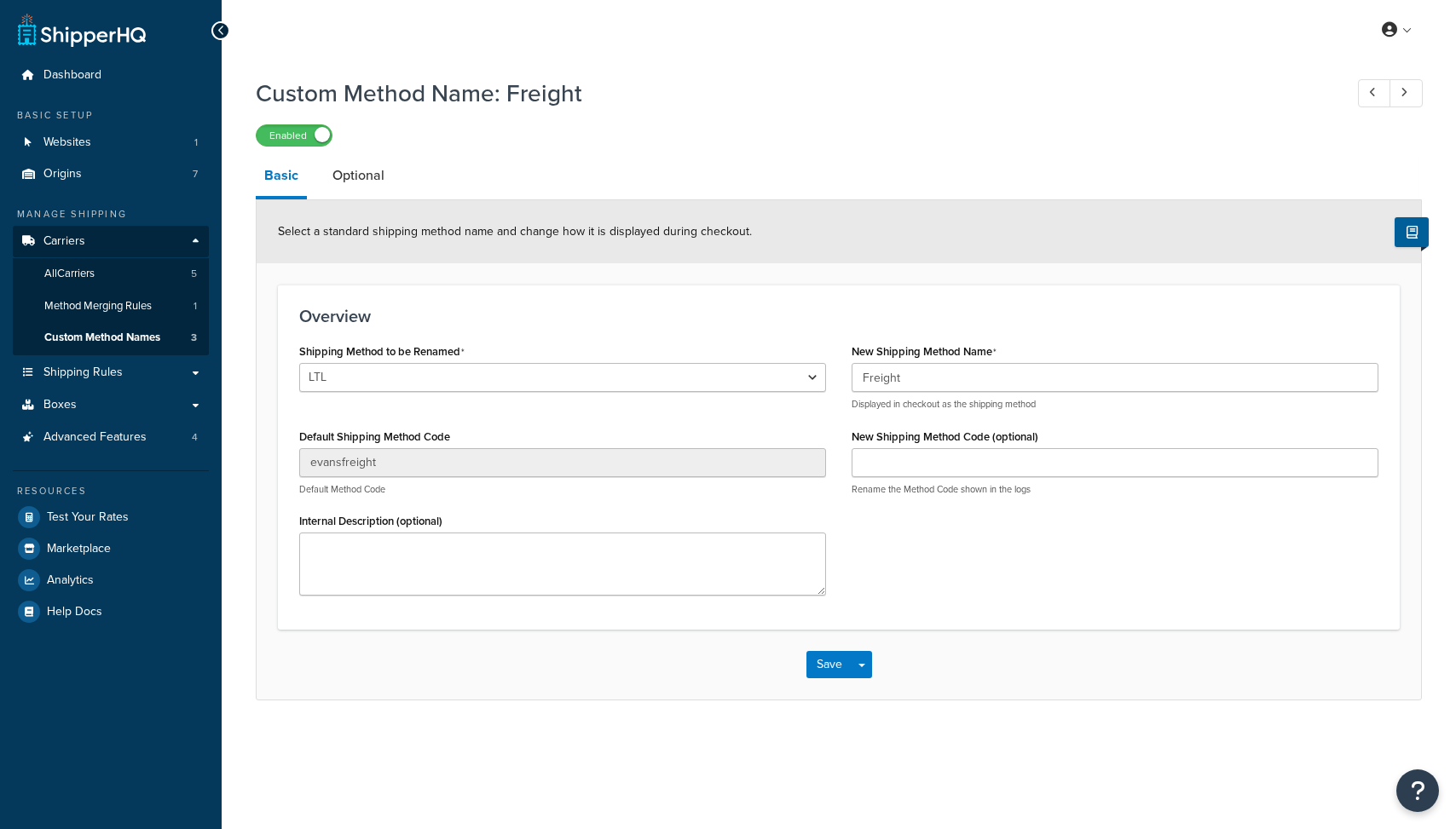
select select "709090"
click at [653, 388] on select "LTL LTL Cross Country Freight Solutions XPO Logistics Central Transport Interna…" at bounding box center [562, 377] width 527 height 29
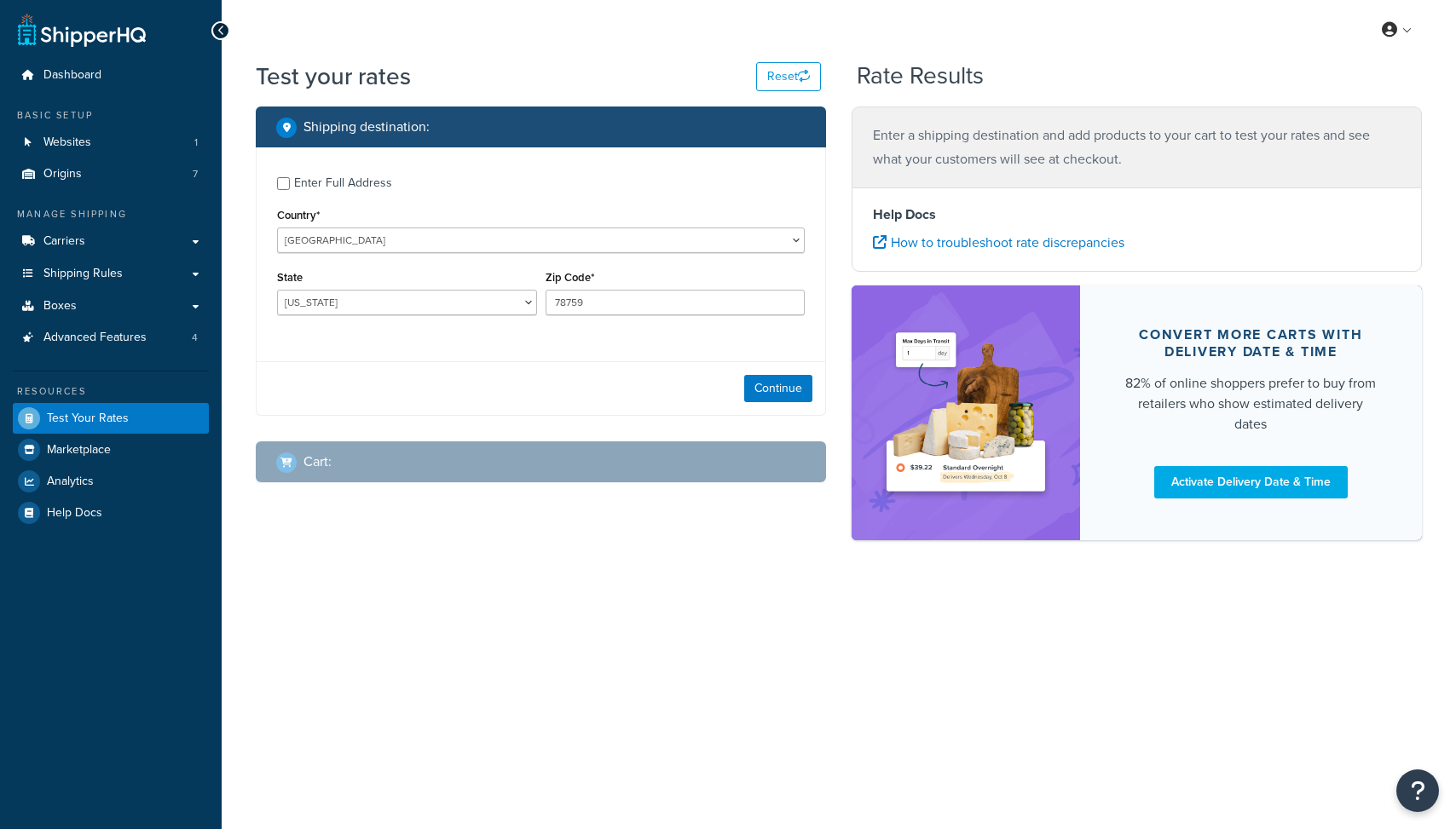
select select "TX"
click at [751, 391] on button "Continue" at bounding box center [779, 388] width 68 height 28
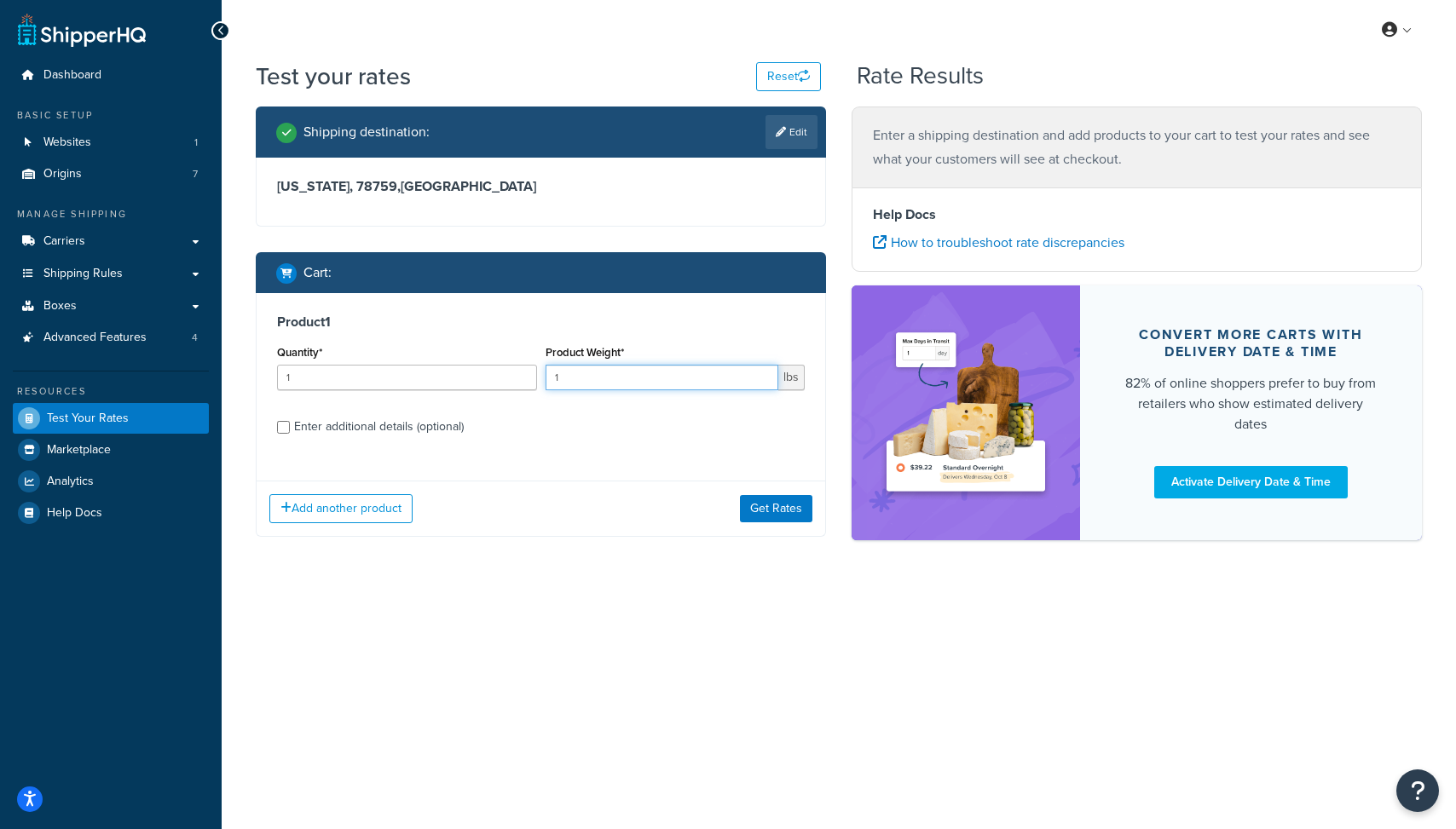
click at [577, 382] on input "1" at bounding box center [662, 377] width 234 height 26
click at [577, 381] on input "1" at bounding box center [662, 377] width 234 height 26
type input "2.5"
click at [322, 381] on input "1" at bounding box center [407, 377] width 260 height 26
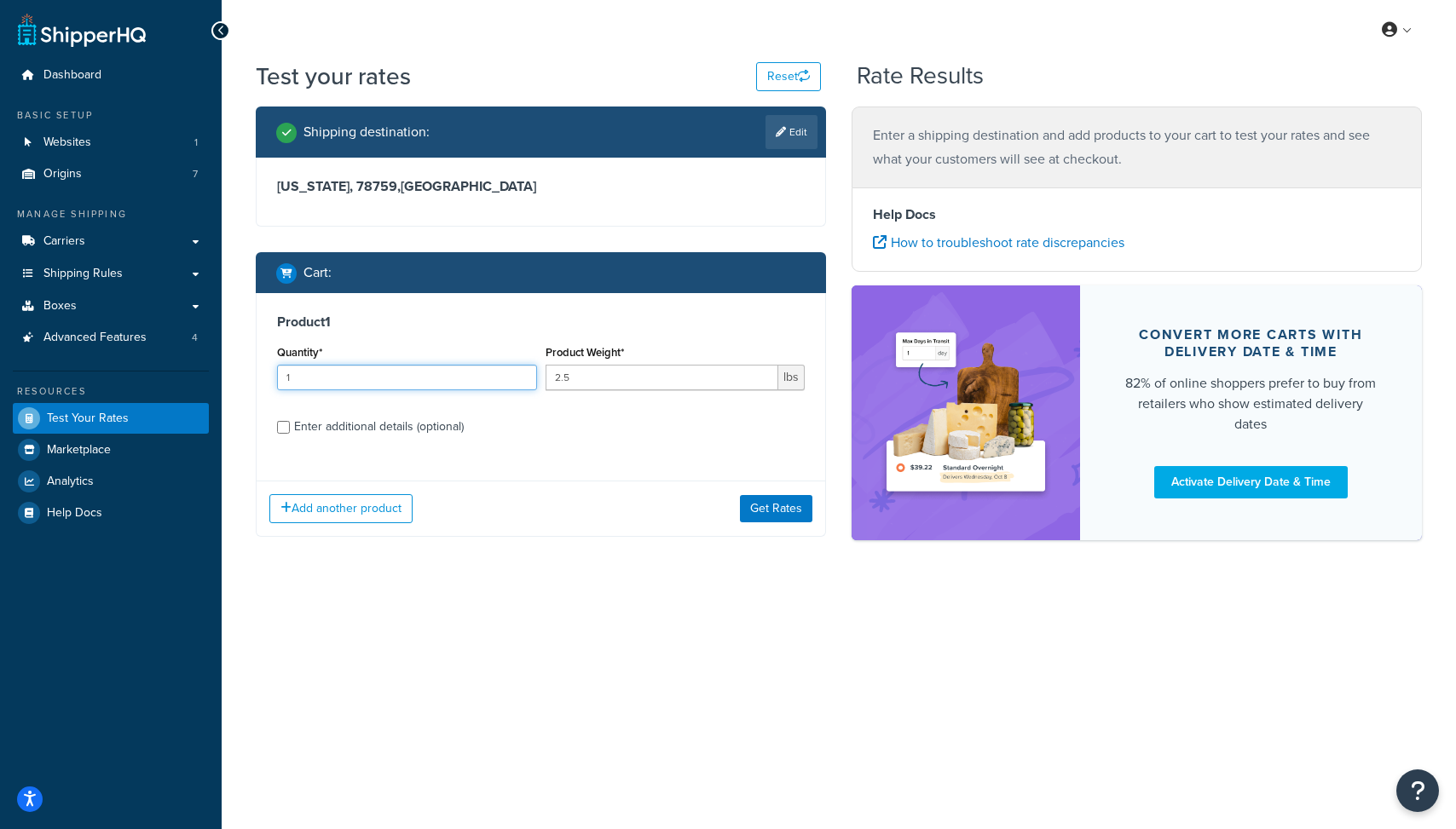
click at [322, 381] on input "1" at bounding box center [407, 377] width 260 height 26
type input "200"
click at [315, 434] on div "Enter additional details (optional)" at bounding box center [379, 426] width 170 height 24
click at [290, 434] on input "Enter additional details (optional)" at bounding box center [283, 426] width 12 height 12
checkbox input "true"
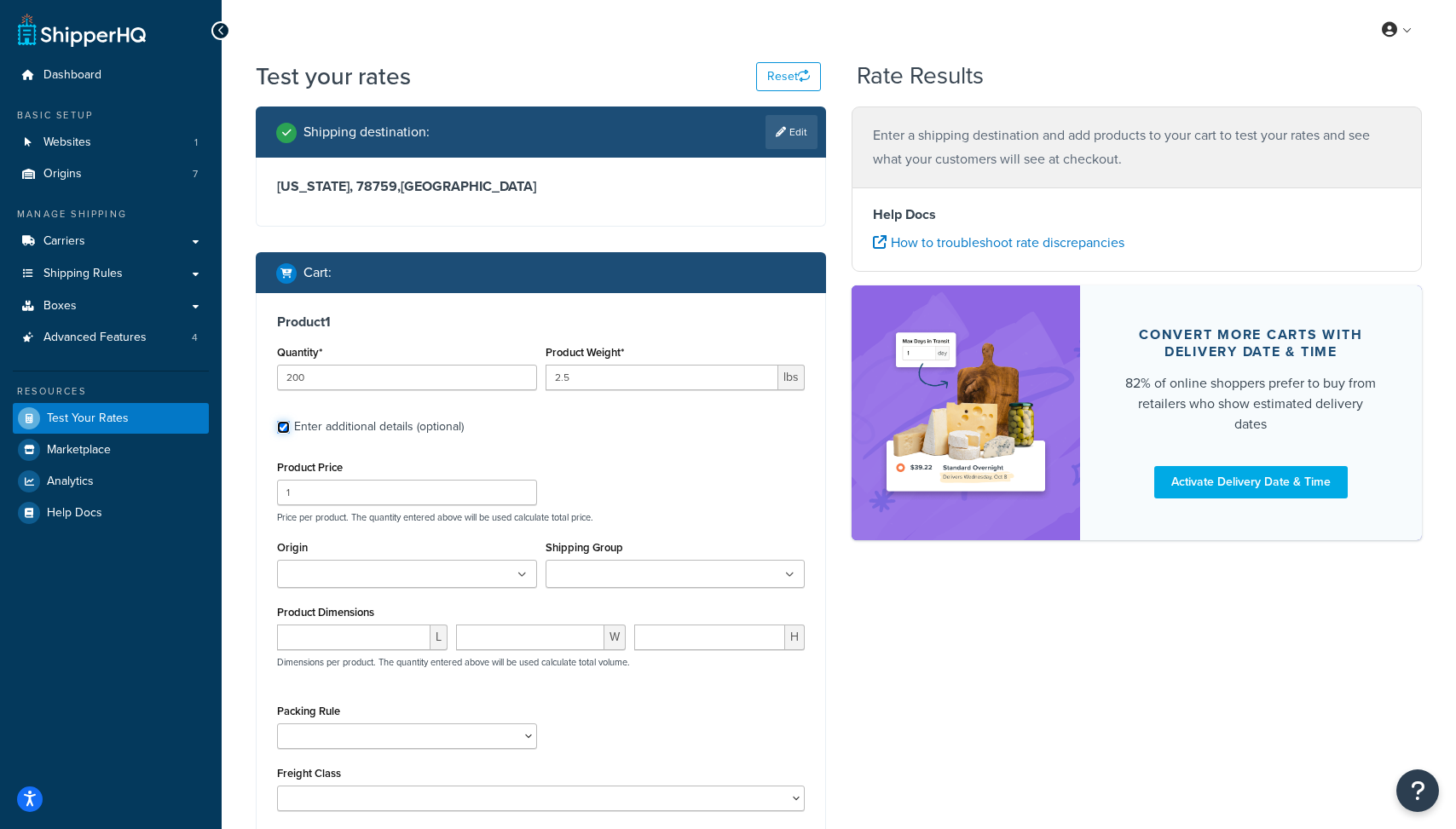
scroll to position [147, 0]
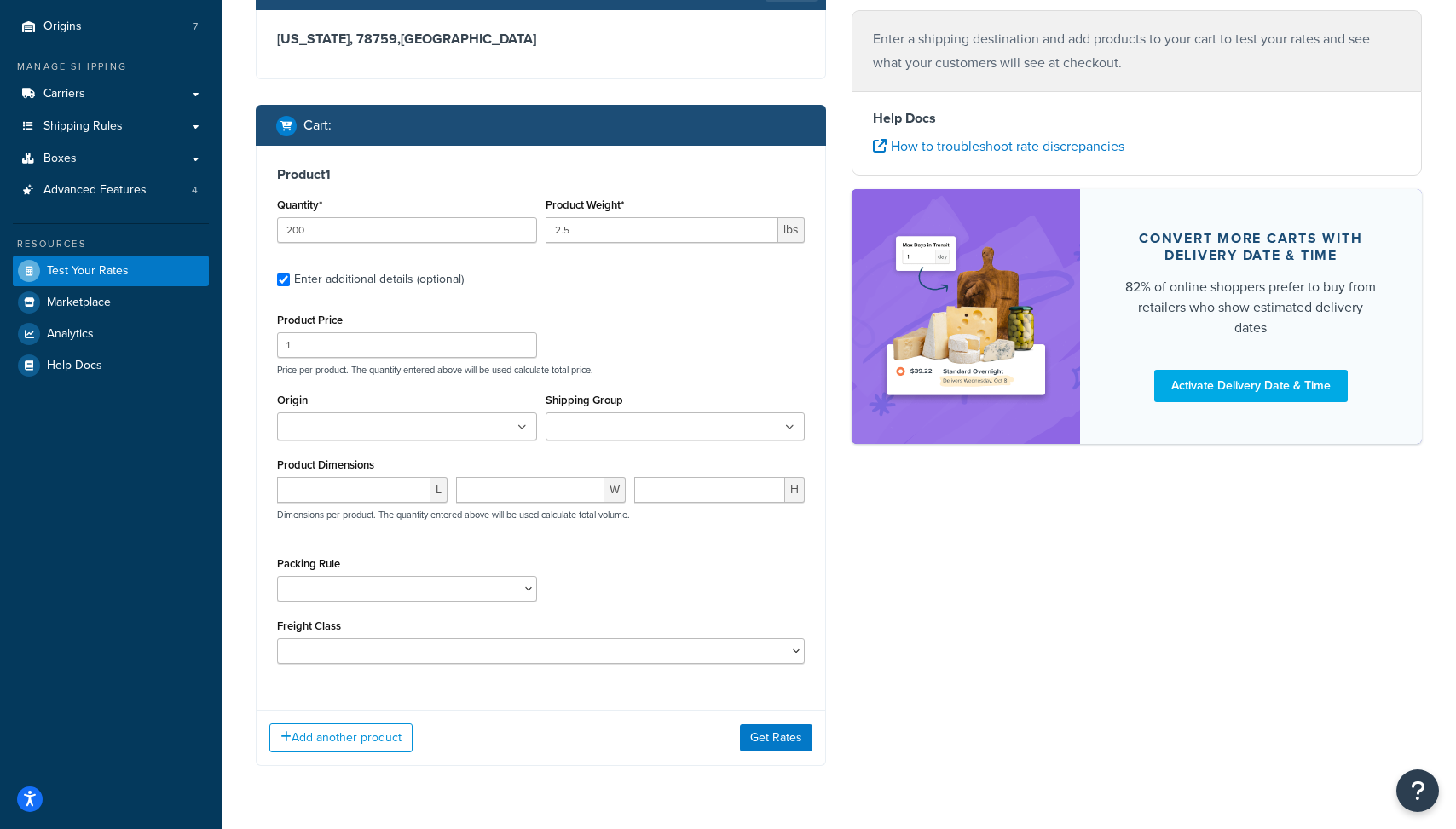
click at [411, 576] on div "Packing Rule 18 inch Single Tiles 18 inch Tiles - Set of 6 24 Inch Tiles - 12 m…" at bounding box center [407, 577] width 260 height 49
click at [412, 585] on select "18 inch Single Tiles 18 inch Tiles - Set of 6 24 Inch Tiles - 12 mm Box 24 Inch…" at bounding box center [407, 589] width 260 height 26
select select "87042"
click at [277, 578] on select "18 inch Single Tiles 18 inch Tiles - Set of 6 24 Inch Tiles - 12 mm Box 24 Inch…" at bounding box center [407, 589] width 260 height 26
click at [453, 653] on select "50 55 60 65 70 77.5 85 92.5 100 110 125 150 175 200 250 300 400 500" at bounding box center [541, 650] width 528 height 26
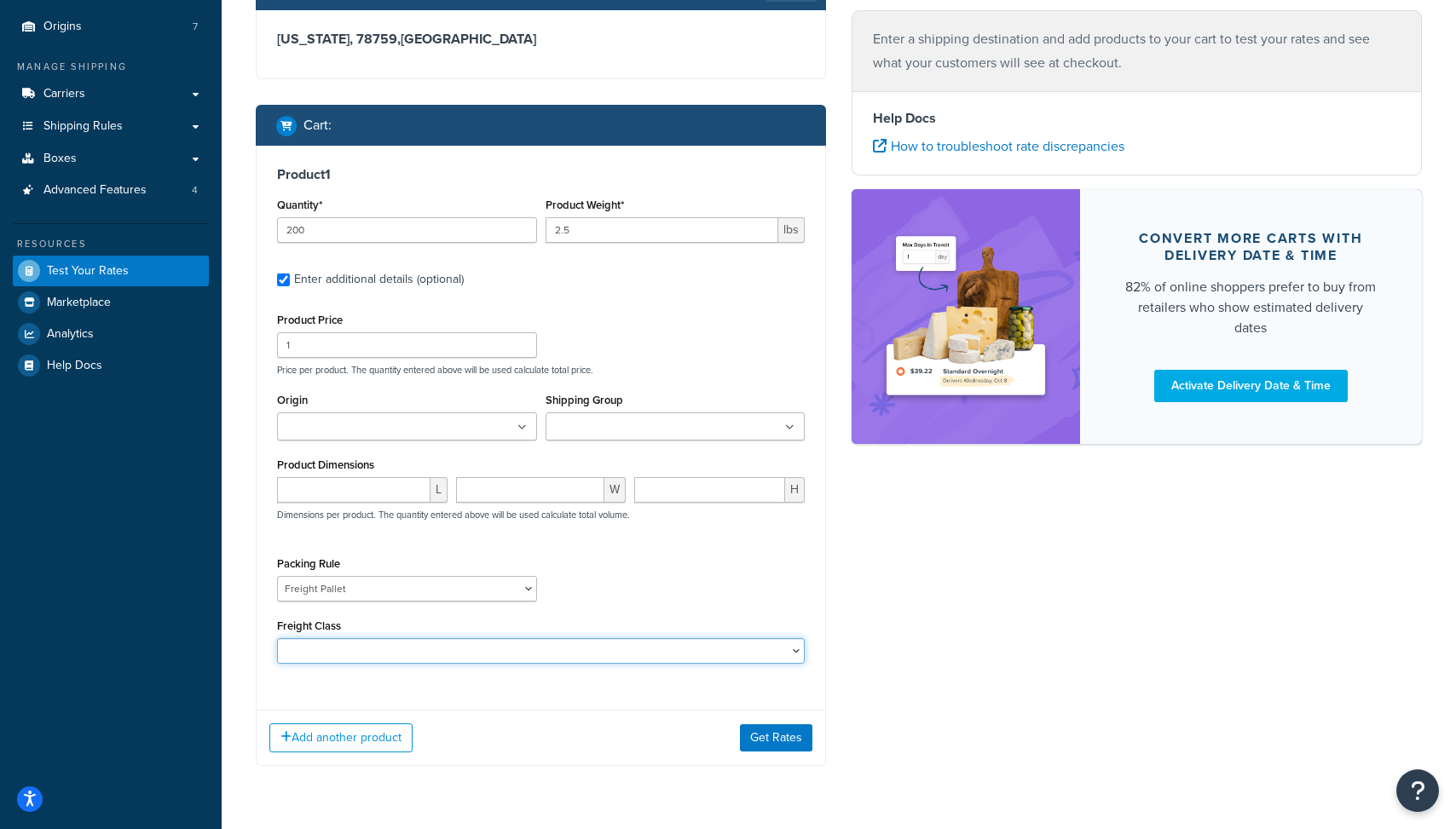
select select "60"
click at [277, 640] on select "50 55 60 65 70 77.5 85 92.5 100 110 125 150 175 200 250 300 400 500" at bounding box center [541, 650] width 528 height 26
click at [679, 593] on div "Packing Rule 18 inch Single Tiles 18 inch Tiles - Set of 6 24 Inch Tiles - 12 m…" at bounding box center [540, 584] width 537 height 63
click at [774, 749] on button "Get Rates" at bounding box center [776, 738] width 72 height 28
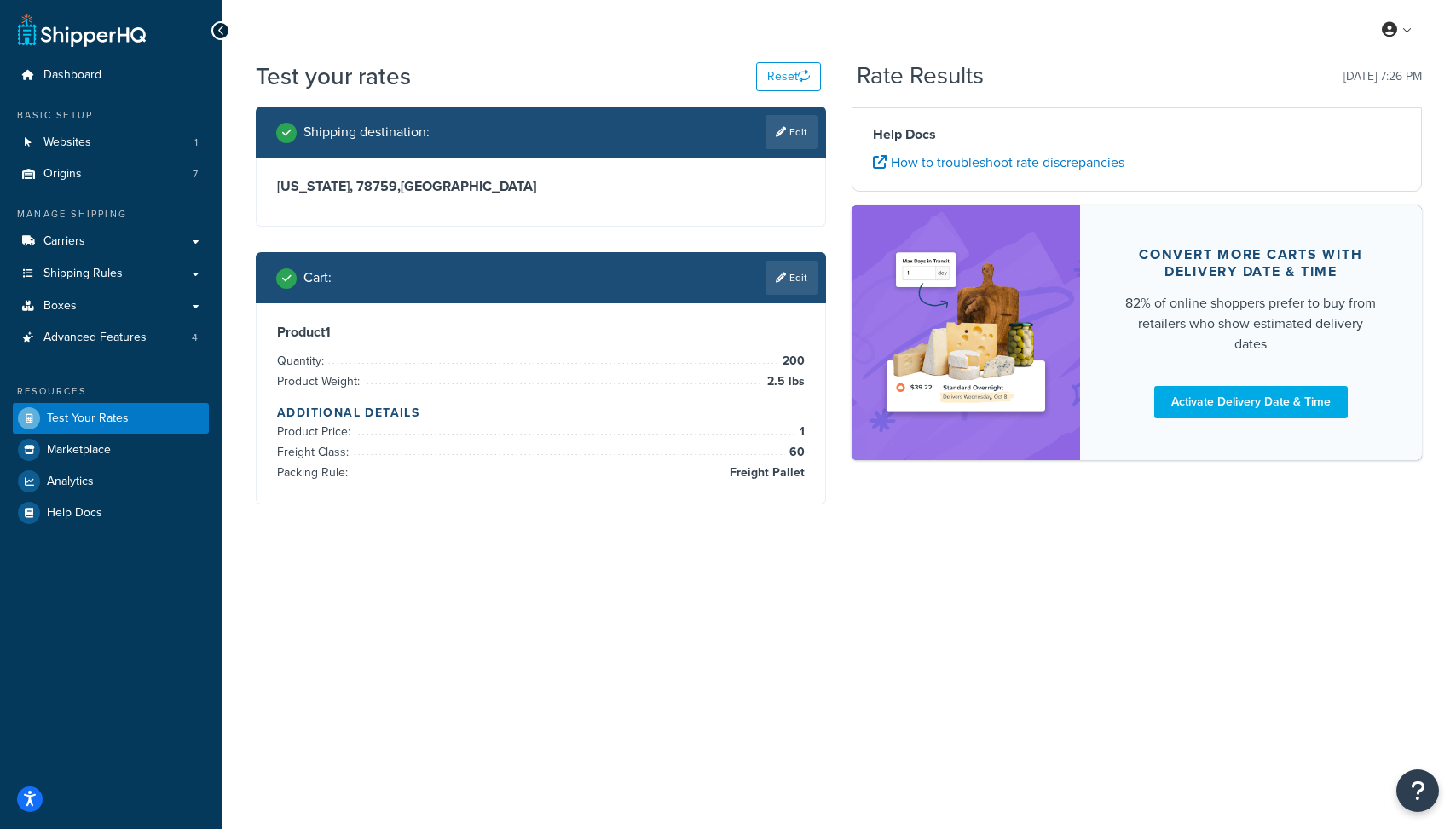
scroll to position [0, 0]
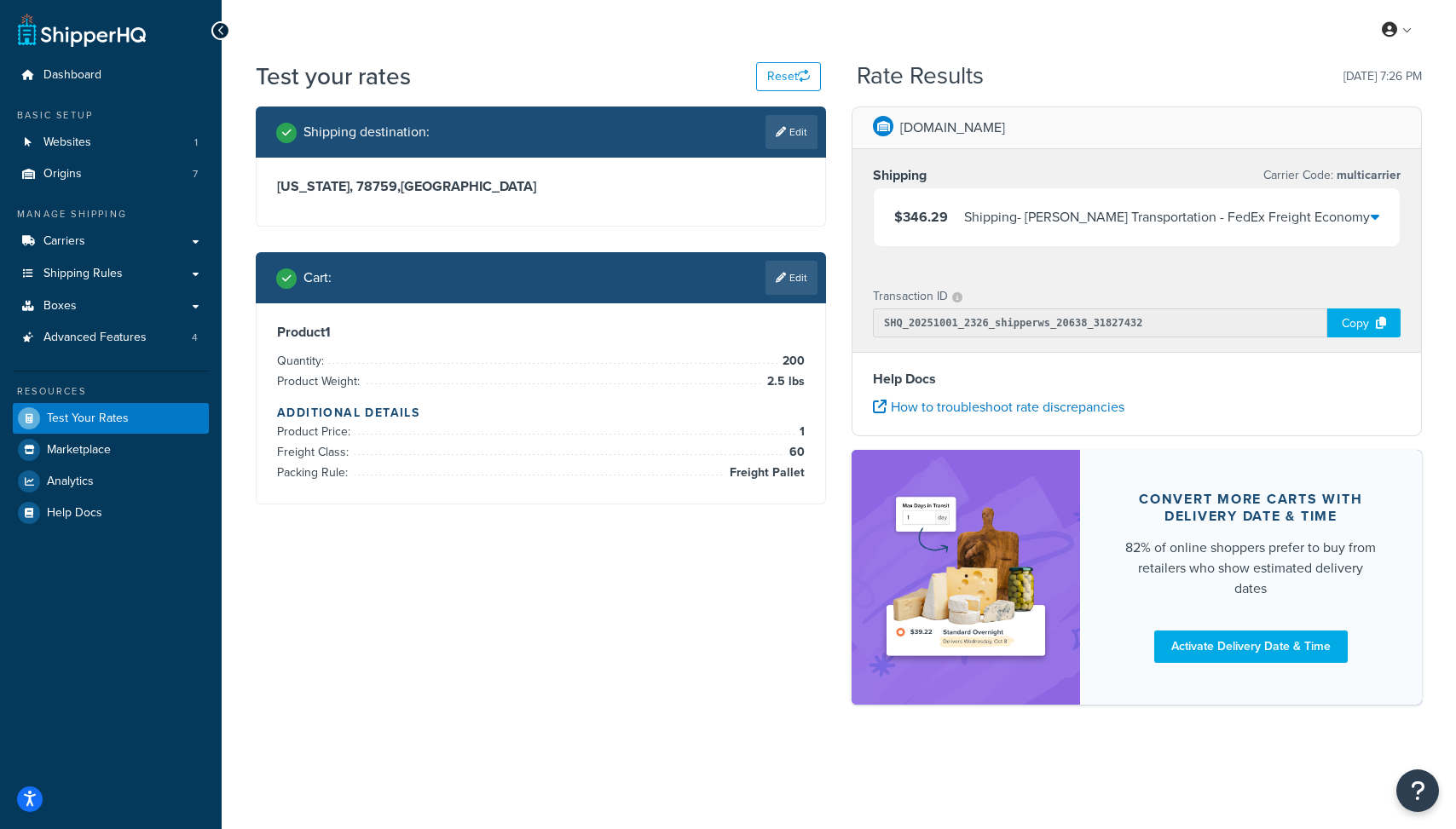
click at [1264, 207] on div "Shipping - Evans Transportation - FedEx Freight Economy" at bounding box center [1166, 217] width 406 height 24
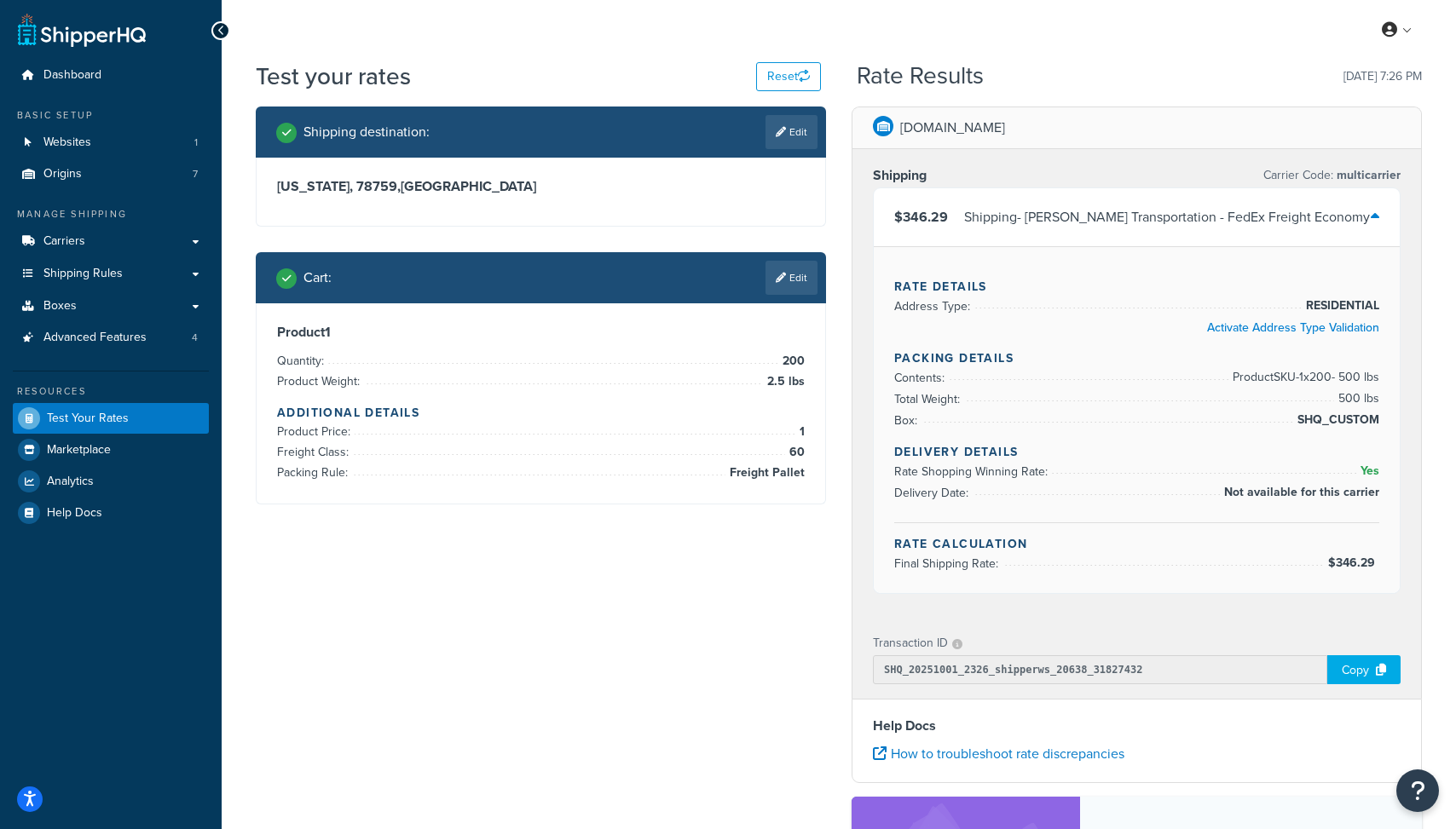
click at [1264, 207] on div "Shipping - Evans Transportation - FedEx Freight Economy" at bounding box center [1166, 217] width 406 height 24
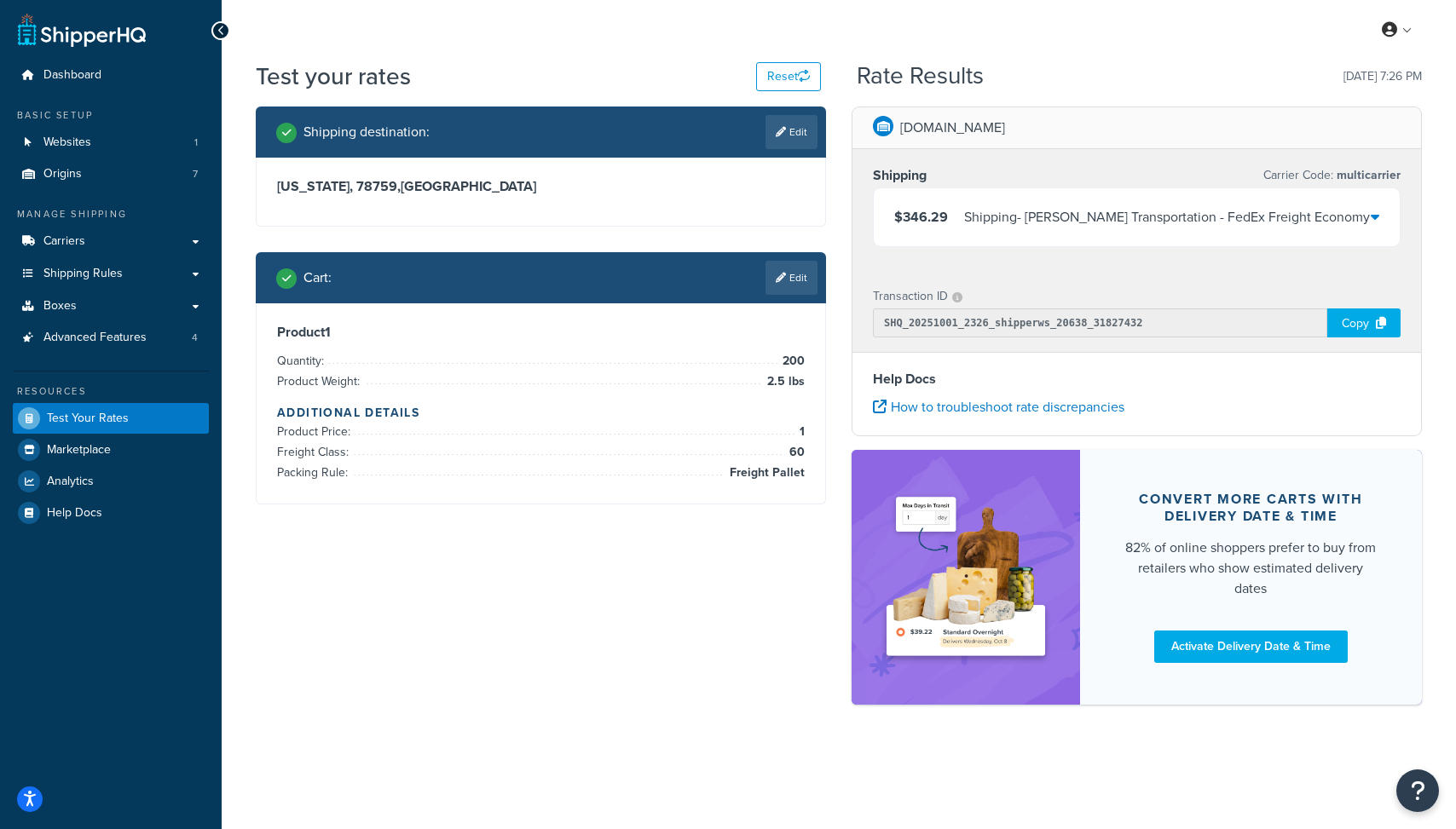
click at [119, 354] on ul "Dashboard Basic Setup Websites 1 Origins 7 Manage Shipping Carriers Carriers Al…" at bounding box center [110, 294] width 196 height 469
click at [119, 346] on span "Advanced Features" at bounding box center [95, 337] width 104 height 14
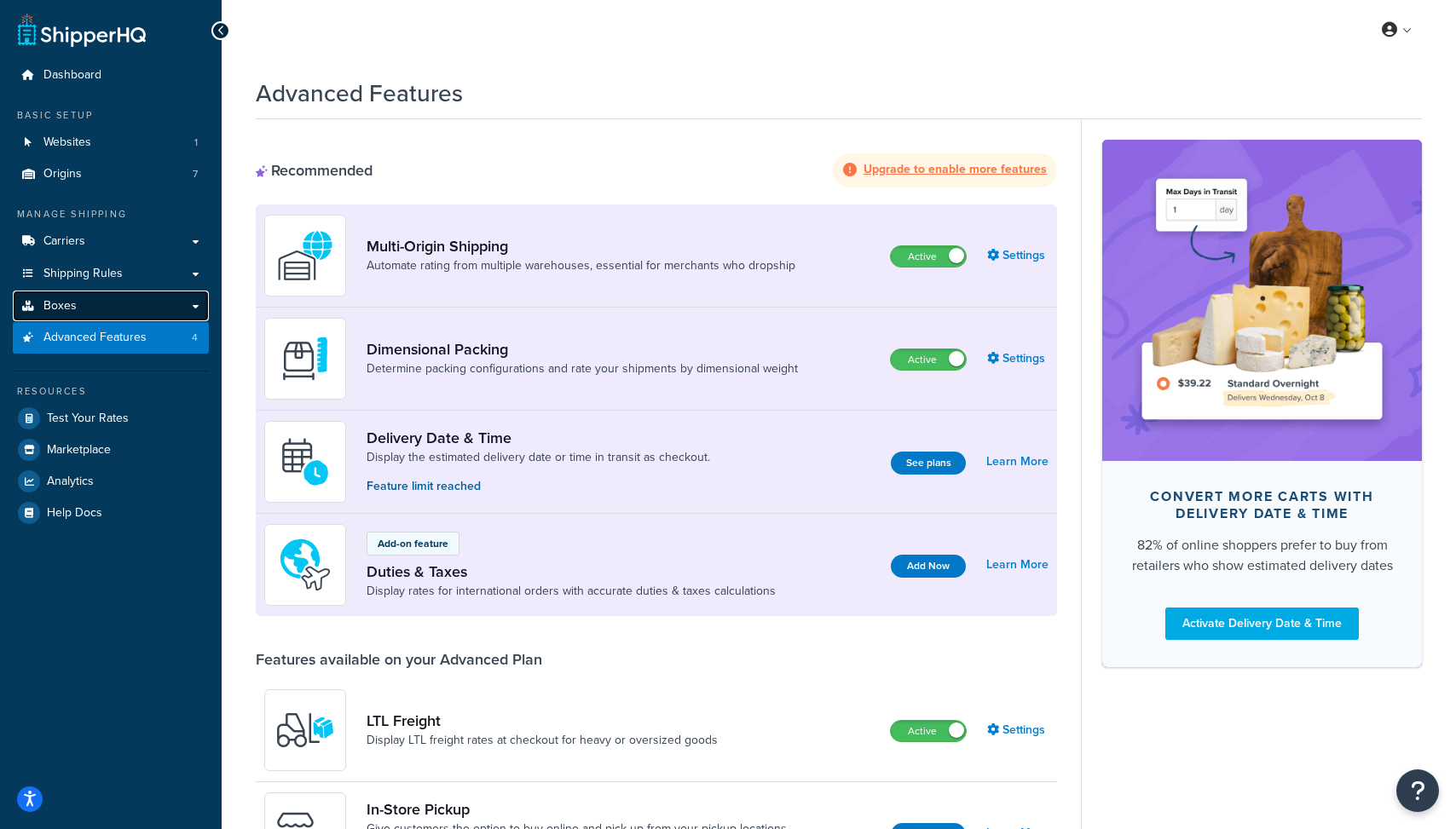
click at [118, 306] on link "Boxes" at bounding box center [110, 306] width 196 height 31
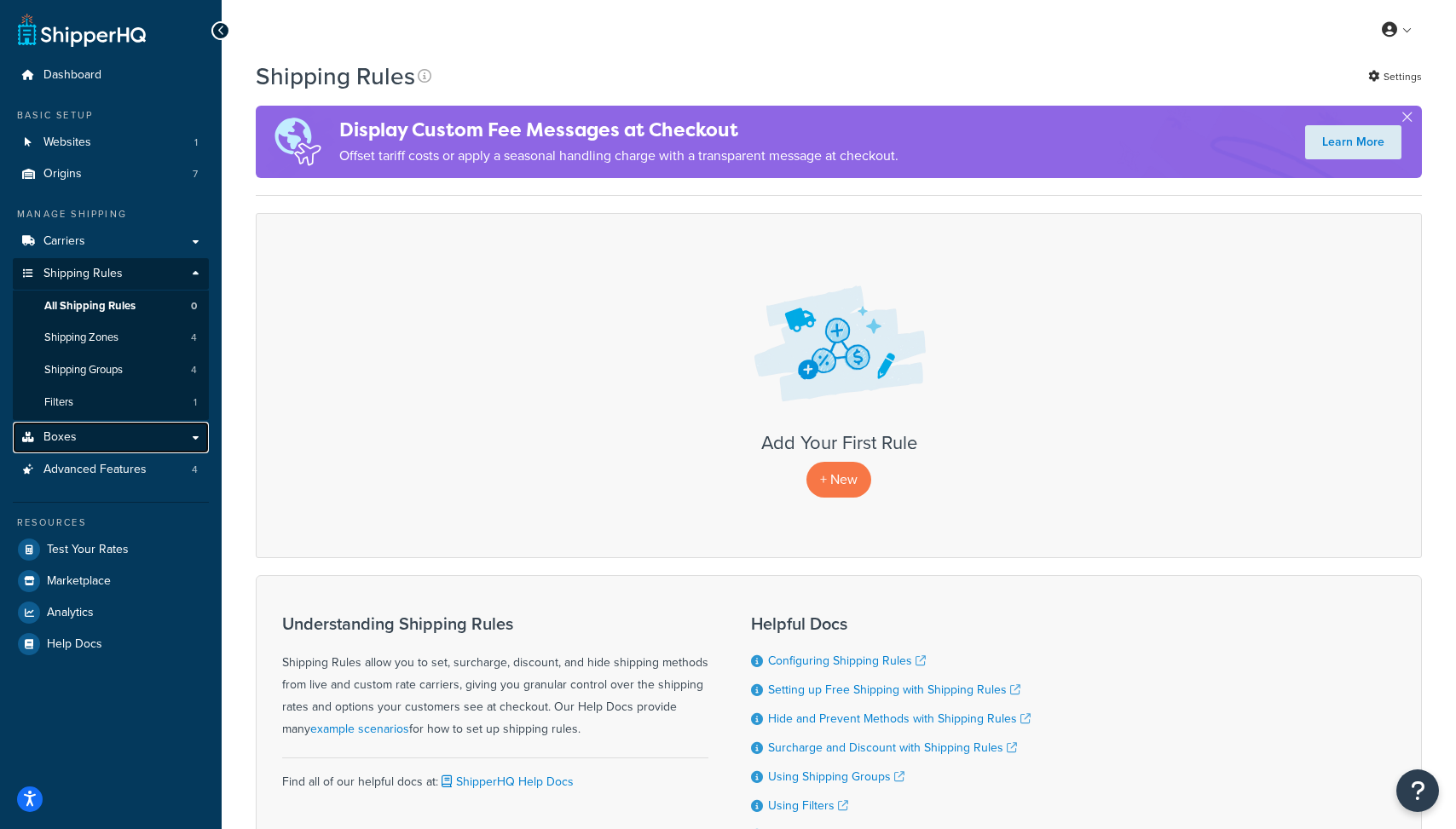
click at [194, 435] on link "Boxes" at bounding box center [110, 437] width 196 height 31
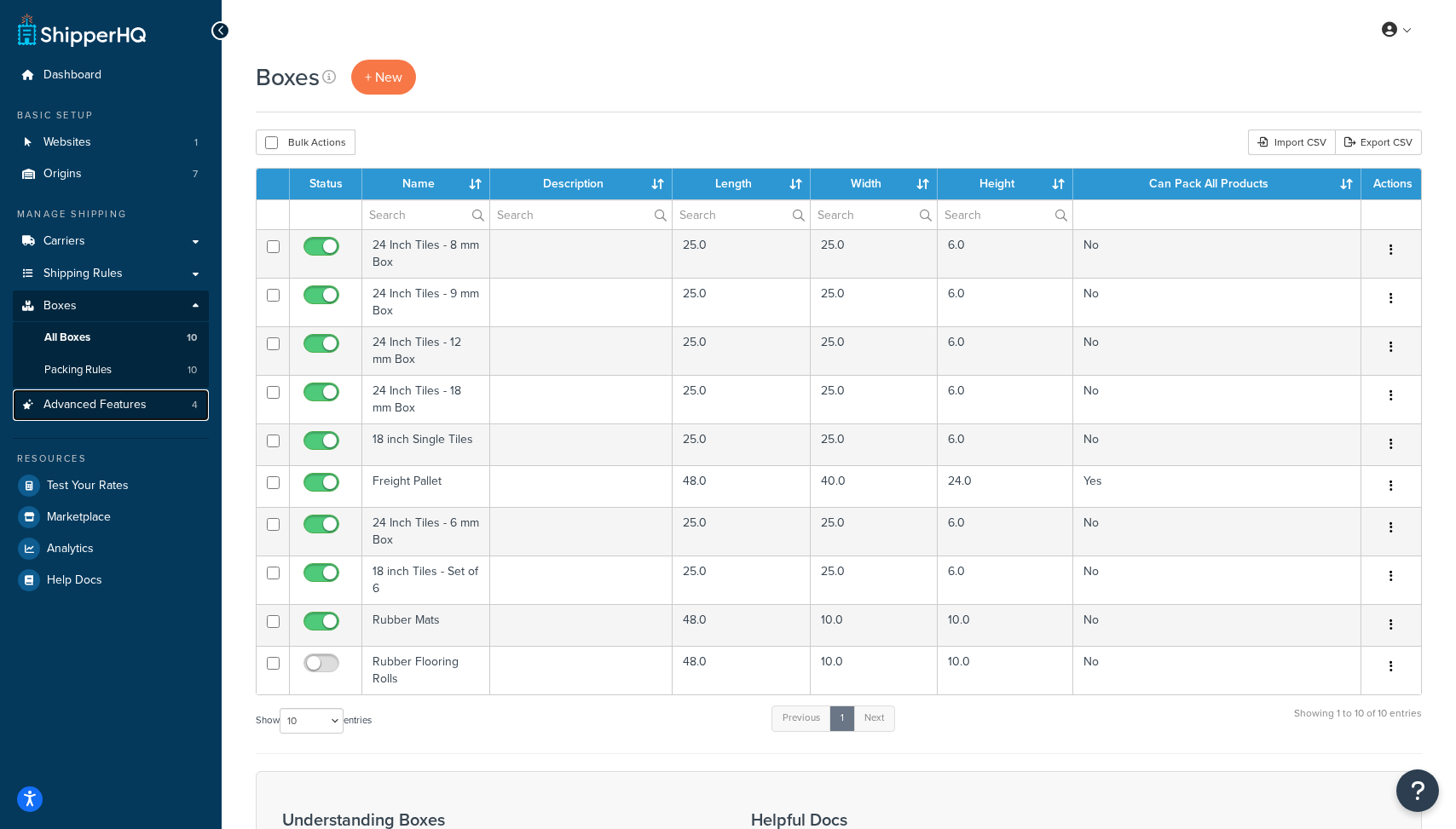
click at [186, 406] on link "Advanced Features 4" at bounding box center [110, 405] width 196 height 31
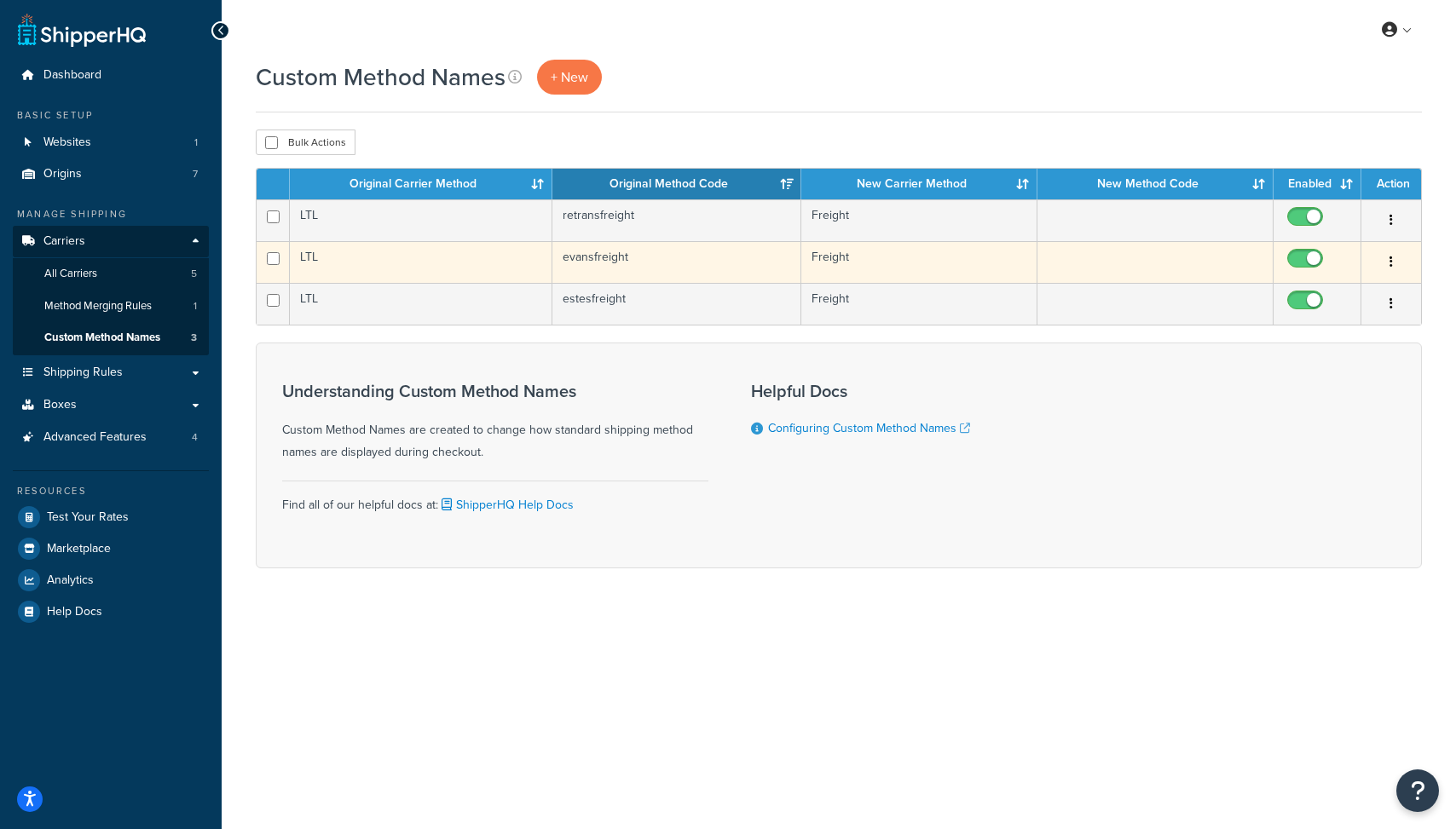
click at [416, 249] on td "LTL" at bounding box center [421, 262] width 262 height 42
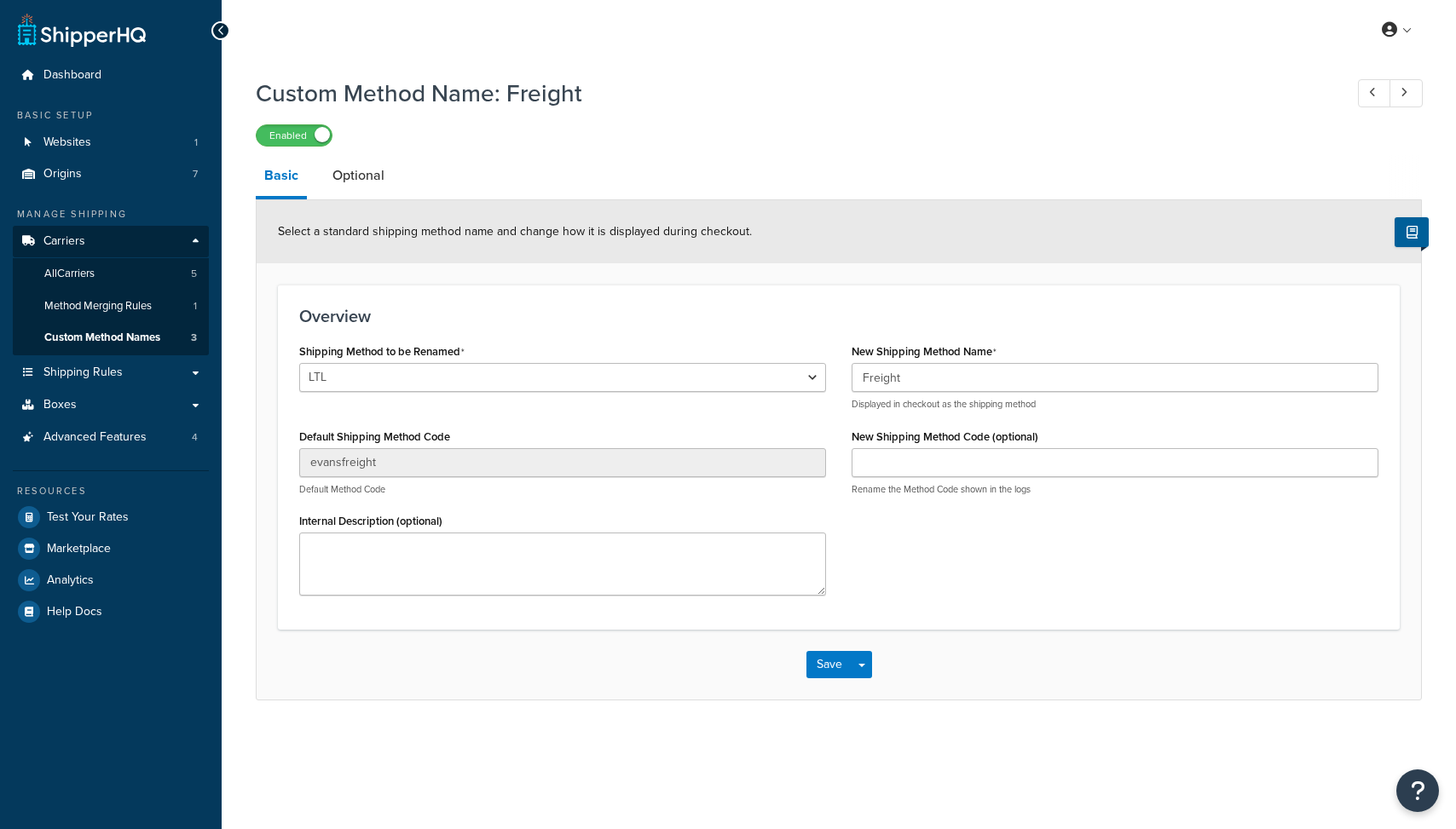
select select "709090"
click at [641, 377] on select "LTL LTL Cross Country Freight Solutions XPO Logistics Central Transport Interna…" at bounding box center [562, 377] width 527 height 29
click at [147, 410] on link "Boxes" at bounding box center [110, 405] width 196 height 31
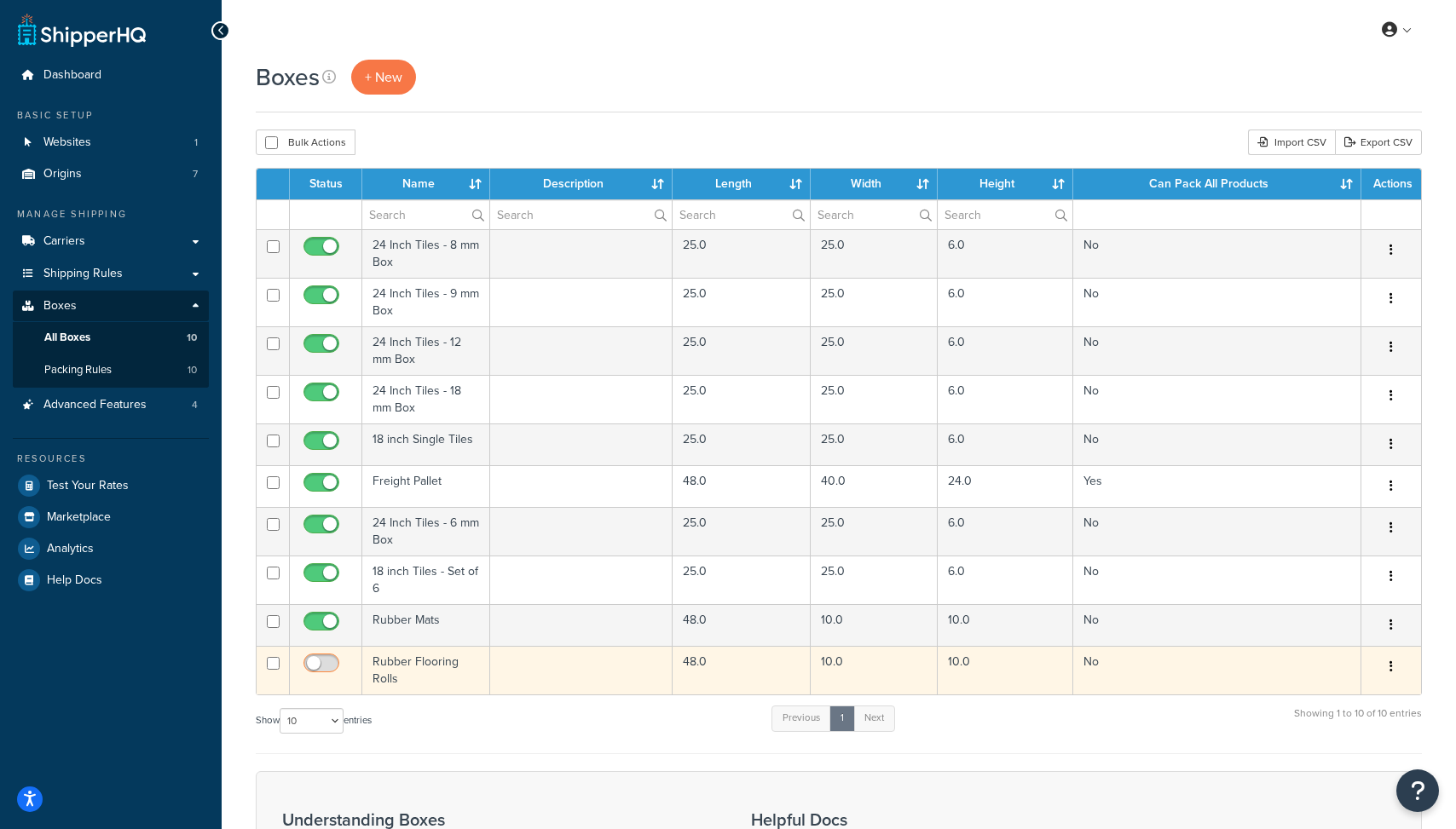
click at [324, 669] on input "checkbox" at bounding box center [323, 668] width 47 height 21
checkbox input "true"
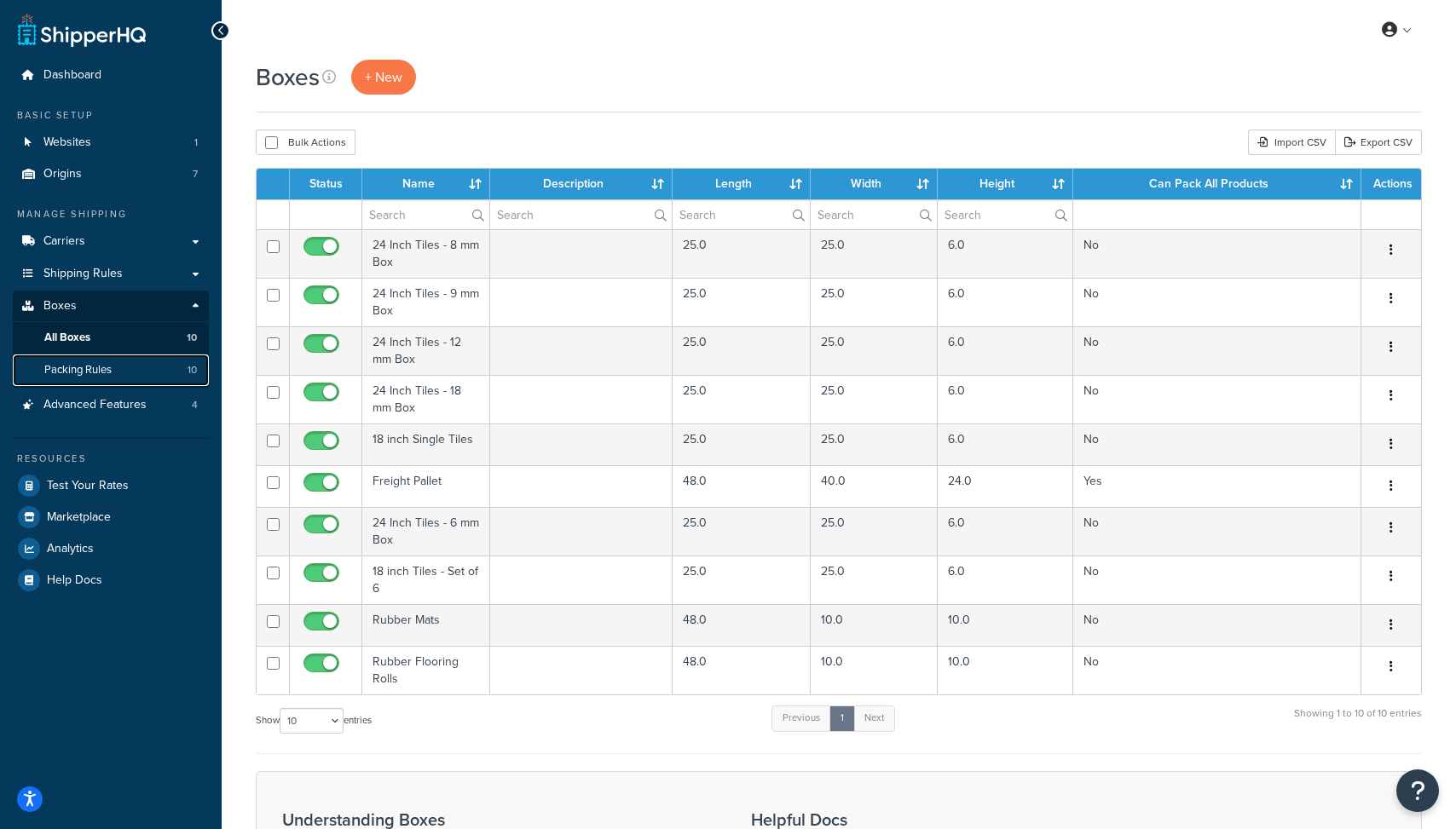
click at [180, 376] on link "Packing Rules 10" at bounding box center [110, 369] width 196 height 31
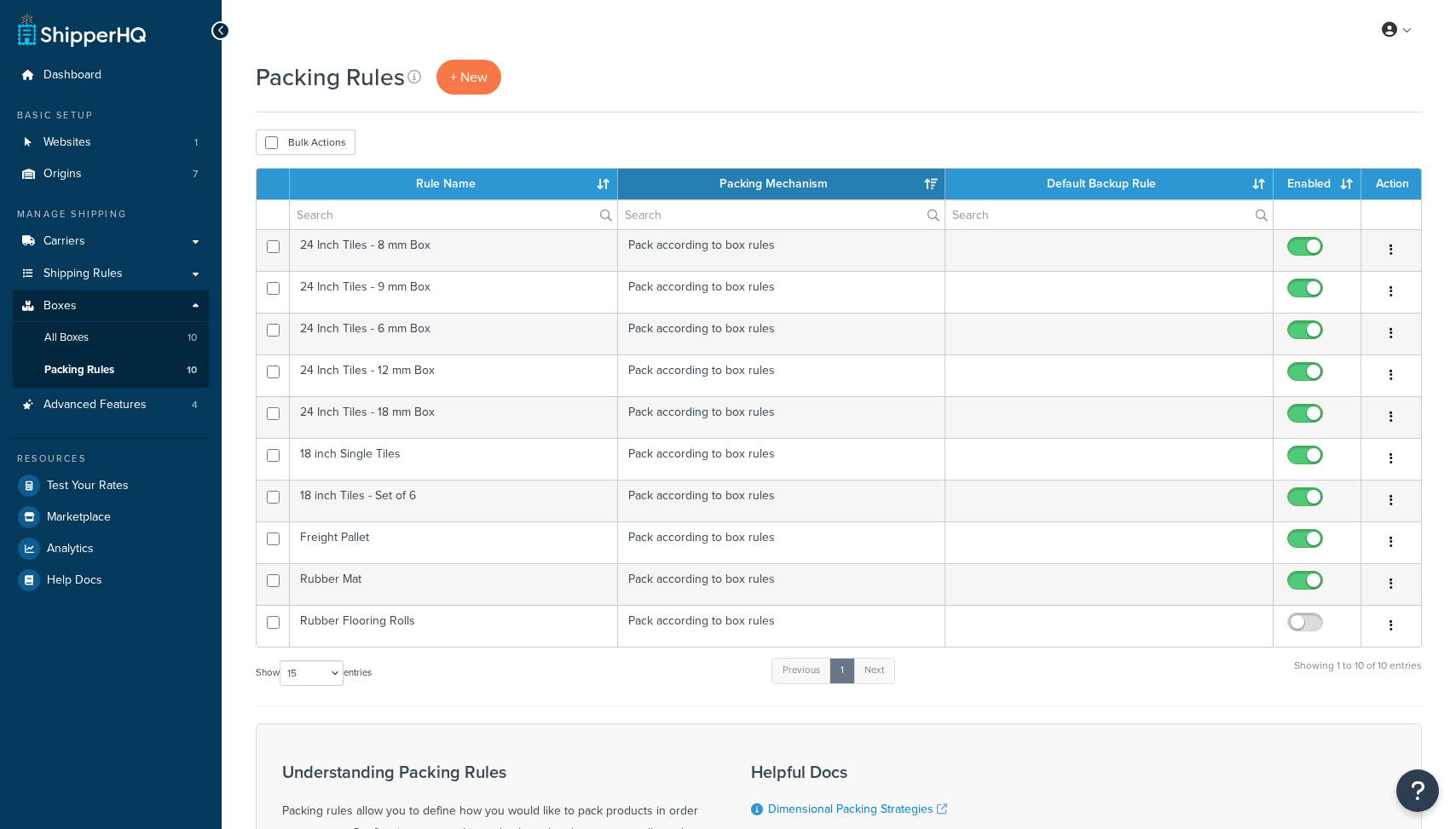
select select "15"
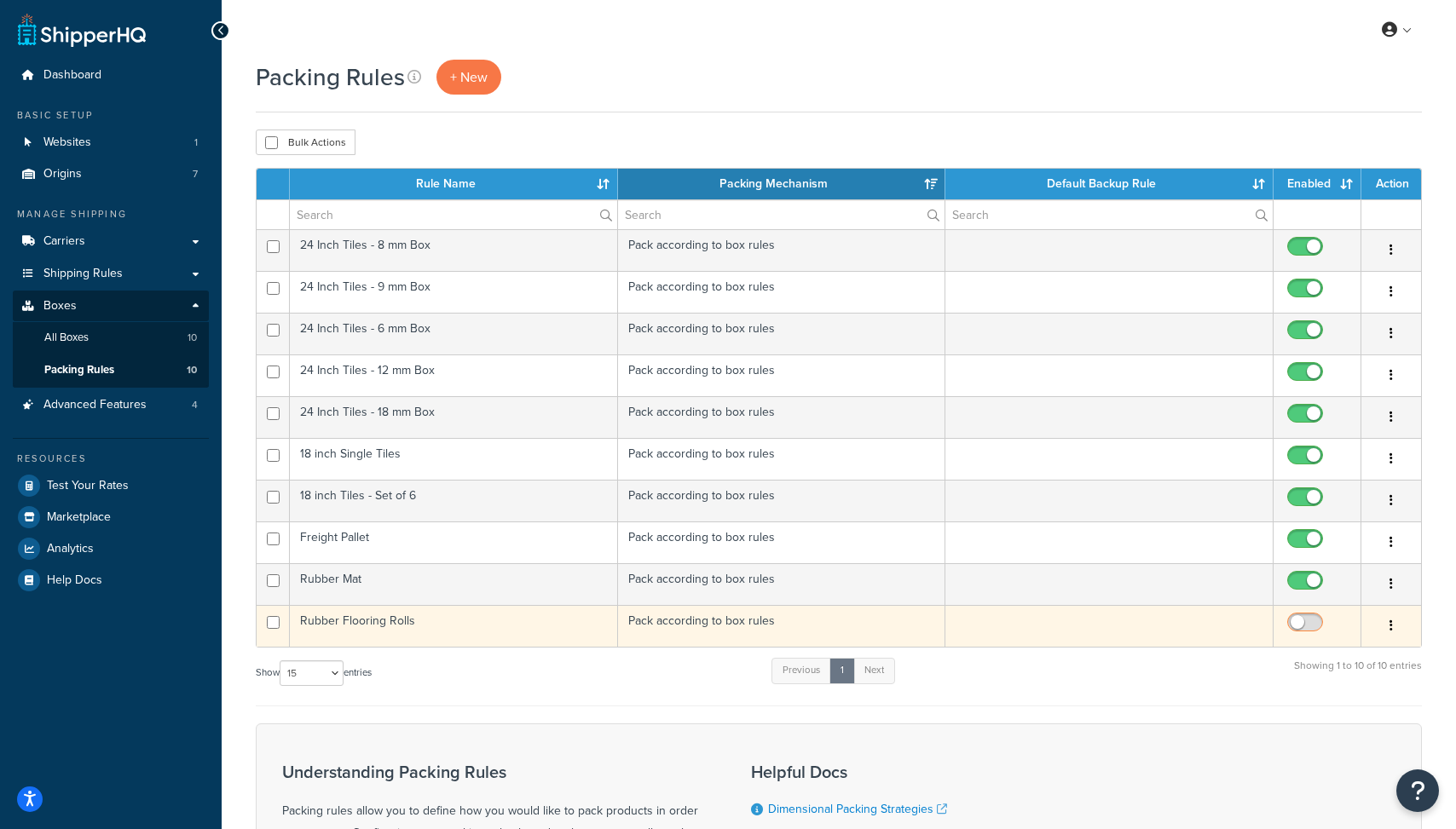
click at [1298, 628] on input "checkbox" at bounding box center [1307, 627] width 47 height 21
checkbox input "true"
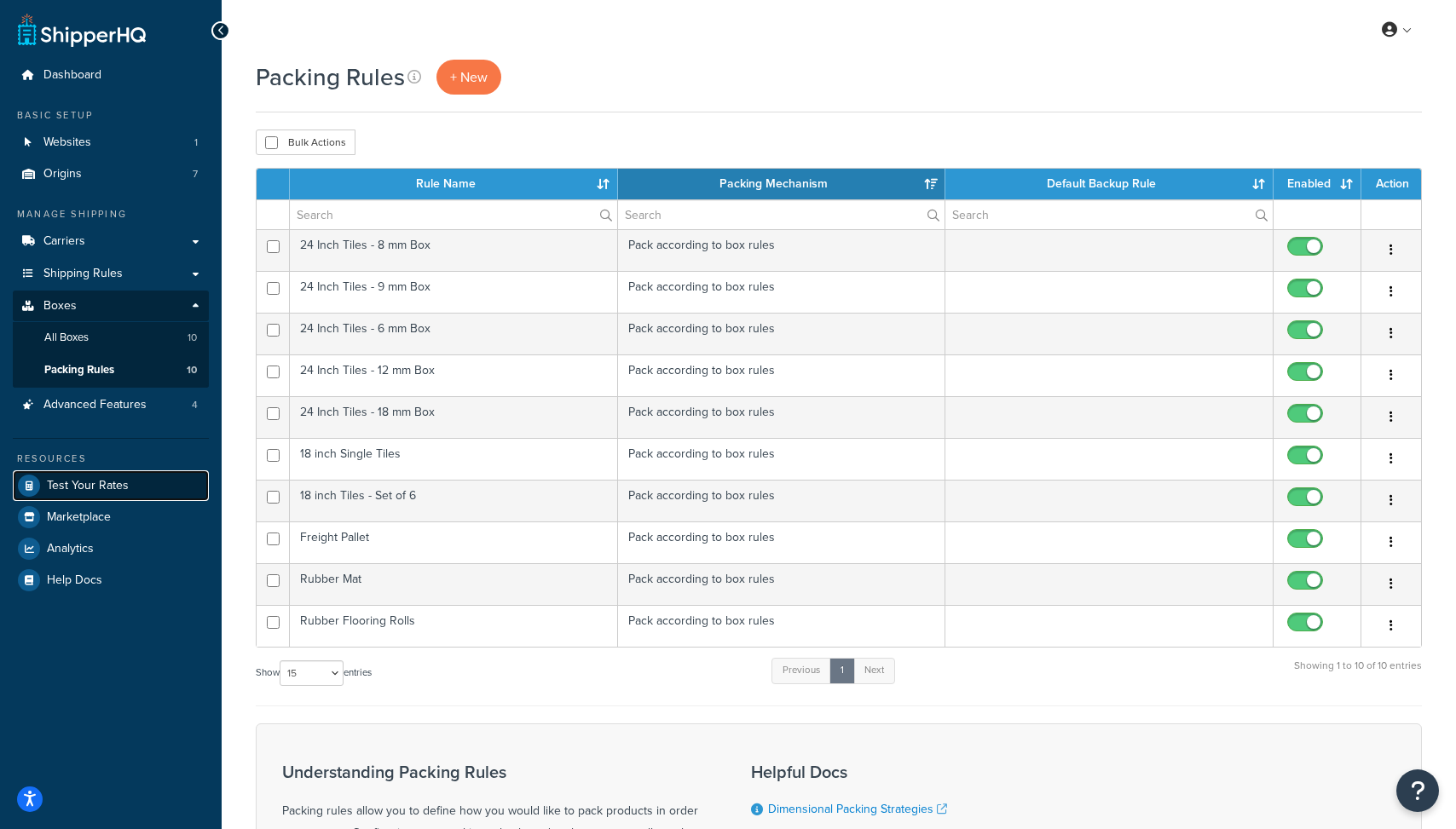
click at [85, 486] on span "Test Your Rates" at bounding box center [87, 485] width 82 height 14
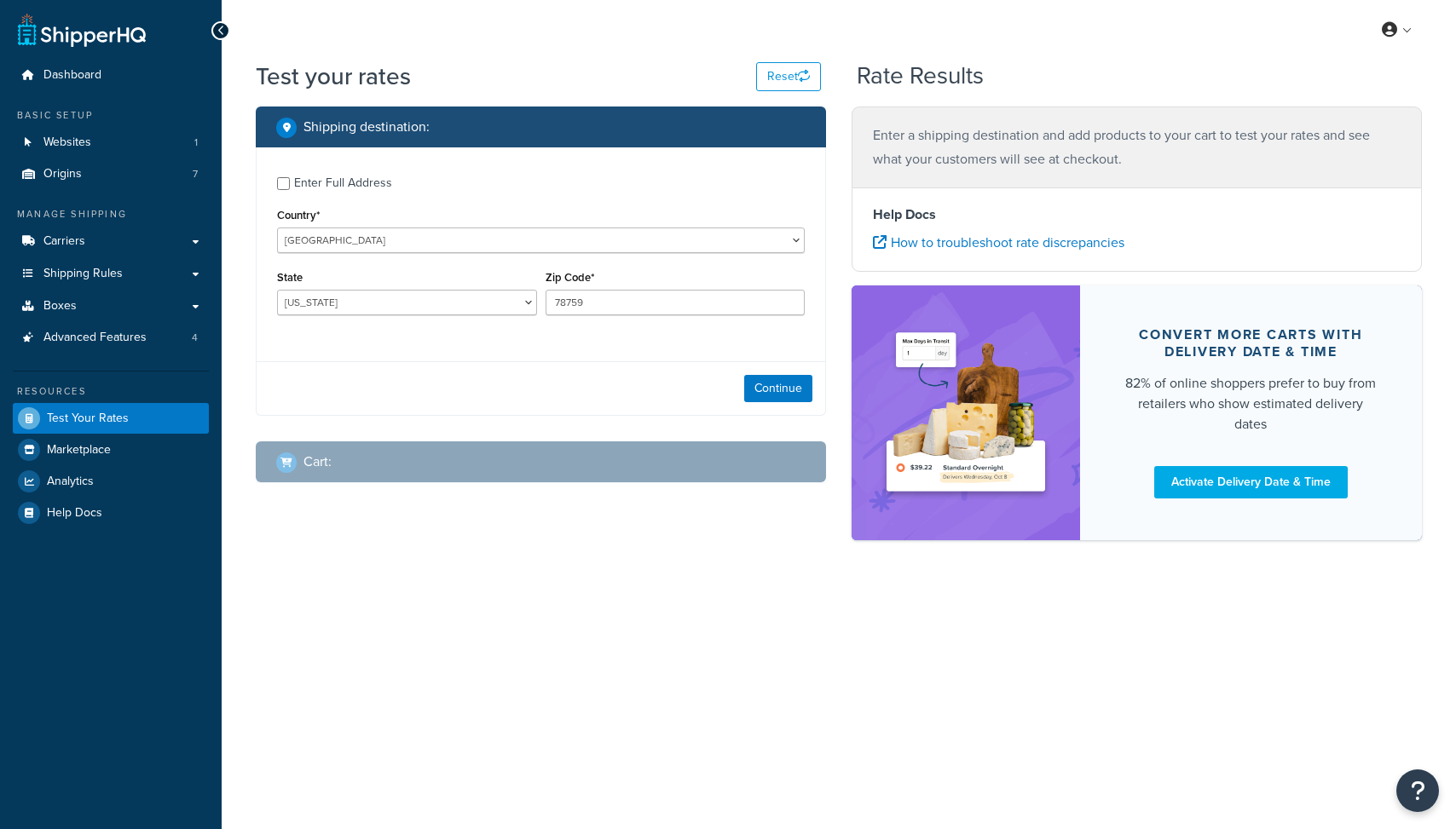
select select "[GEOGRAPHIC_DATA]"
click at [786, 391] on button "Continue" at bounding box center [779, 388] width 68 height 28
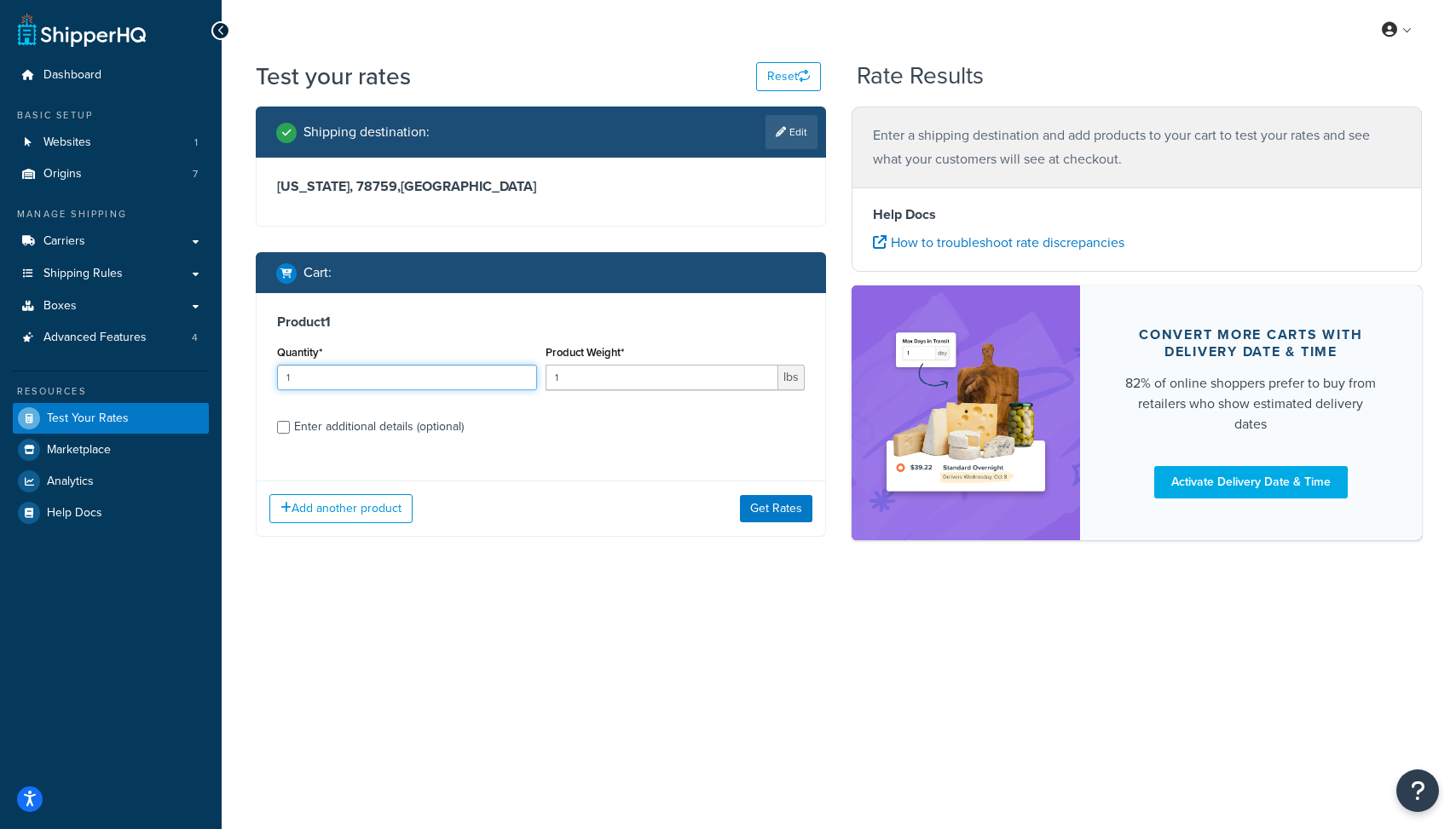
click at [445, 384] on input "1" at bounding box center [407, 377] width 260 height 26
type input "190"
click at [574, 377] on input "1" at bounding box center [662, 377] width 234 height 26
type input "4"
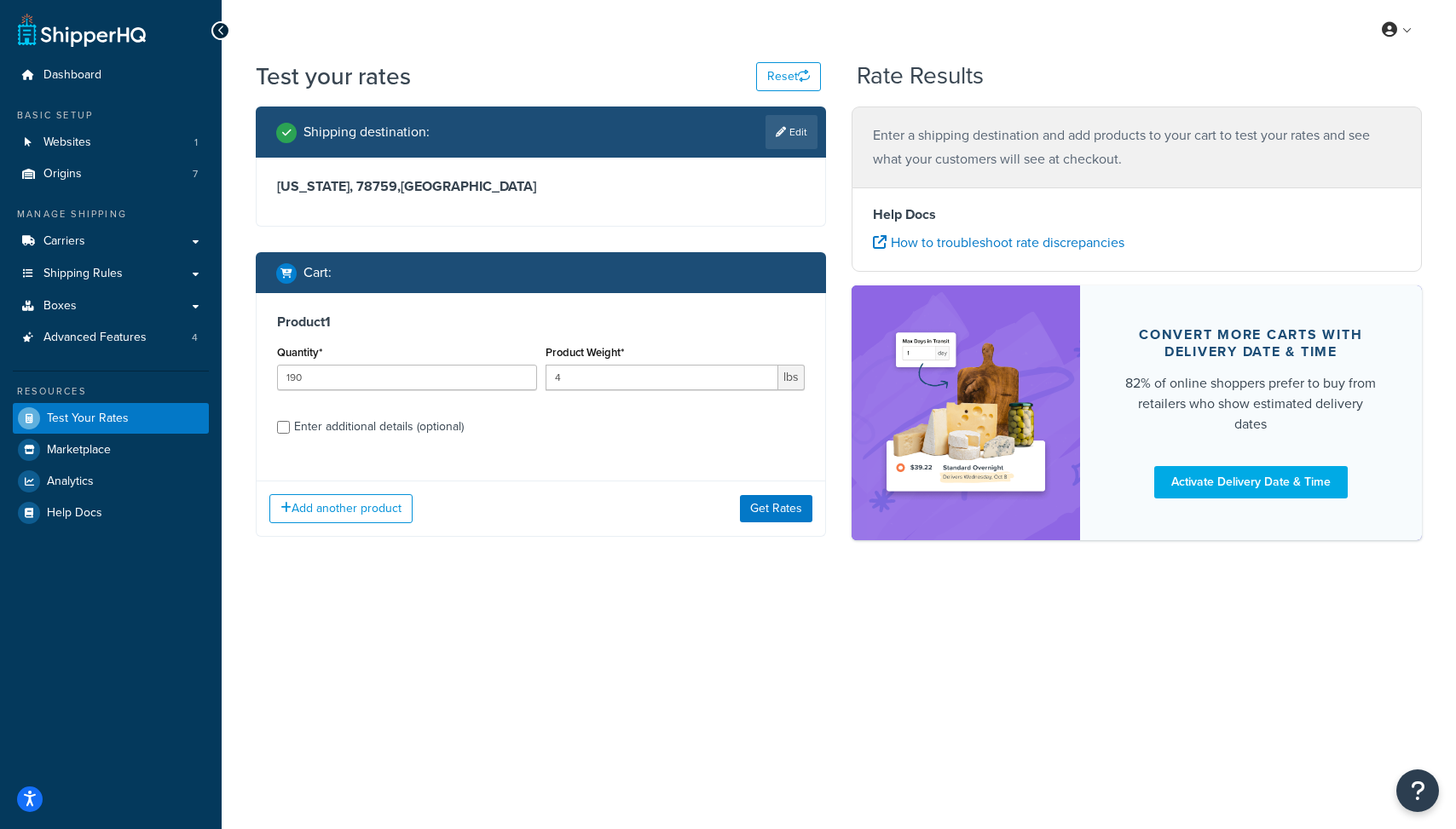
click at [555, 427] on label "Enter additional details (optional)" at bounding box center [550, 425] width 511 height 28
click at [290, 427] on input "Enter additional details (optional)" at bounding box center [283, 426] width 12 height 12
checkbox input "true"
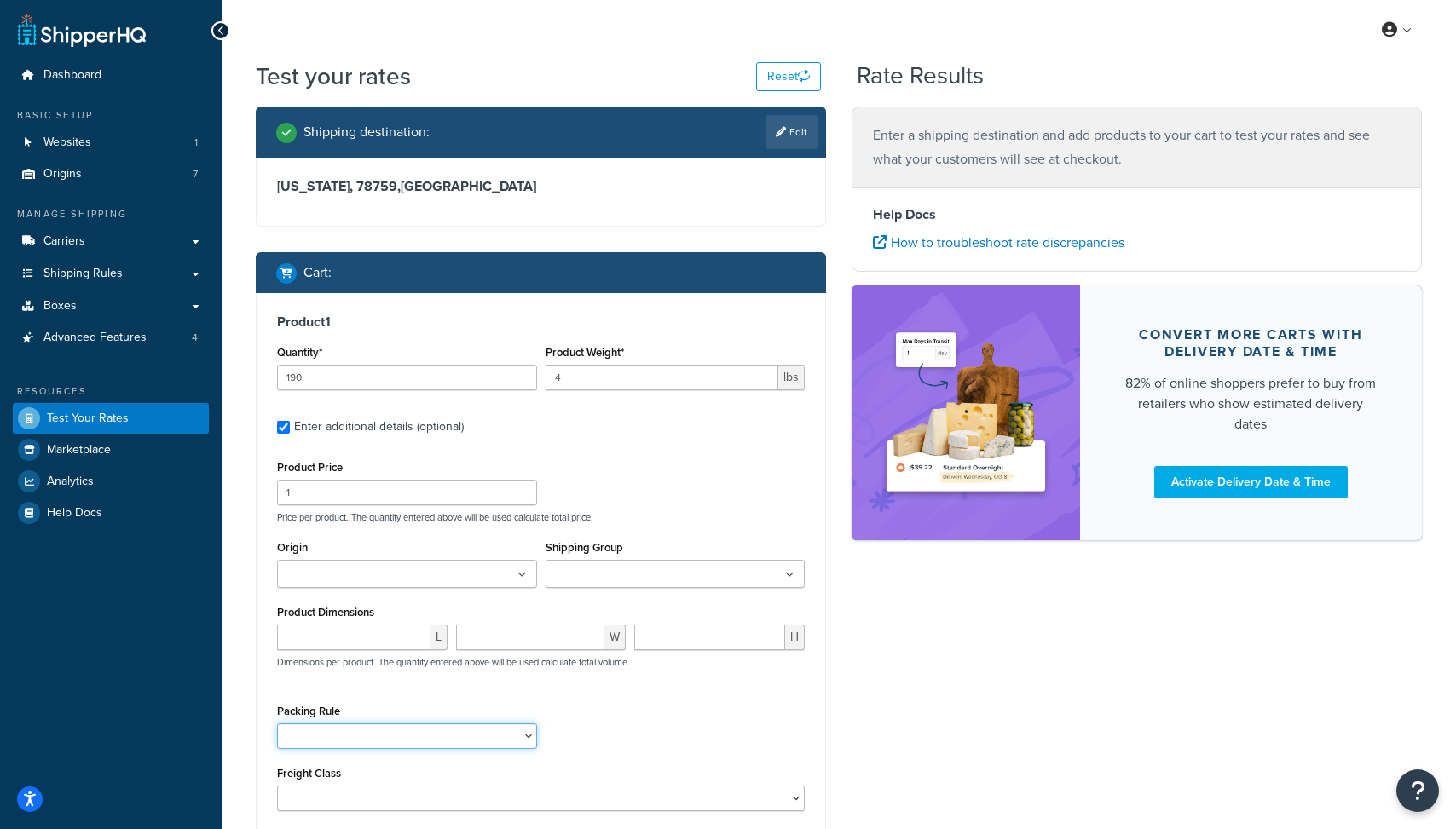
click at [361, 733] on select "18 inch Single Tiles 18 inch Tiles - Set of 6 24 Inch Tiles - 12 mm Box 24 Inch…" at bounding box center [407, 736] width 260 height 26
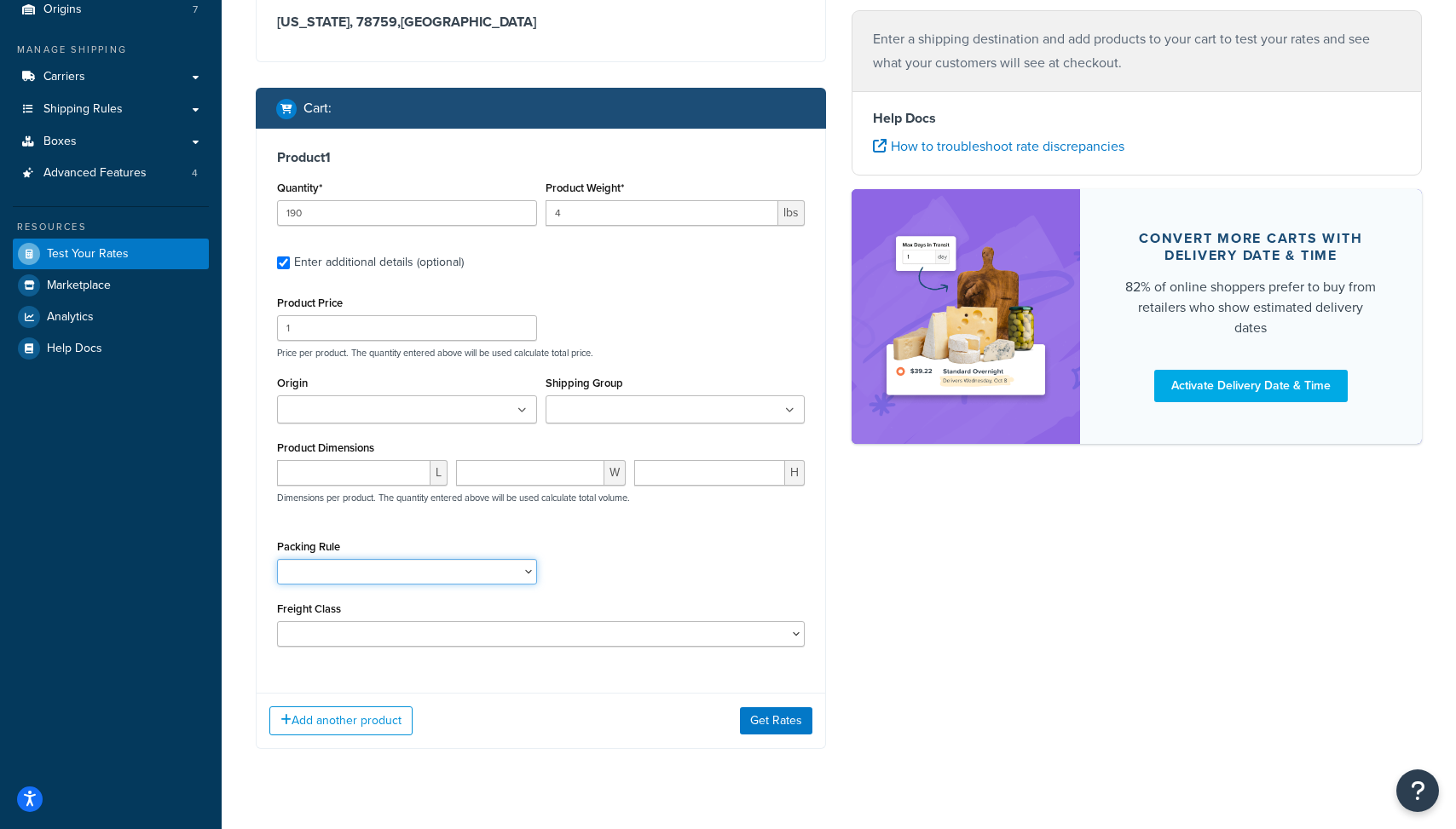
scroll to position [194, 0]
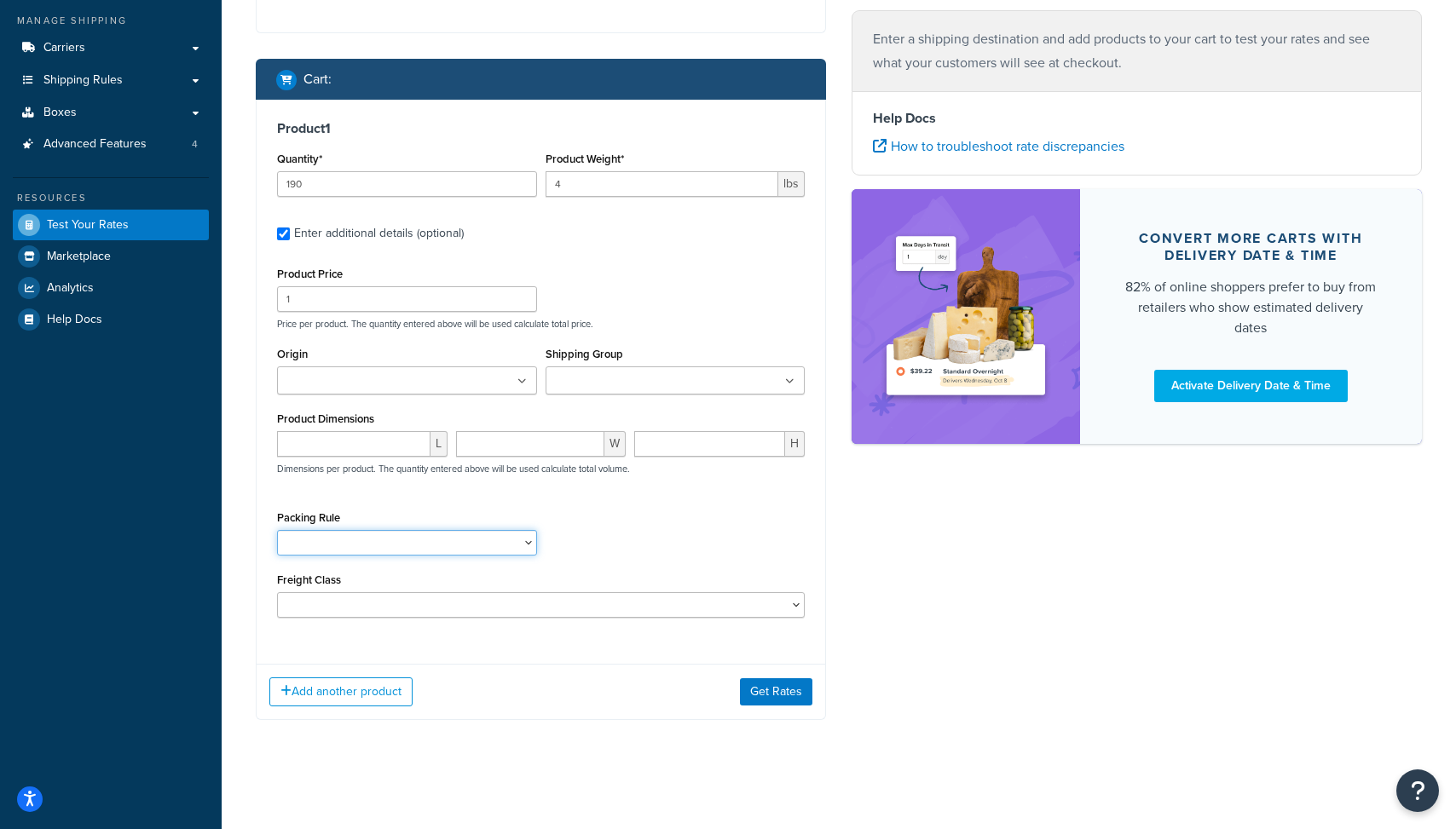
click at [385, 538] on select "18 inch Single Tiles 18 inch Tiles - Set of 6 24 Inch Tiles - 12 mm Box 24 Inch…" at bounding box center [407, 542] width 260 height 26
select select "87013"
click at [277, 532] on select "18 inch Single Tiles 18 inch Tiles - Set of 6 24 Inch Tiles - 12 mm Box 24 Inch…" at bounding box center [407, 542] width 260 height 26
click at [437, 621] on div "Product 1 Quantity* 190 Product Weight* 4 lbs Enter additional details (optiona…" at bounding box center [540, 375] width 569 height 552
click at [437, 614] on select "50 55 60 65 70 77.5 85 92.5 100 110 125 150 175 200 250 300 400 500" at bounding box center [541, 605] width 528 height 26
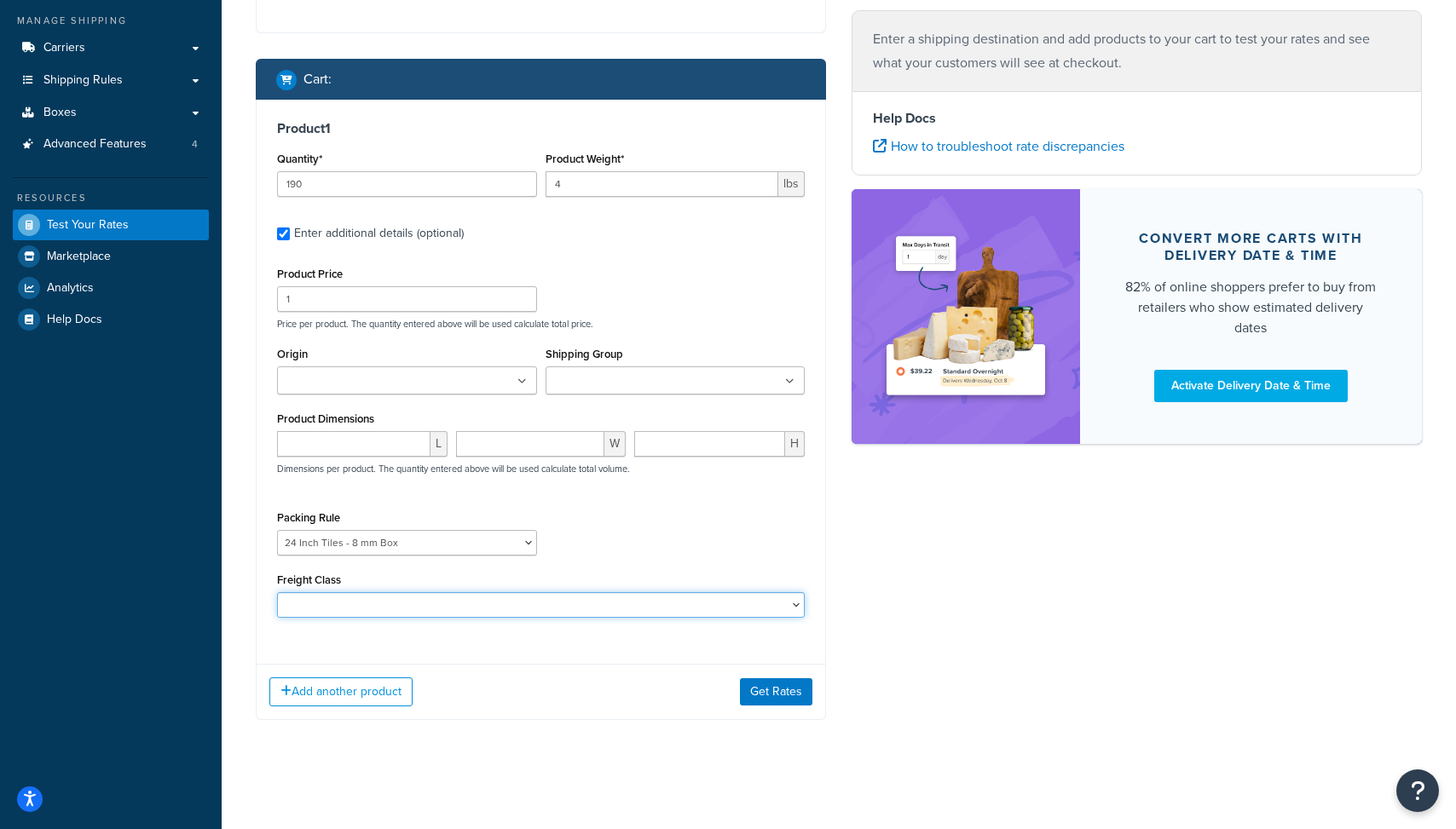
select select "60"
click at [277, 594] on select "50 55 60 65 70 77.5 85 92.5 100 110 125 150 175 200 250 300 400 500" at bounding box center [541, 605] width 528 height 26
click at [574, 553] on div "Packing Rule 18 inch Single Tiles 18 inch Tiles - Set of 6 24 Inch Tiles - 12 m…" at bounding box center [540, 537] width 537 height 63
click at [624, 368] on ul at bounding box center [675, 381] width 260 height 28
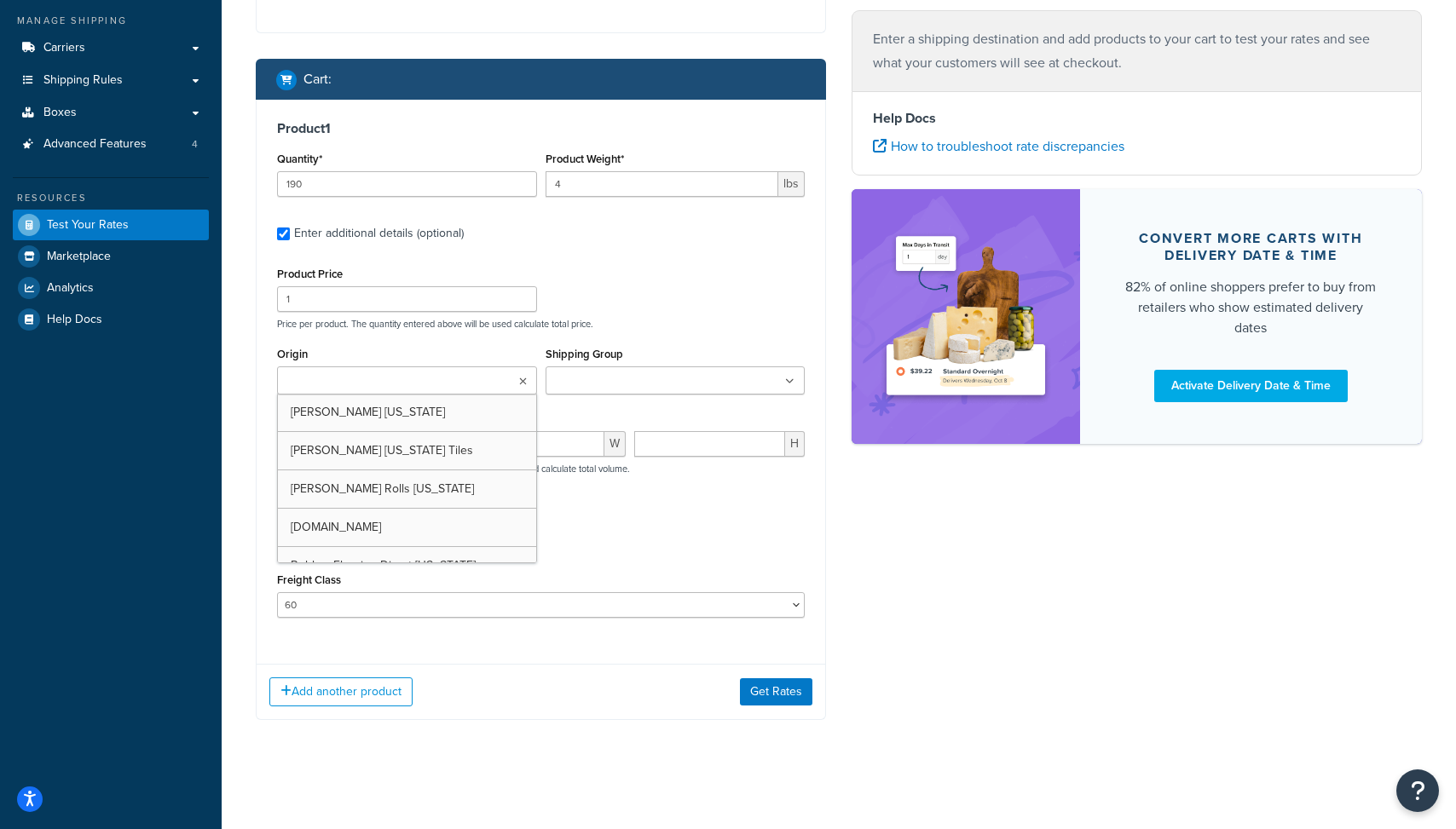
click at [437, 385] on ul at bounding box center [407, 381] width 260 height 28
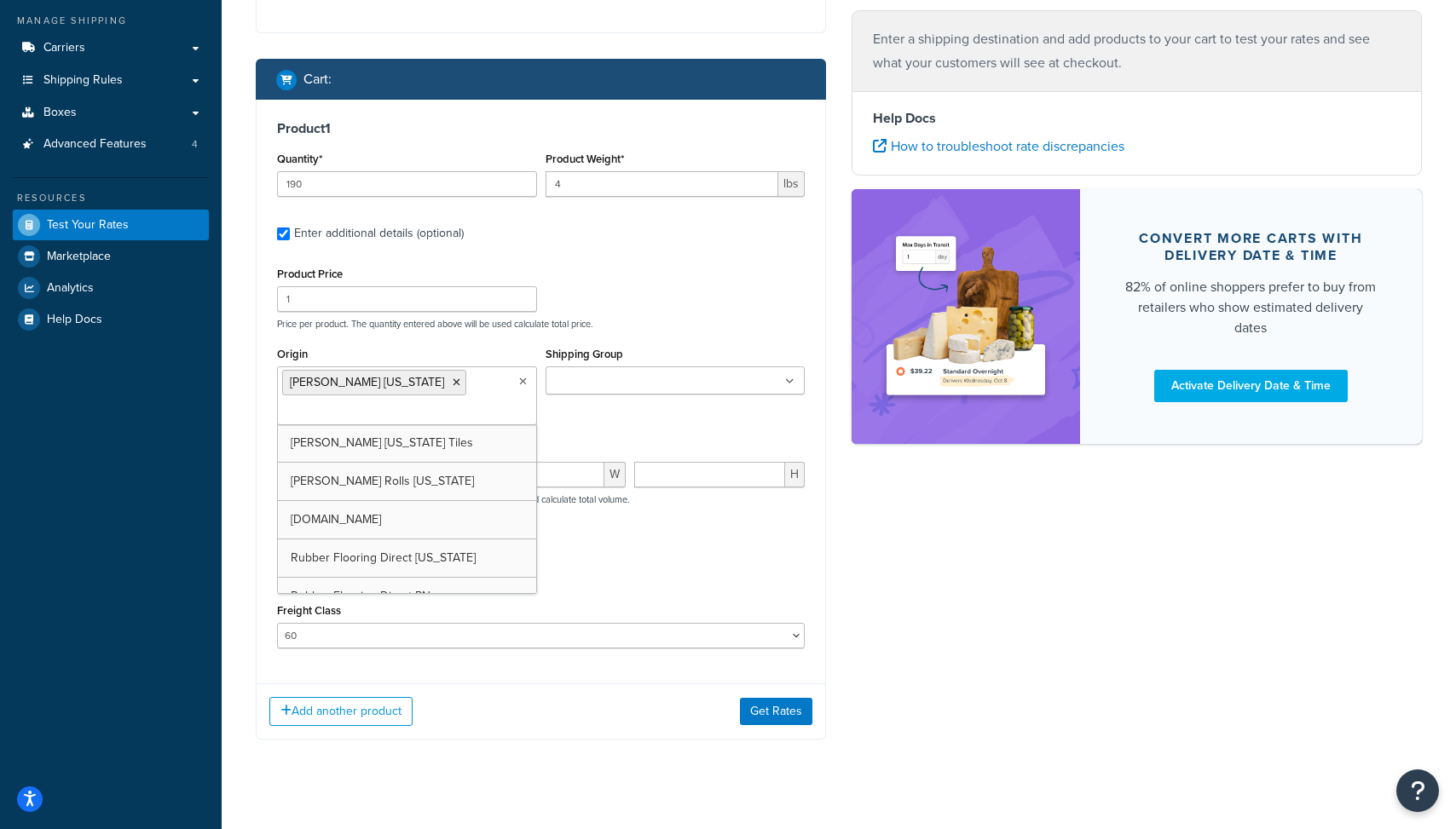
click at [628, 595] on div "Packing Rule 18 inch Single Tiles 18 inch Tiles - Set of 6 24 Inch Tiles - 12 m…" at bounding box center [540, 569] width 537 height 63
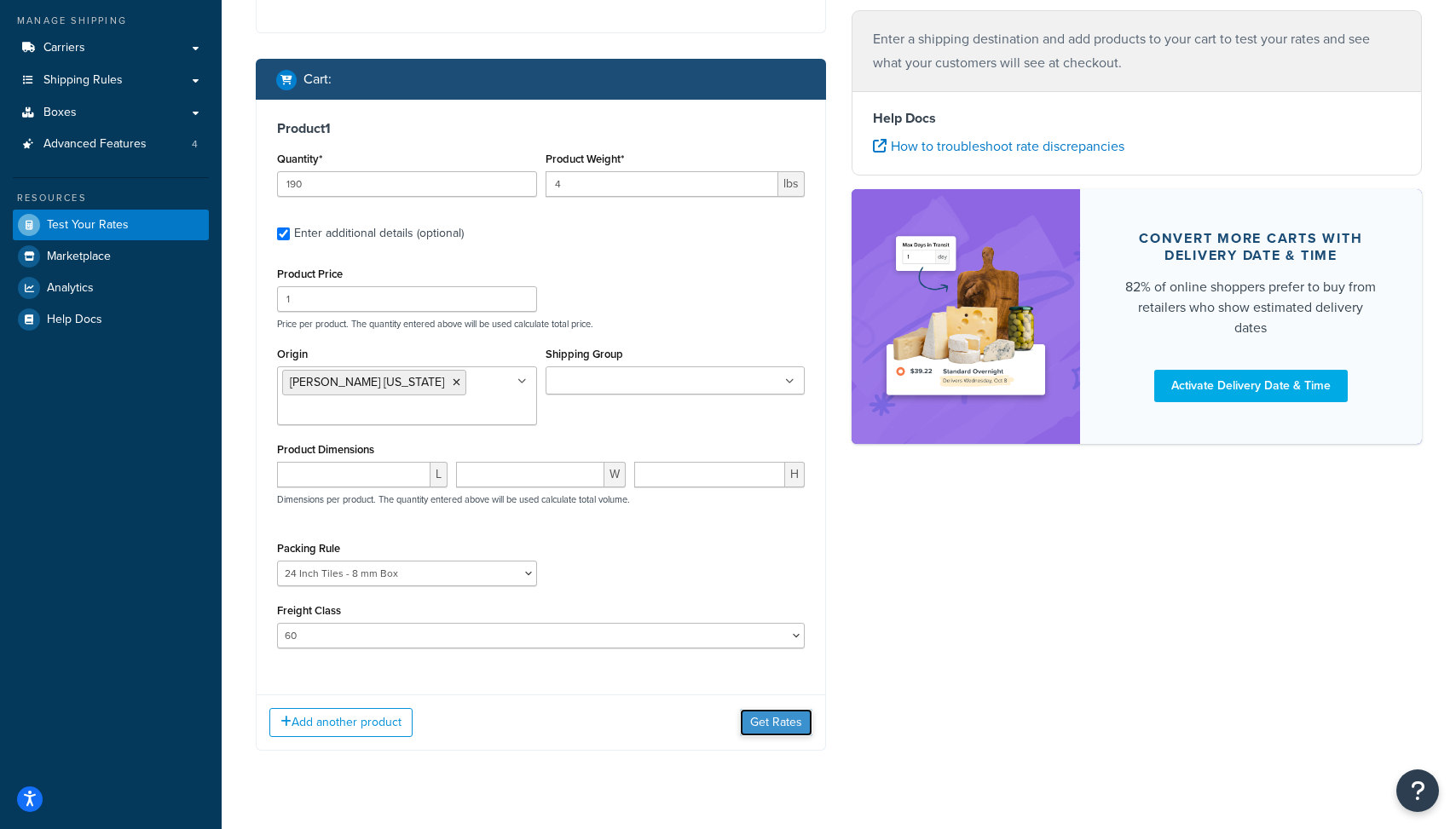
click at [773, 724] on button "Get Rates" at bounding box center [776, 723] width 72 height 28
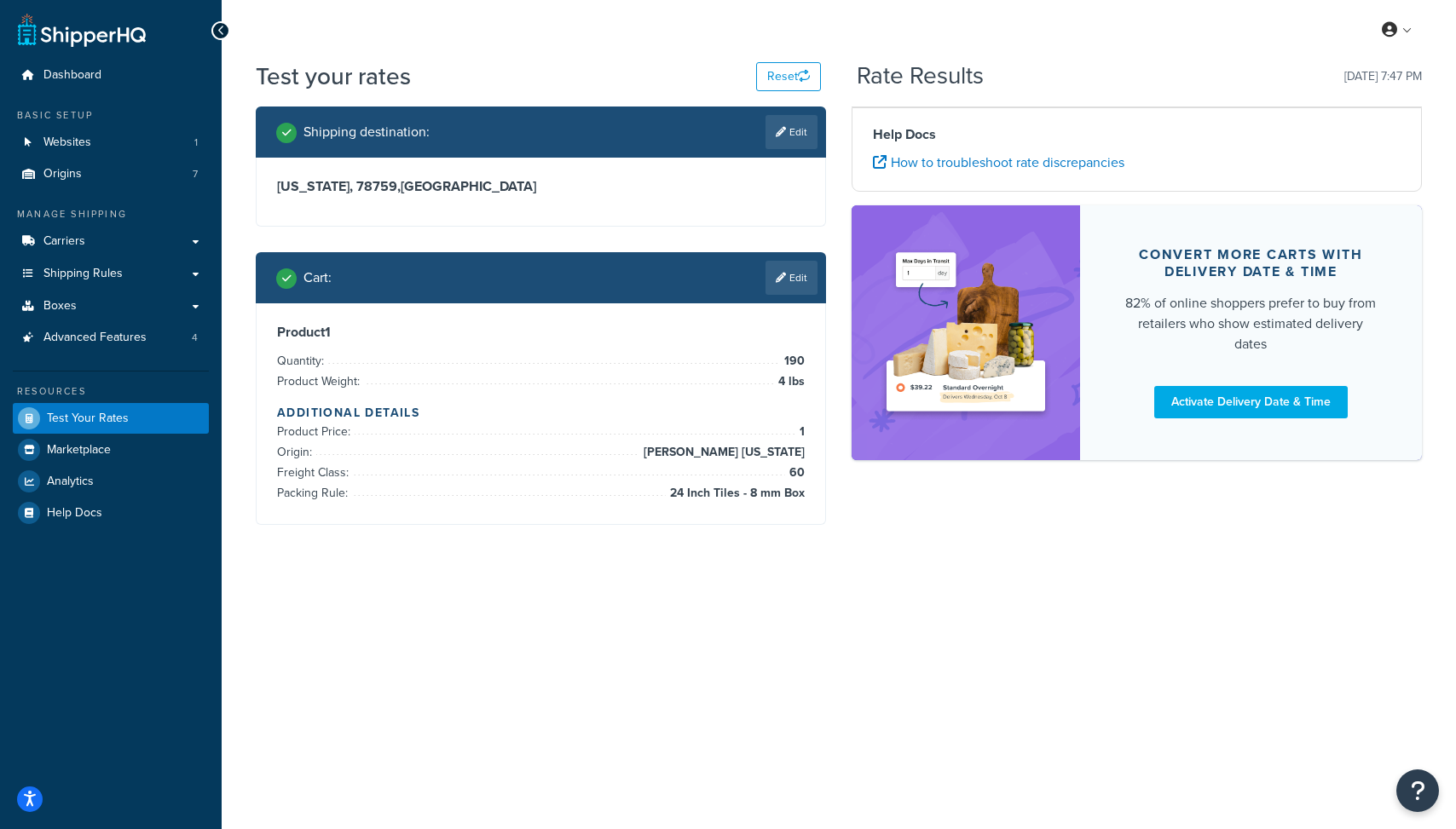
scroll to position [0, 0]
